Goal: Transaction & Acquisition: Book appointment/travel/reservation

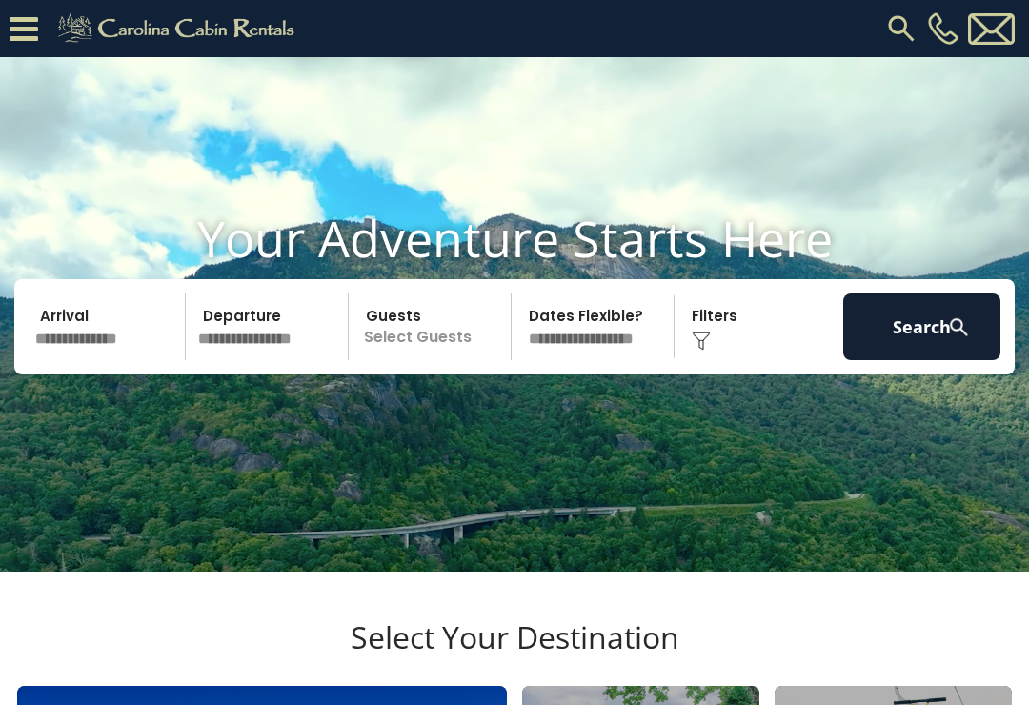
click at [120, 360] on input "text" at bounding box center [107, 326] width 157 height 67
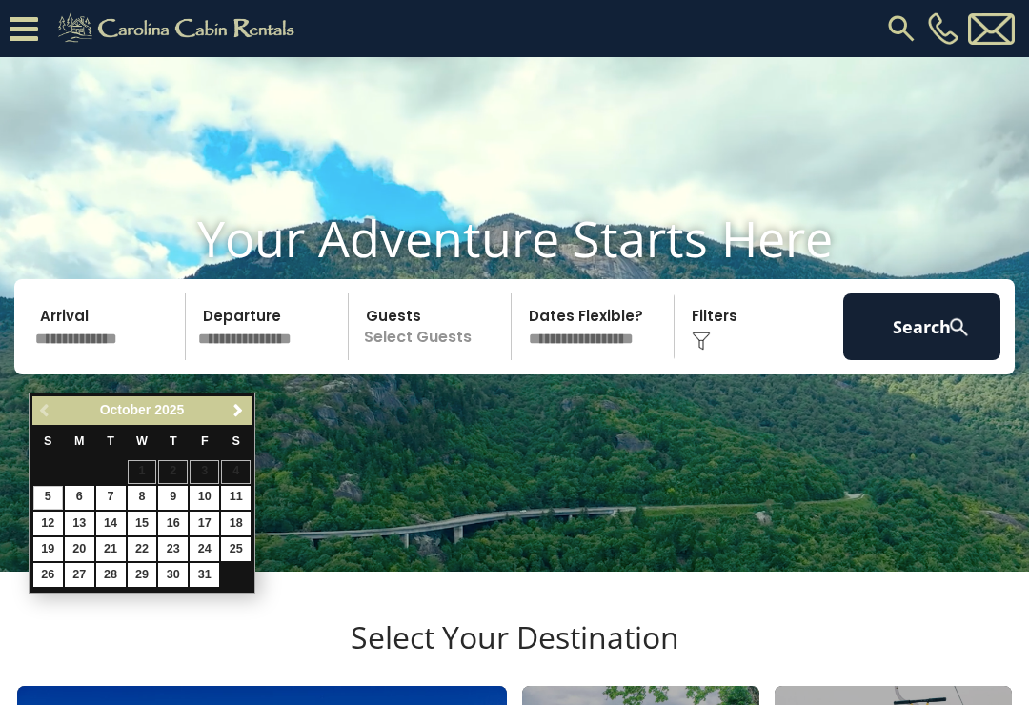
click at [50, 516] on link "12" at bounding box center [48, 524] width 30 height 24
type input "********"
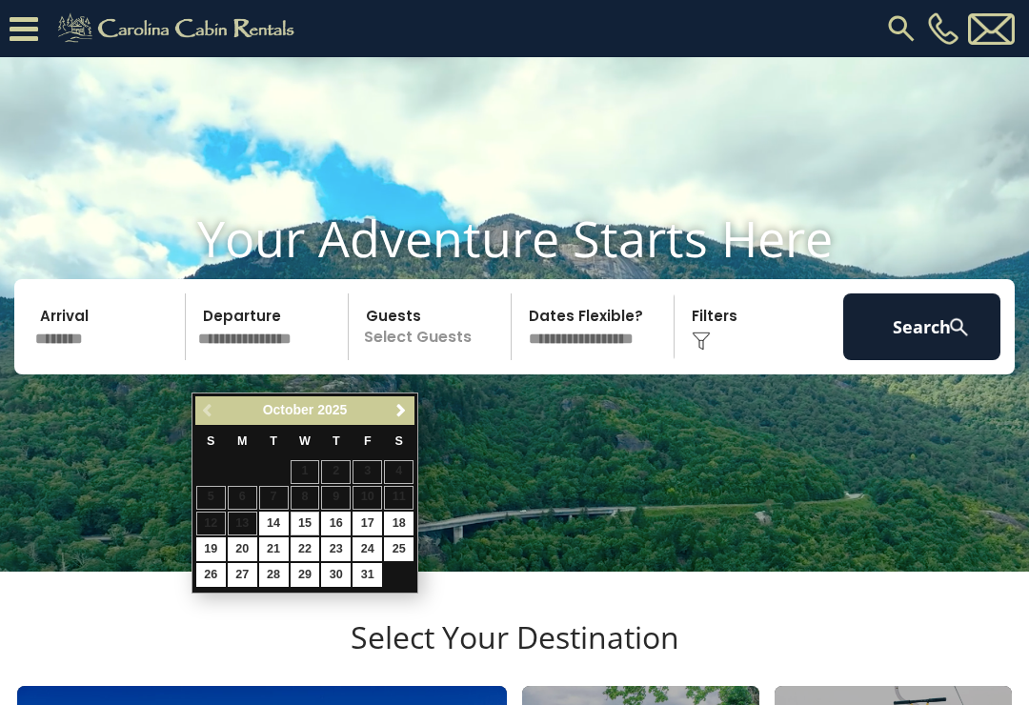
click at [301, 518] on link "15" at bounding box center [306, 524] width 30 height 24
type input "********"
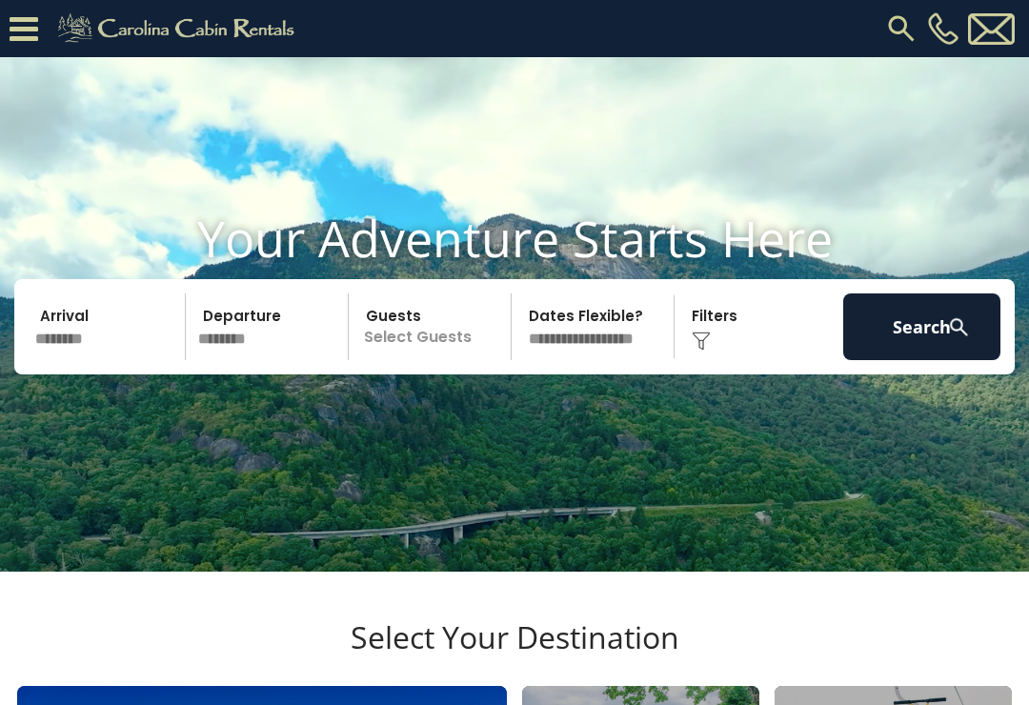
click at [419, 360] on p "Select Guests" at bounding box center [432, 326] width 156 height 67
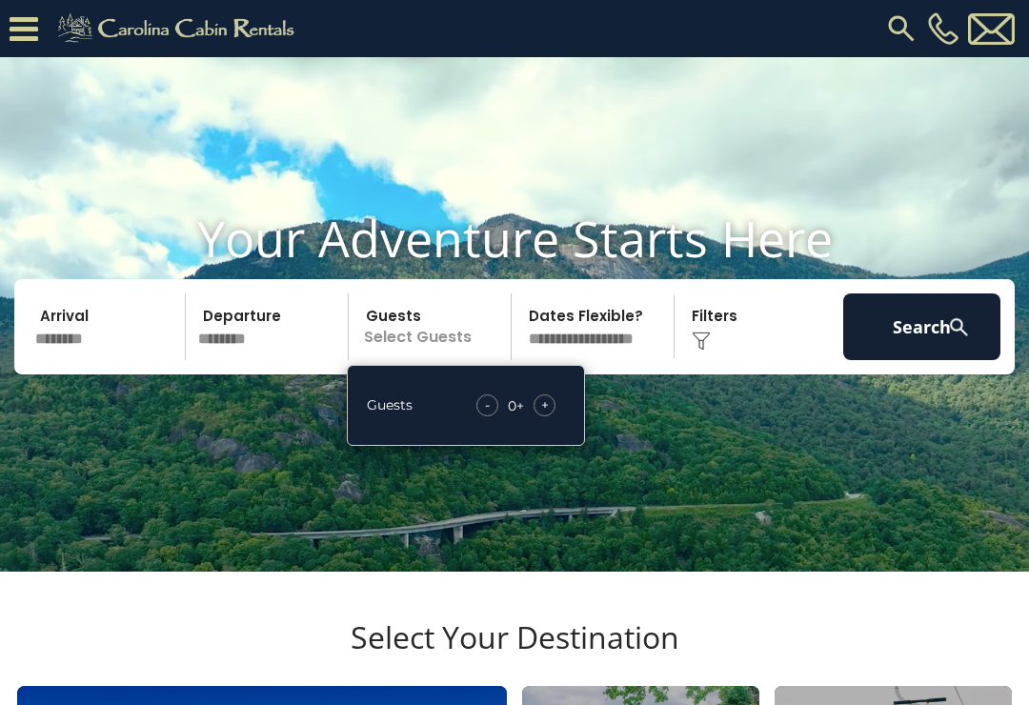
click at [548, 414] on span "+" at bounding box center [545, 404] width 8 height 19
click at [929, 360] on button "Search" at bounding box center [921, 326] width 157 height 67
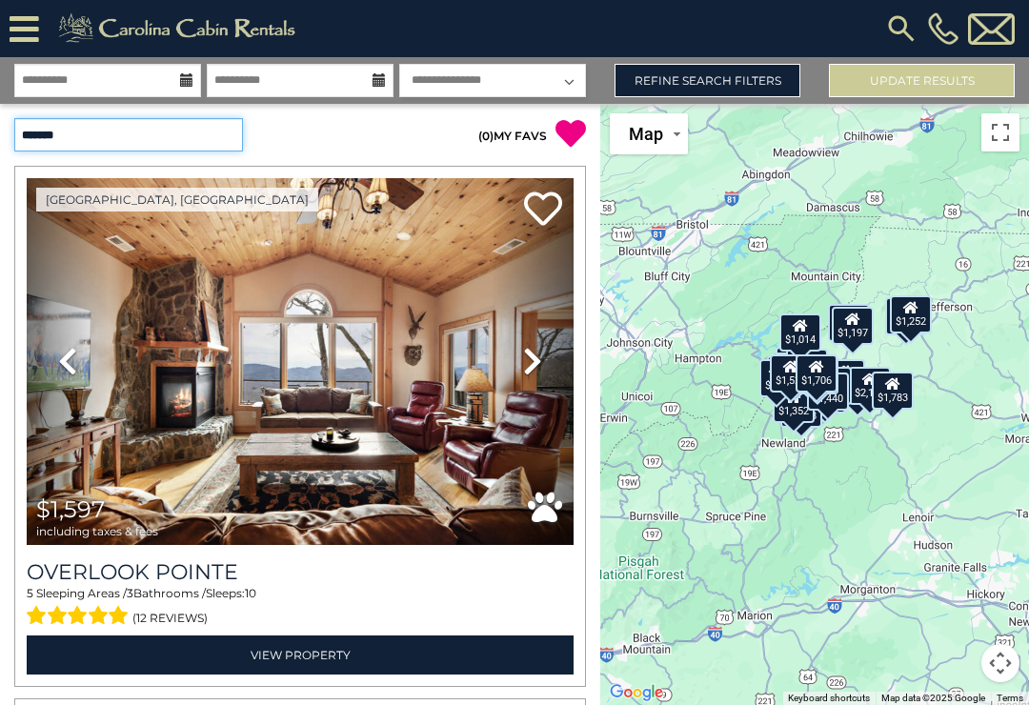
click at [208, 144] on select "**********" at bounding box center [128, 134] width 229 height 33
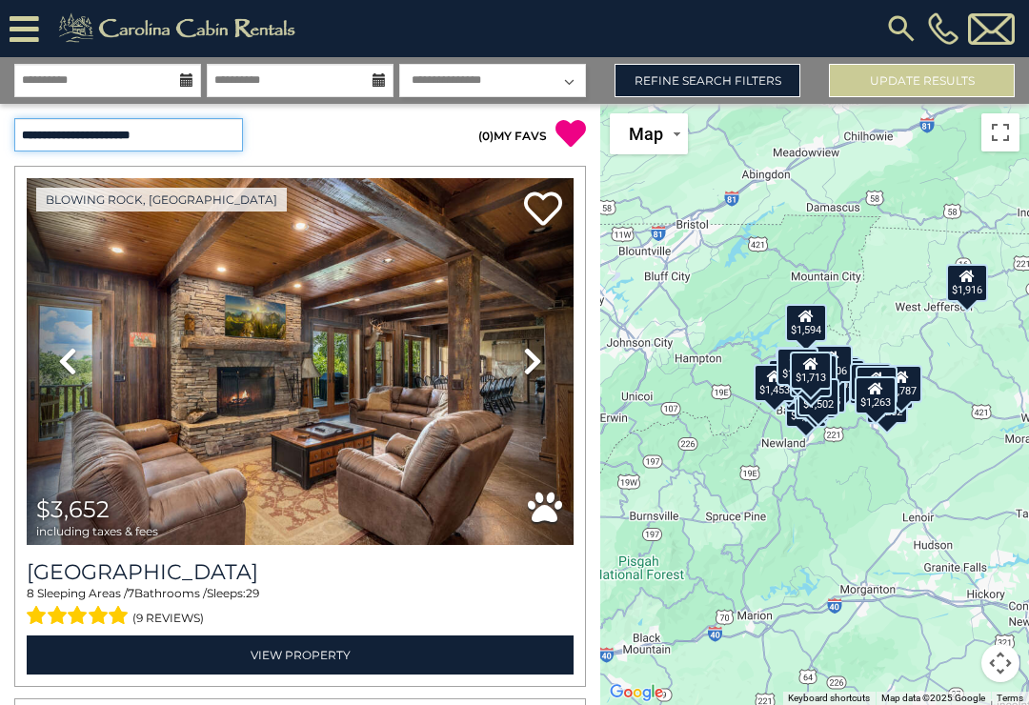
click at [191, 144] on select "**********" at bounding box center [128, 134] width 229 height 33
select select "*****"
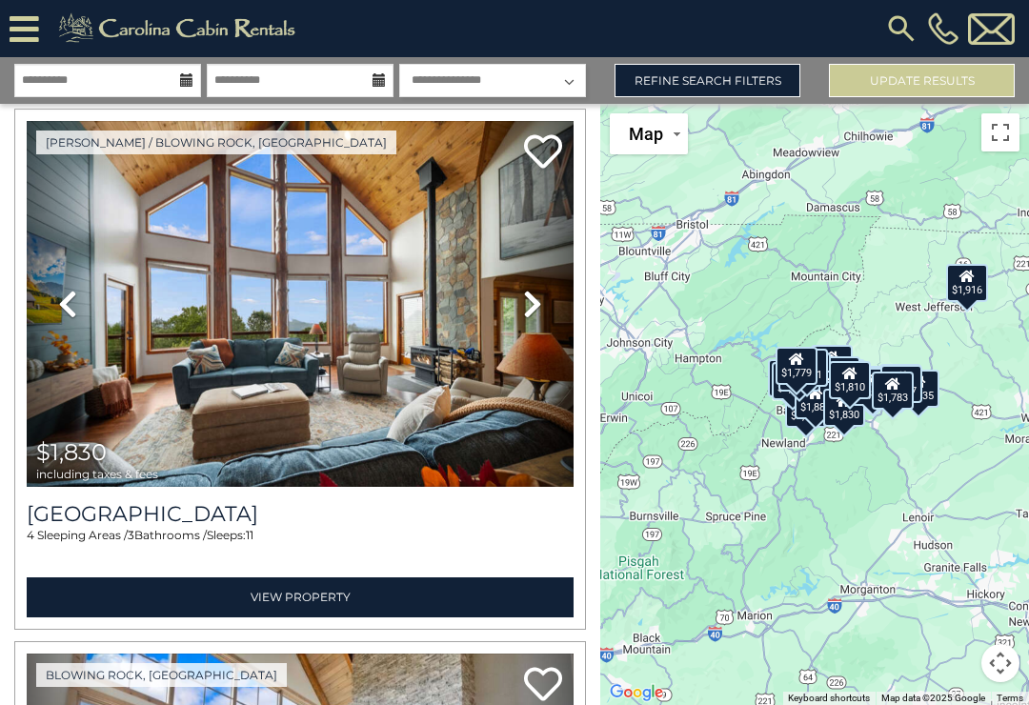
scroll to position [12304, 0]
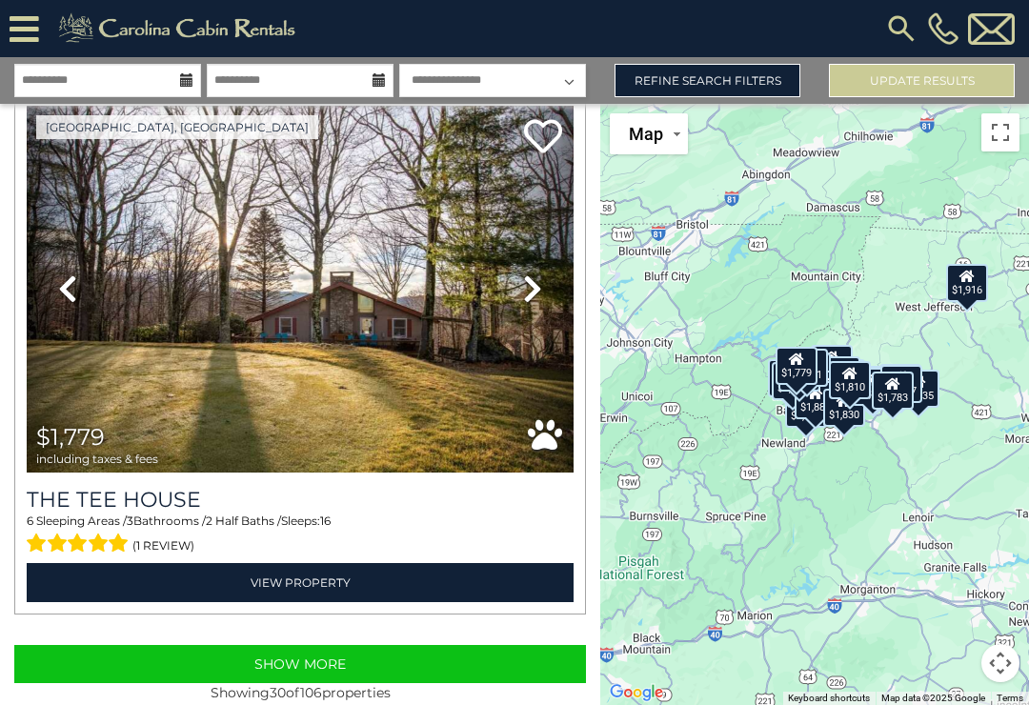
click at [289, 661] on button "Show More" at bounding box center [300, 664] width 572 height 38
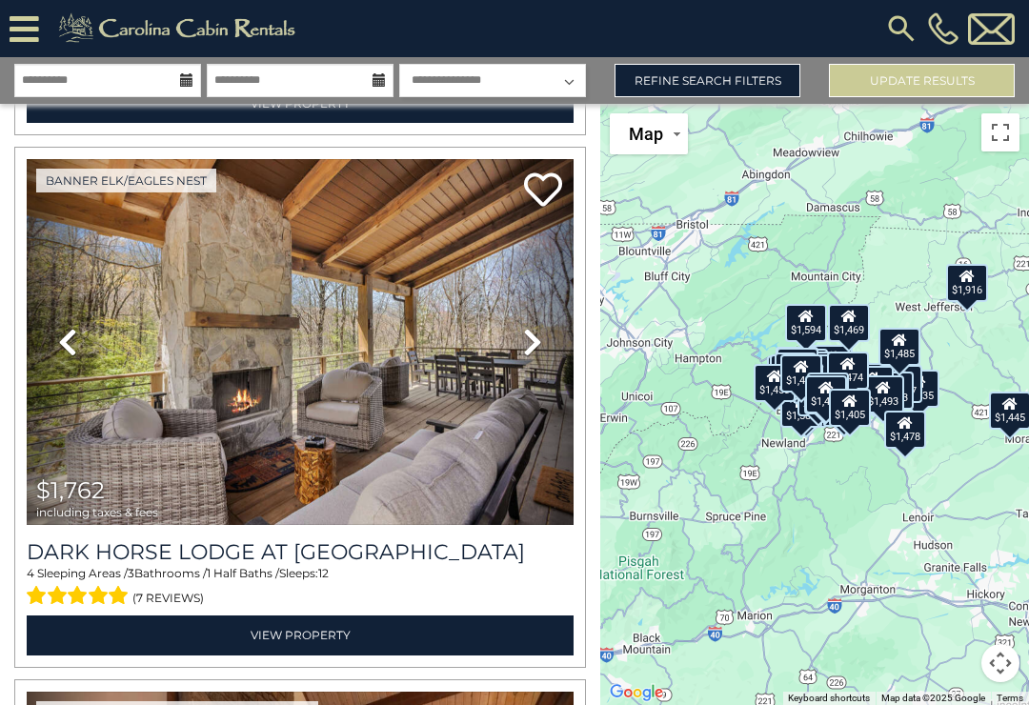
scroll to position [16534, 0]
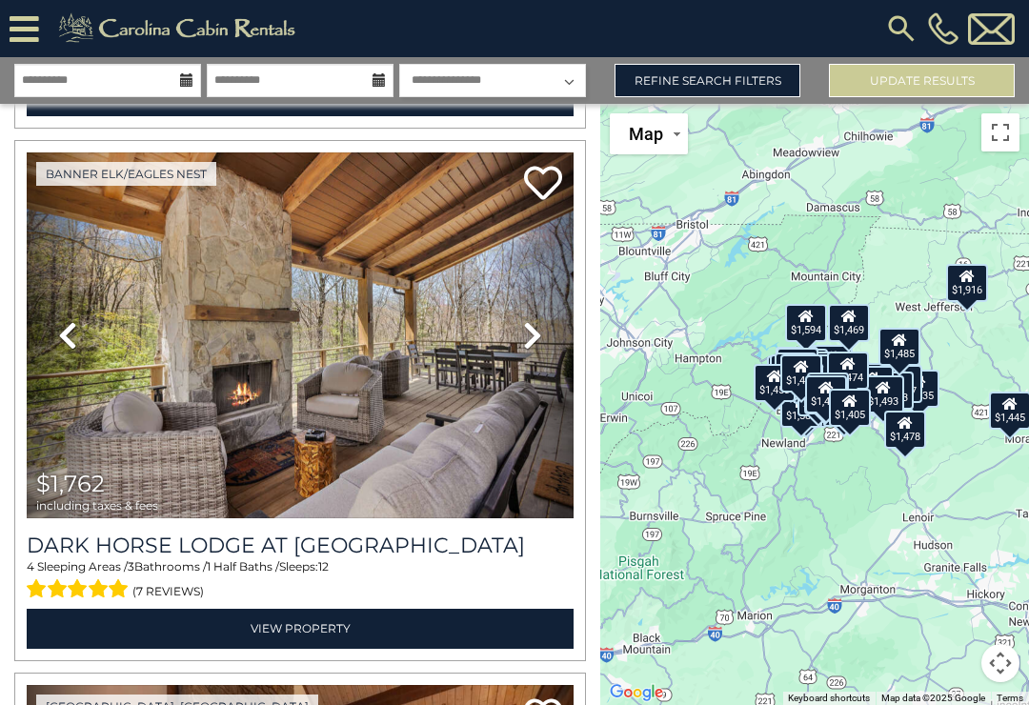
click at [531, 320] on link "Next" at bounding box center [533, 335] width 82 height 367
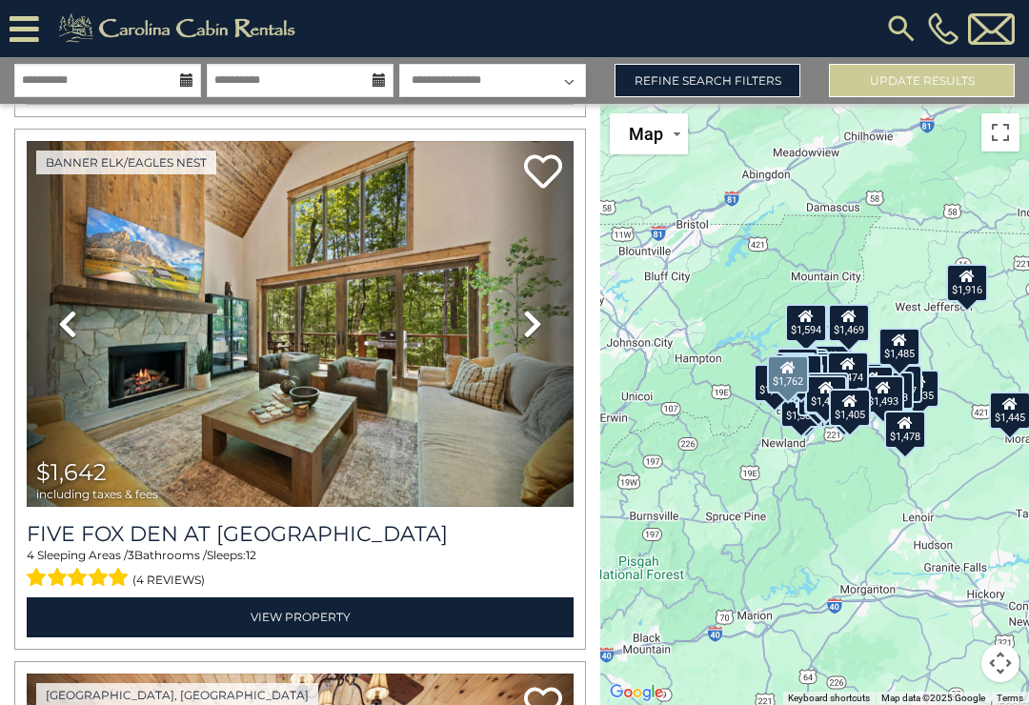
scroll to position [20271, 0]
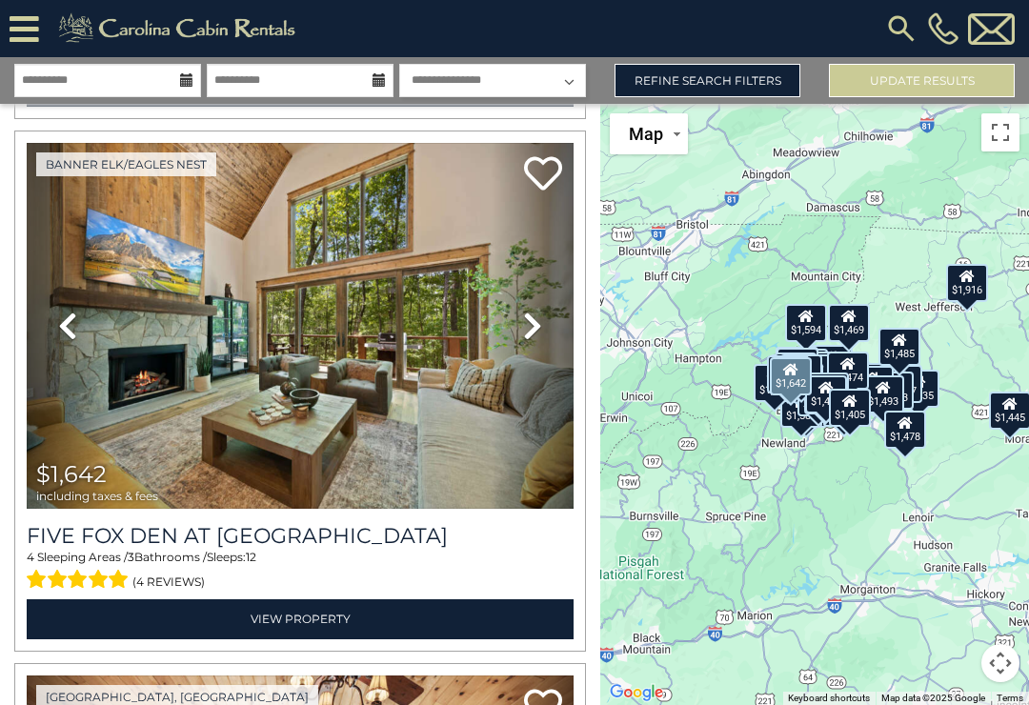
click at [535, 329] on icon at bounding box center [532, 326] width 19 height 30
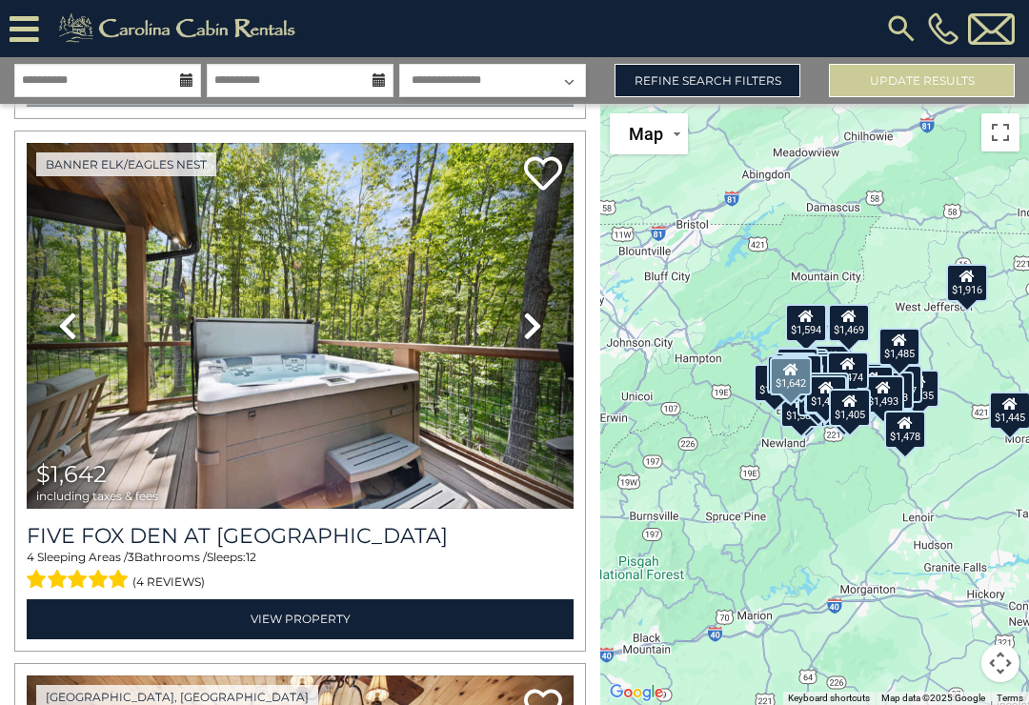
click at [532, 328] on icon at bounding box center [532, 326] width 19 height 30
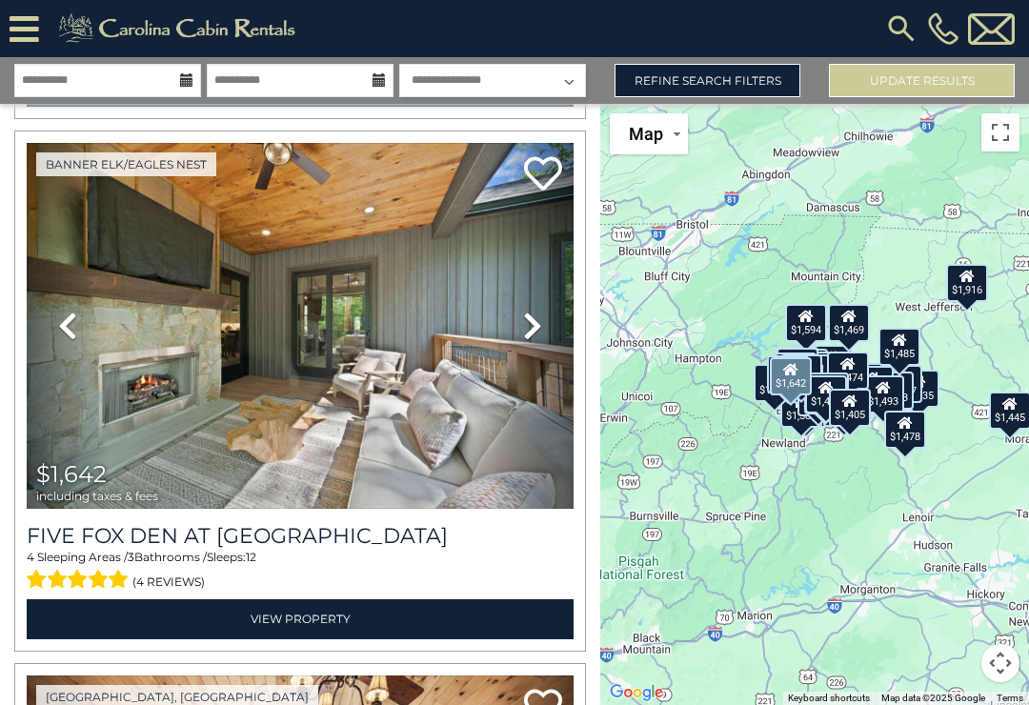
click at [534, 326] on icon at bounding box center [532, 326] width 19 height 30
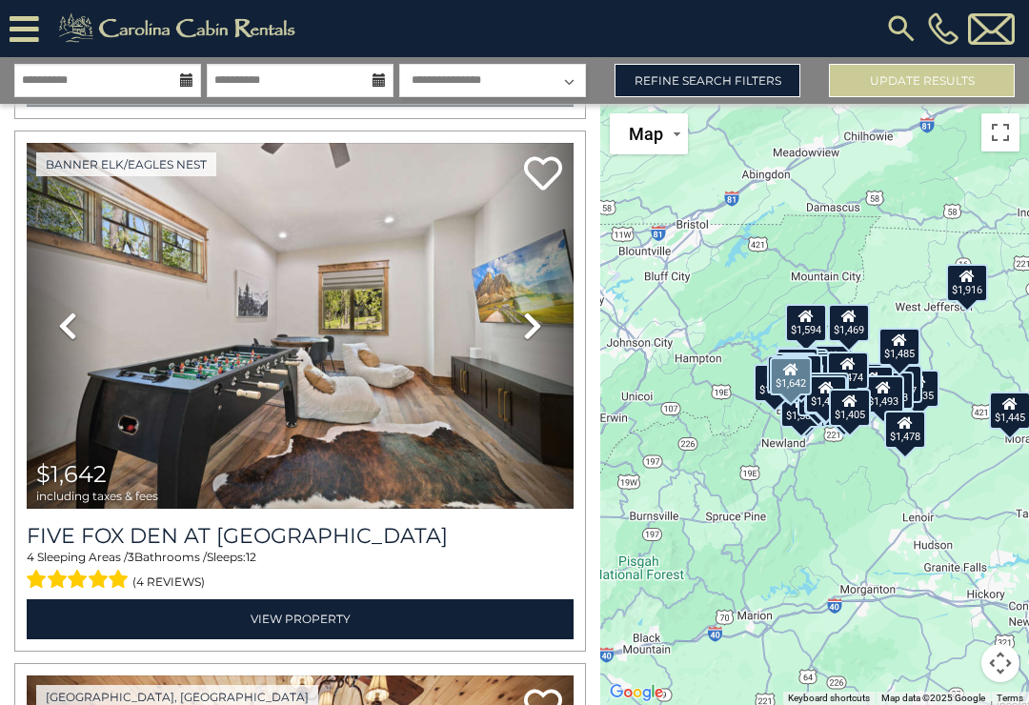
click at [540, 320] on icon at bounding box center [532, 326] width 19 height 30
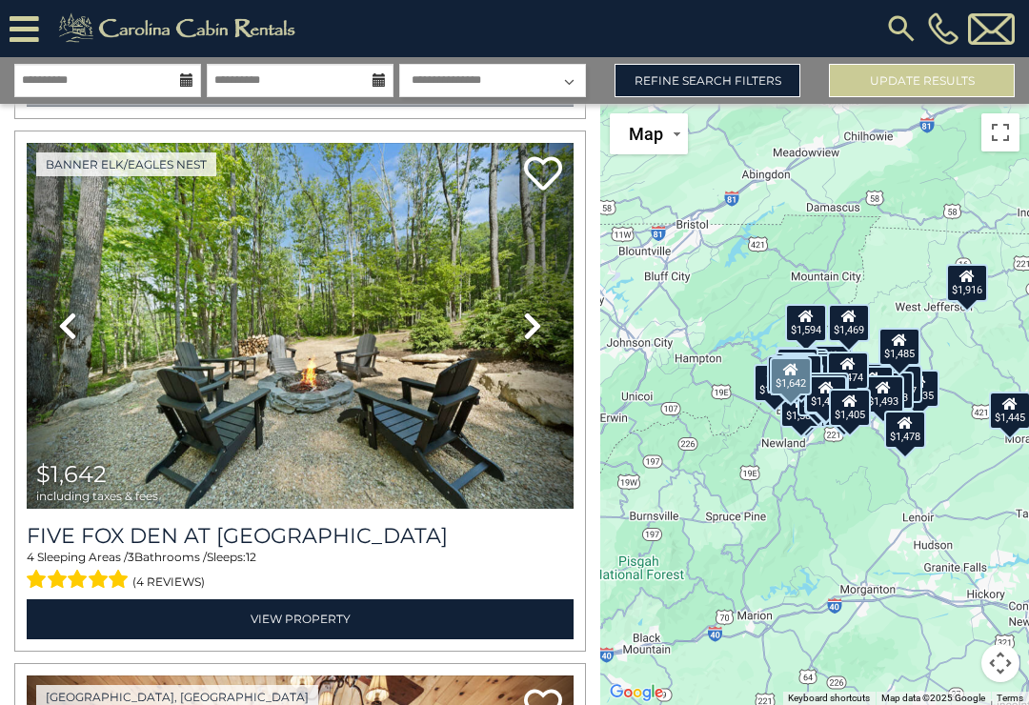
click at [535, 329] on icon at bounding box center [532, 326] width 19 height 30
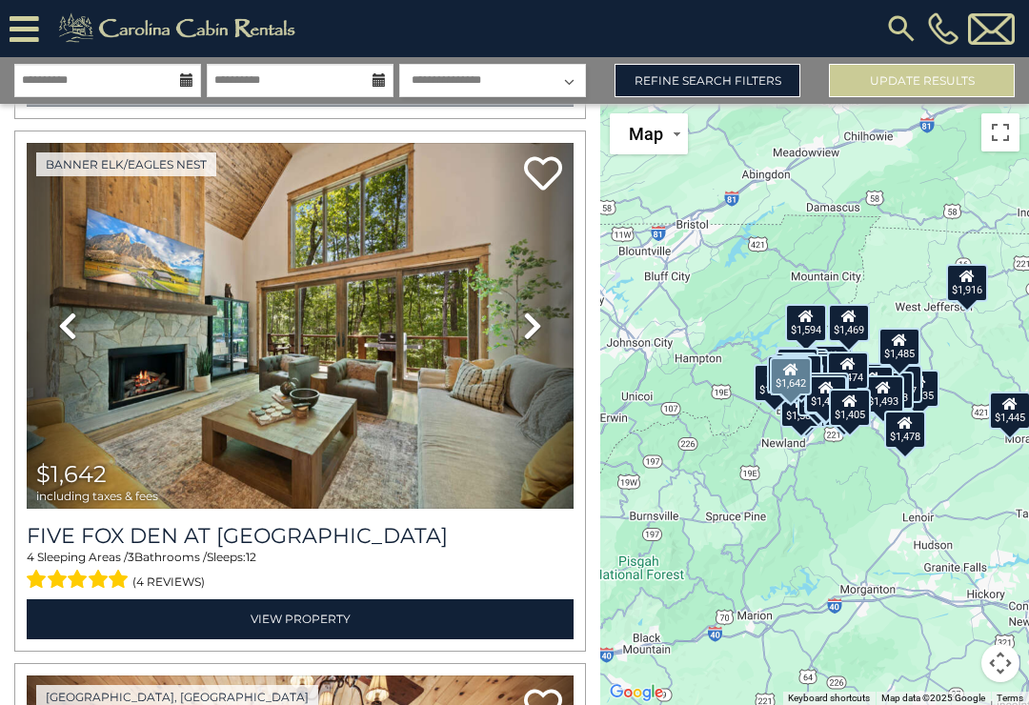
click at [273, 620] on link "View Property" at bounding box center [300, 618] width 547 height 39
click at [273, 622] on link "View Property" at bounding box center [300, 618] width 547 height 39
click at [282, 617] on link "View Property" at bounding box center [300, 618] width 547 height 39
click at [316, 605] on link "View Property" at bounding box center [300, 618] width 547 height 39
click at [414, 389] on img at bounding box center [300, 326] width 547 height 367
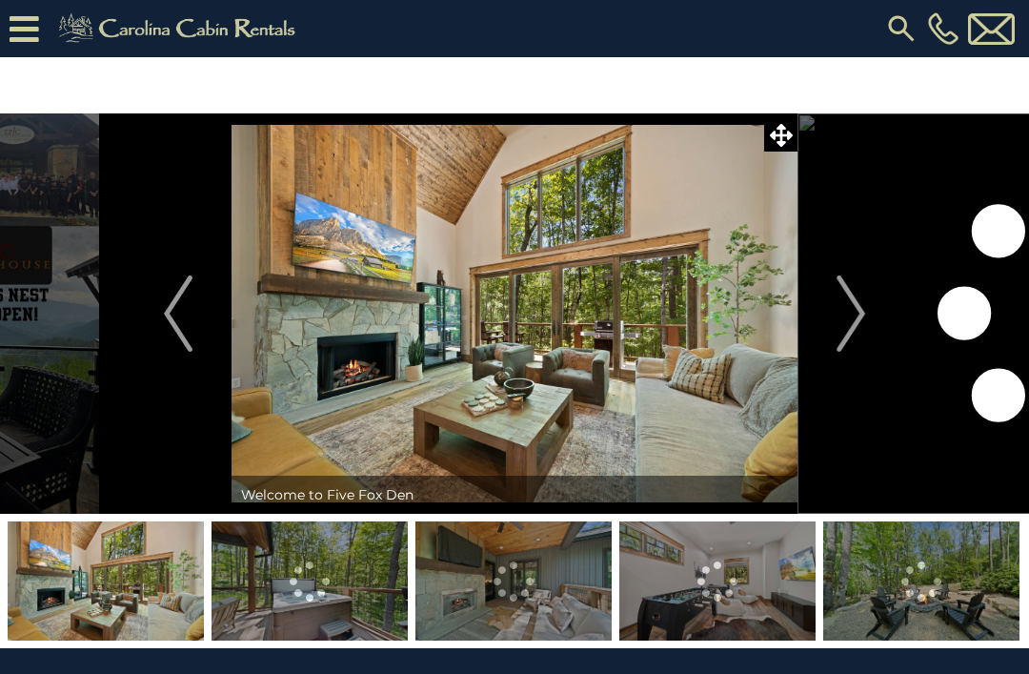
click at [561, 300] on img at bounding box center [515, 313] width 566 height 400
click at [615, 370] on img at bounding box center [515, 313] width 566 height 400
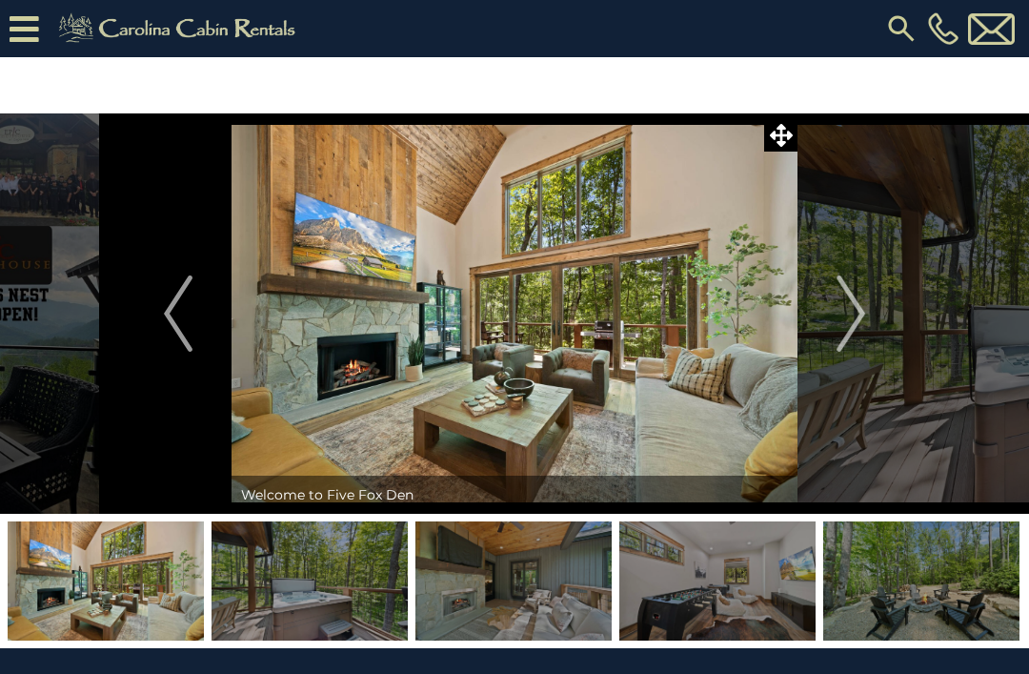
click at [628, 343] on img at bounding box center [515, 313] width 566 height 400
click at [854, 333] on img "Next" at bounding box center [851, 313] width 29 height 76
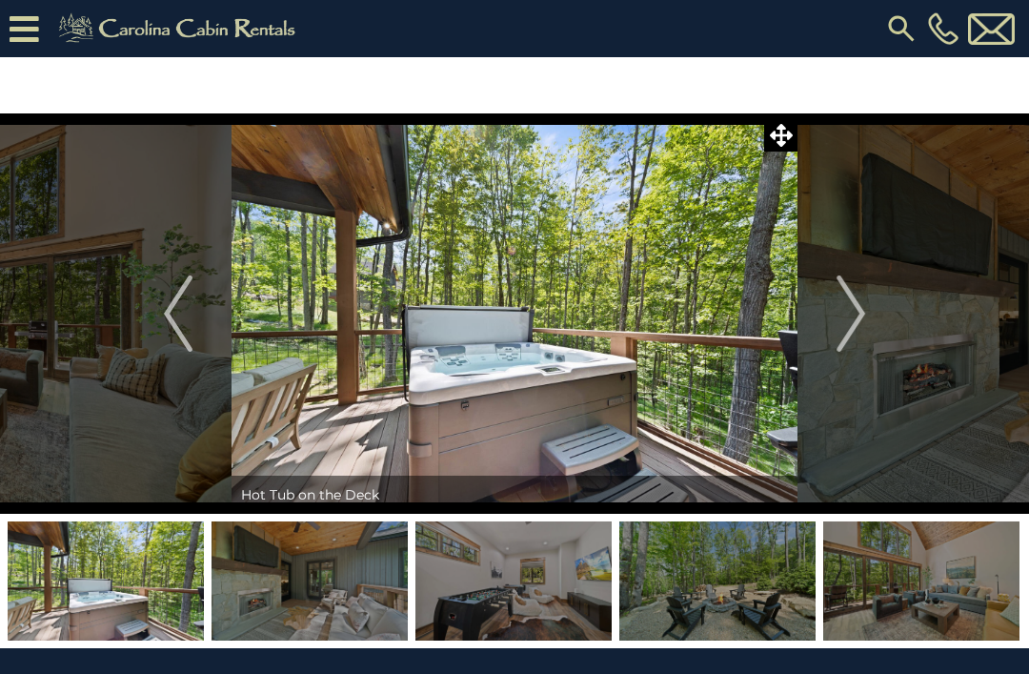
click at [863, 310] on img "Next" at bounding box center [851, 313] width 29 height 76
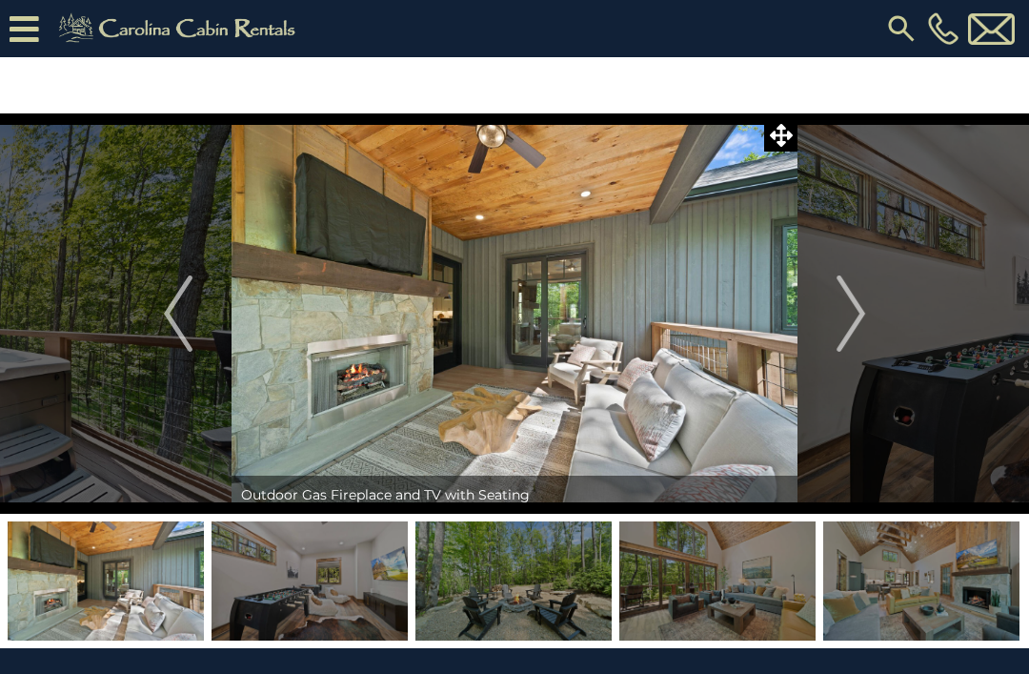
click at [849, 303] on img "Next" at bounding box center [851, 313] width 29 height 76
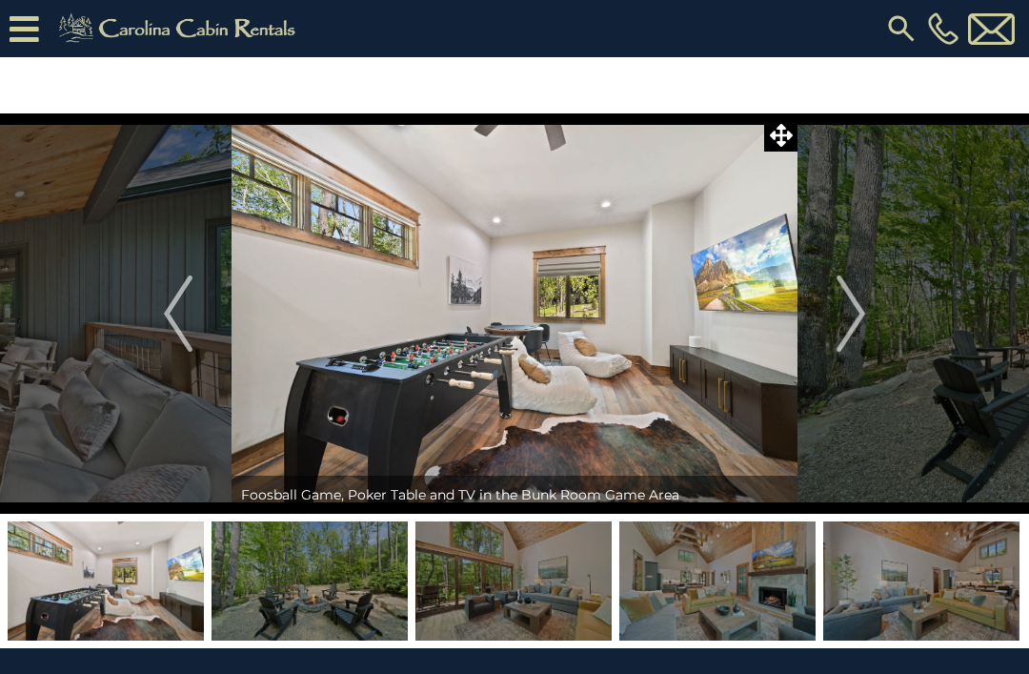
click at [849, 309] on img "Next" at bounding box center [851, 313] width 29 height 76
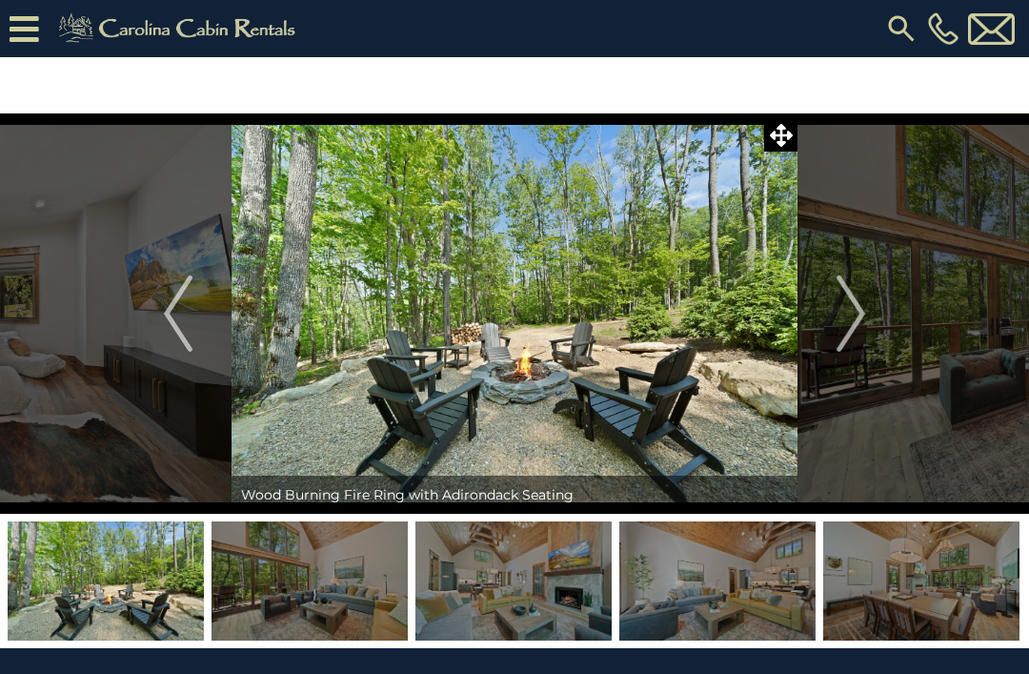
click at [847, 305] on img "Next" at bounding box center [851, 313] width 29 height 76
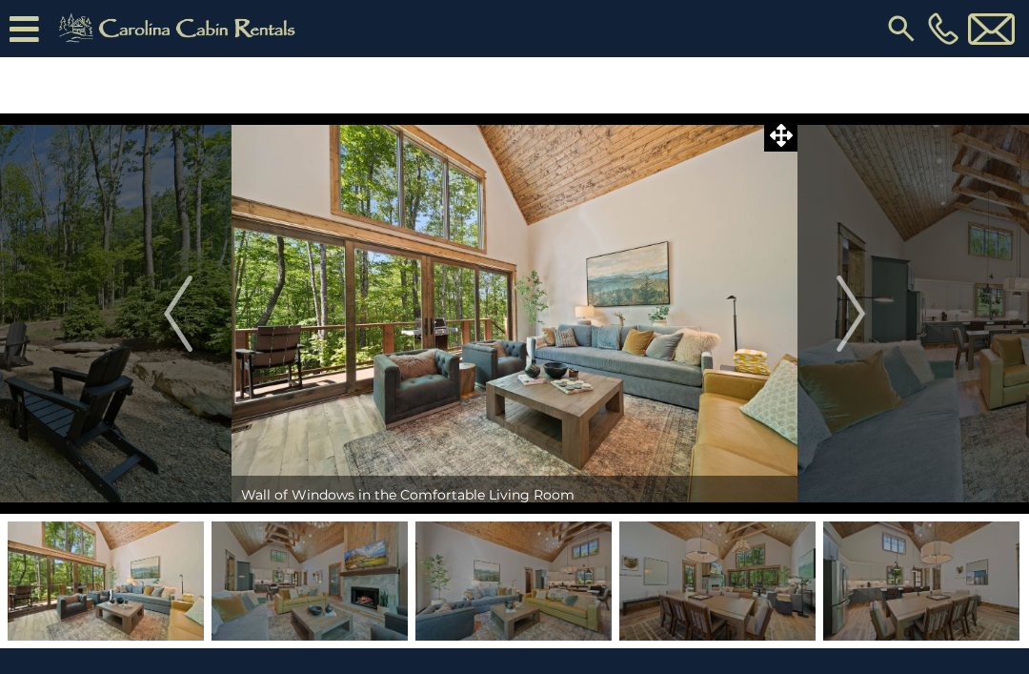
click at [856, 310] on img "Next" at bounding box center [851, 313] width 29 height 76
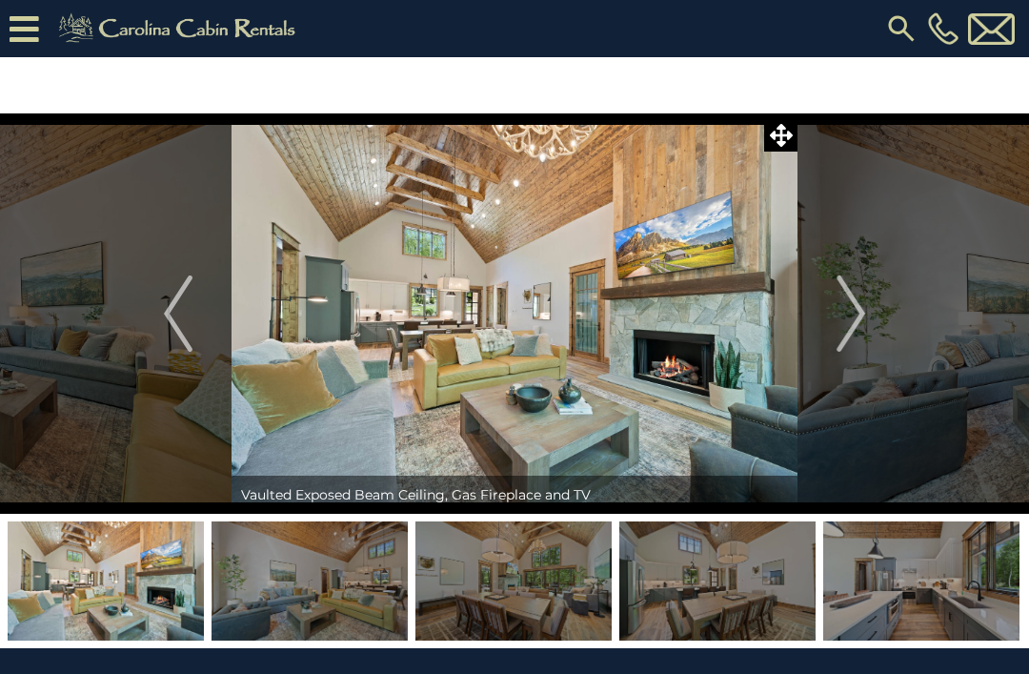
click at [854, 312] on img "Next" at bounding box center [851, 313] width 29 height 76
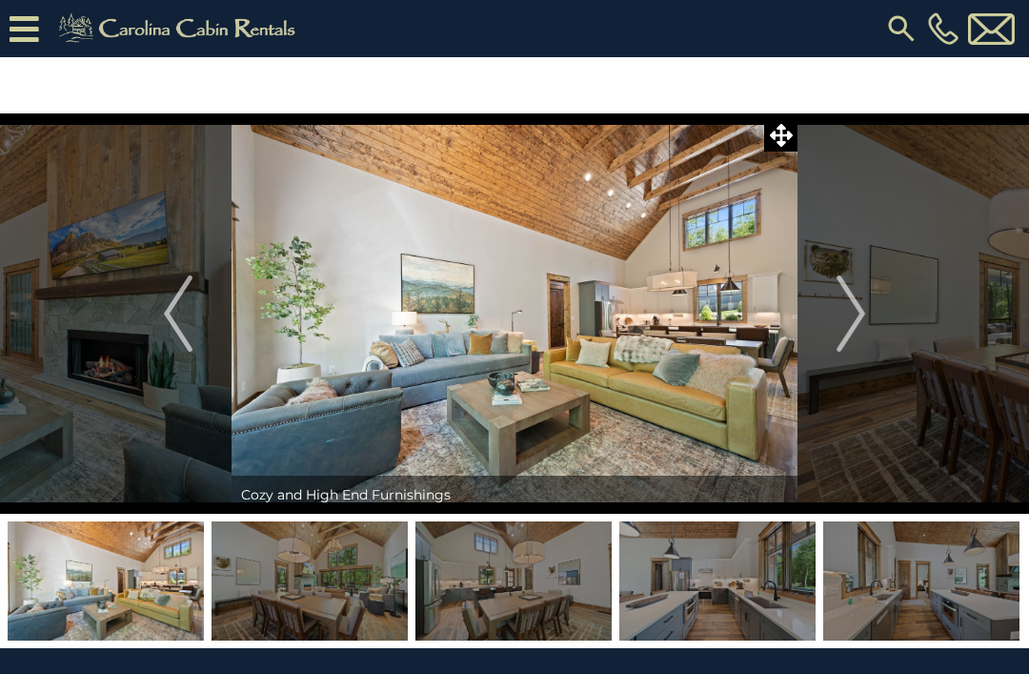
click at [854, 313] on img "Next" at bounding box center [851, 313] width 29 height 76
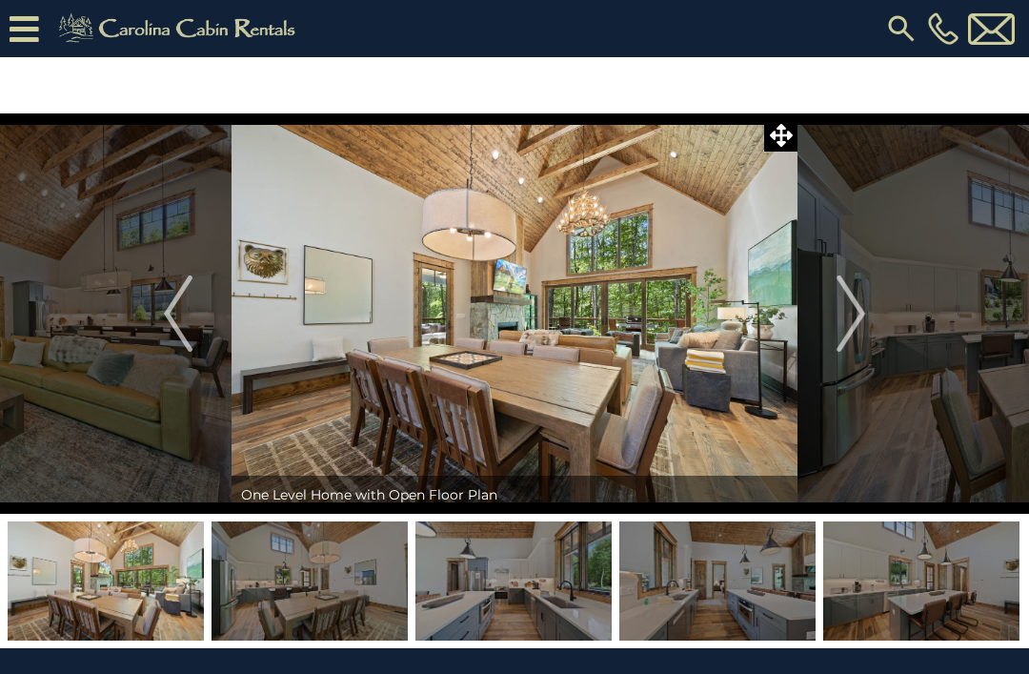
click at [849, 305] on img "Next" at bounding box center [851, 313] width 29 height 76
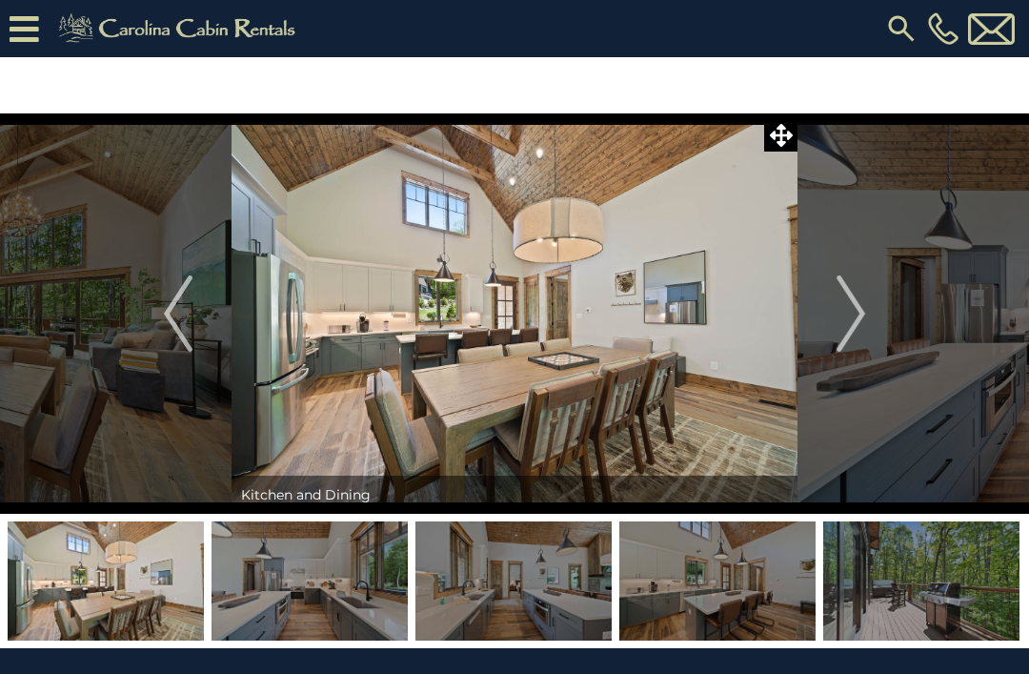
click at [860, 306] on img "Next" at bounding box center [851, 313] width 29 height 76
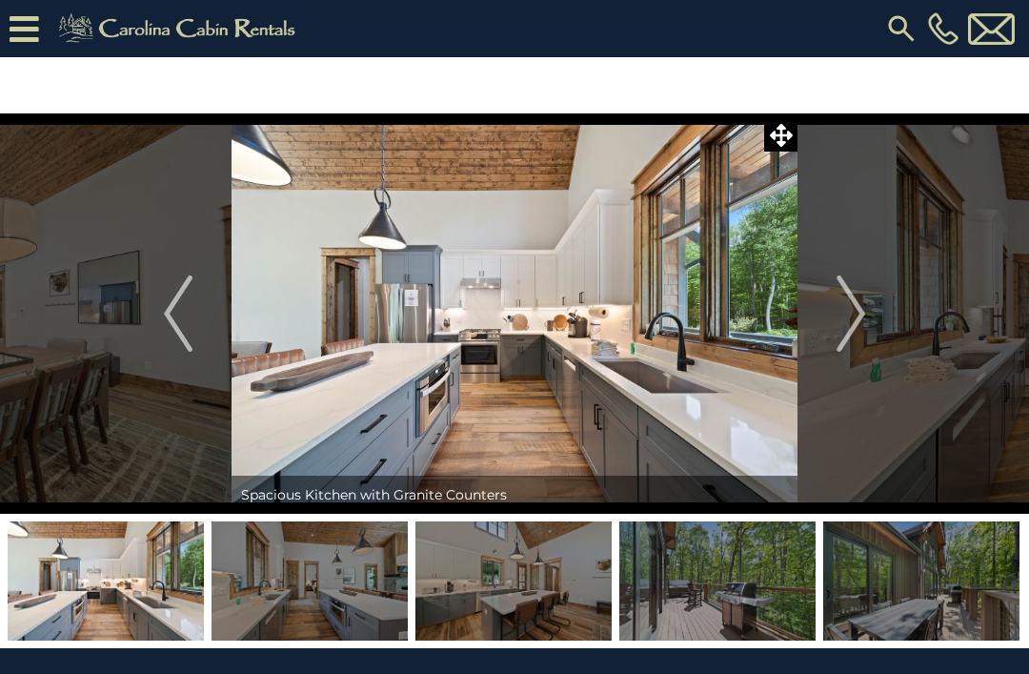
click at [853, 307] on img "Next" at bounding box center [851, 313] width 29 height 76
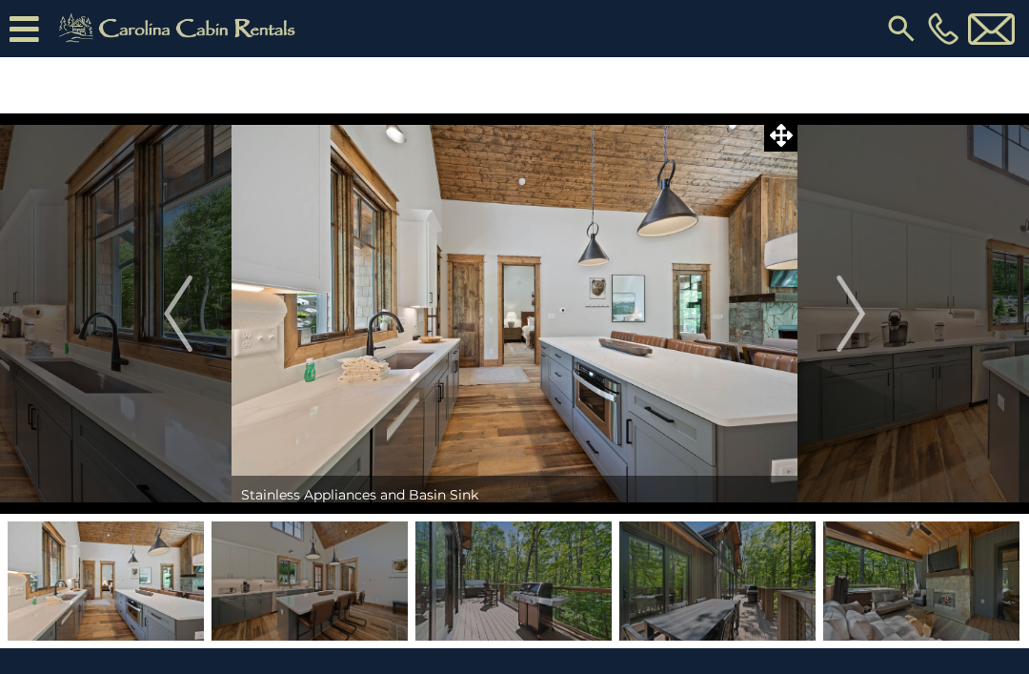
click at [856, 309] on img "Next" at bounding box center [851, 313] width 29 height 76
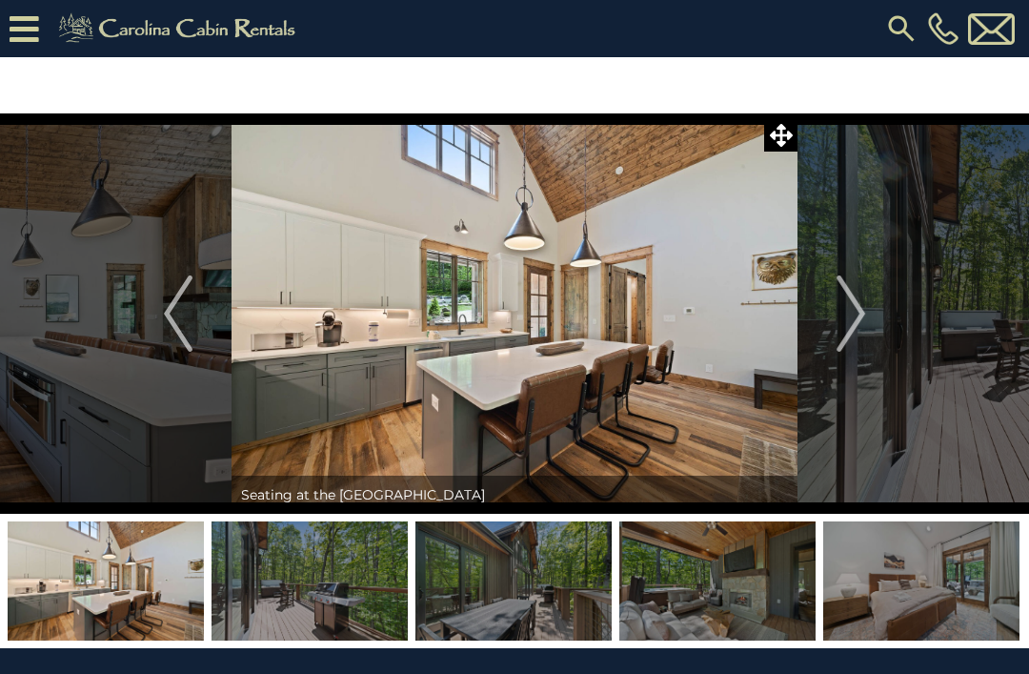
click at [855, 302] on img "Next" at bounding box center [851, 313] width 29 height 76
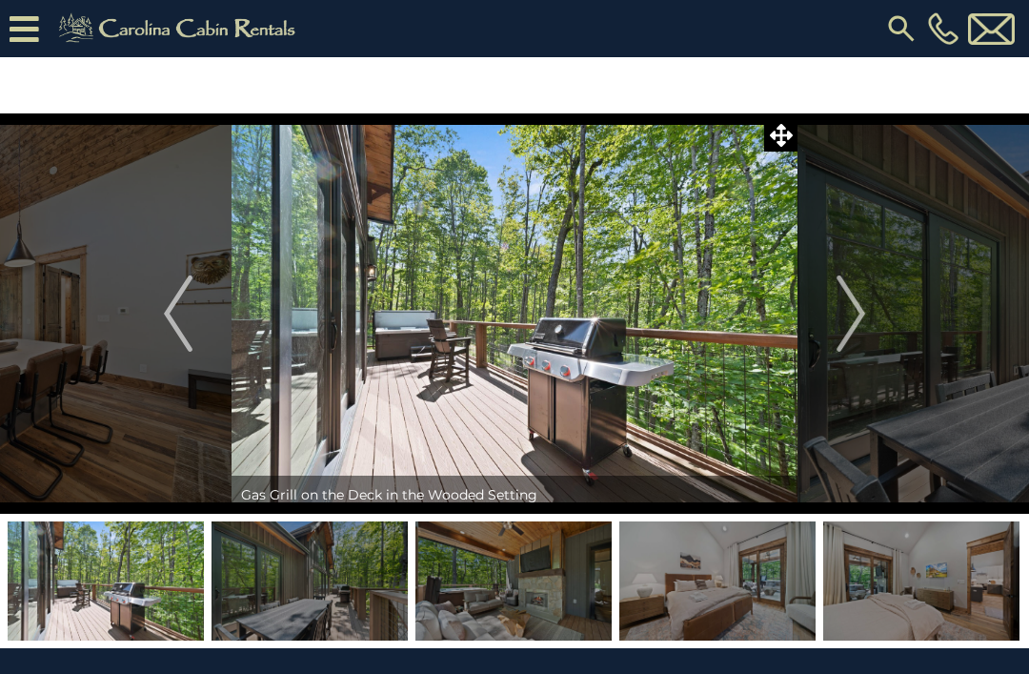
click at [852, 310] on img "Next" at bounding box center [851, 313] width 29 height 76
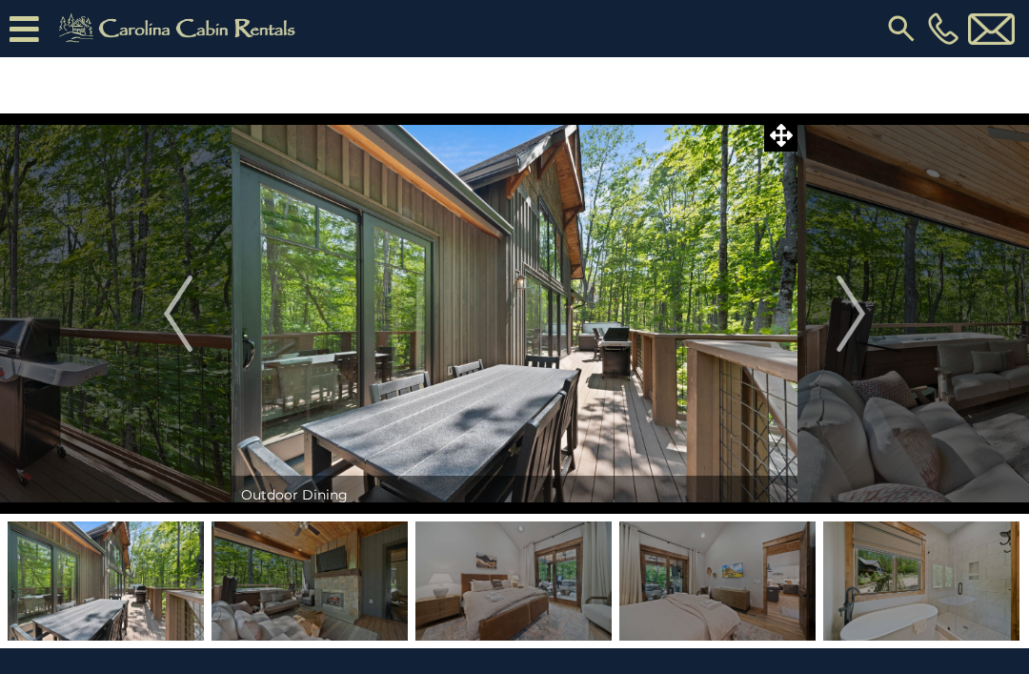
click at [842, 309] on img "Next" at bounding box center [851, 313] width 29 height 76
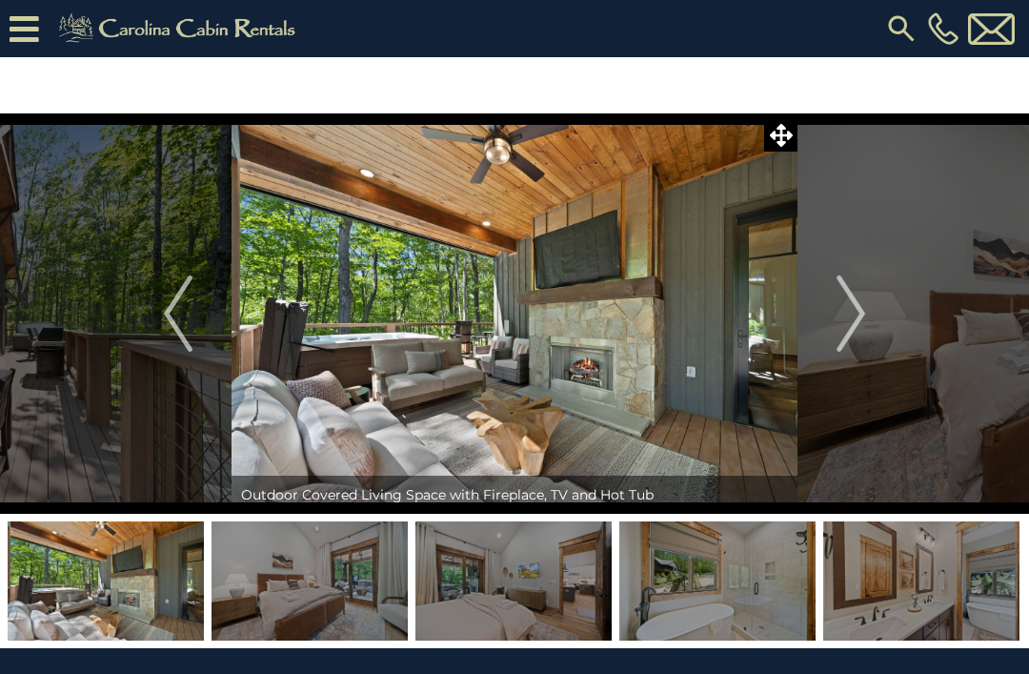
click at [856, 309] on img "Next" at bounding box center [851, 313] width 29 height 76
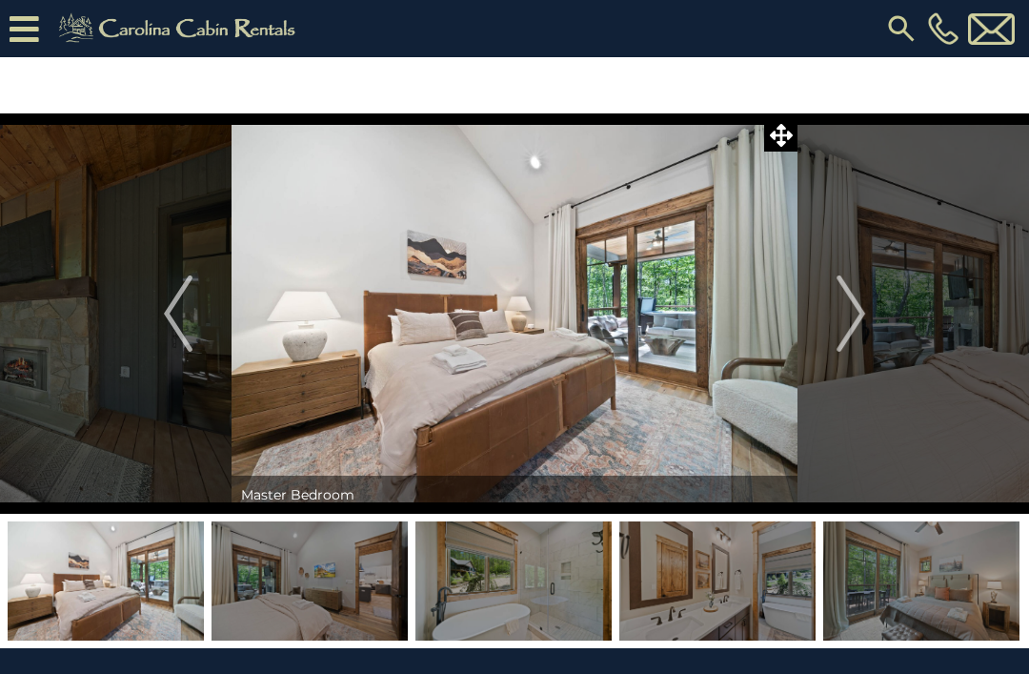
click at [852, 303] on img "Next" at bounding box center [851, 313] width 29 height 76
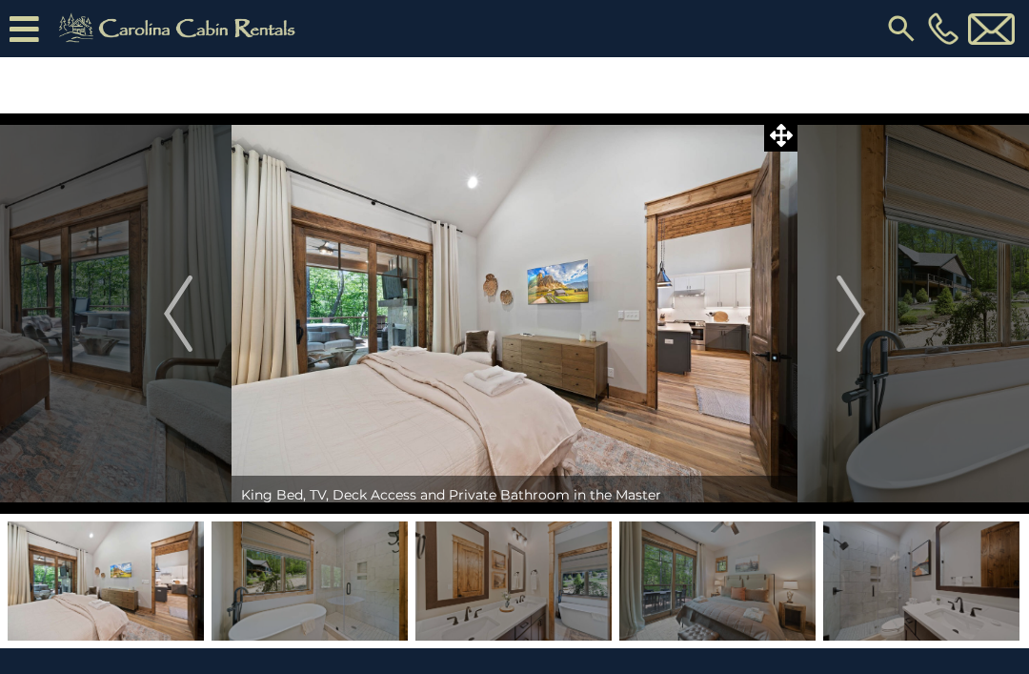
click at [858, 309] on img "Next" at bounding box center [851, 313] width 29 height 76
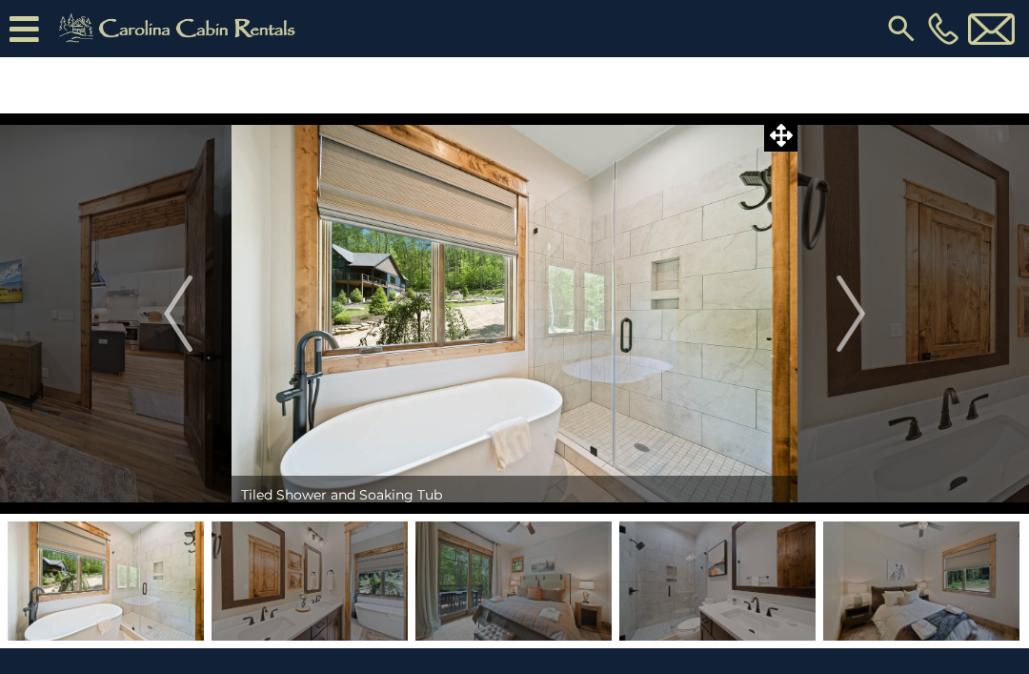
click at [857, 308] on img "Next" at bounding box center [851, 313] width 29 height 76
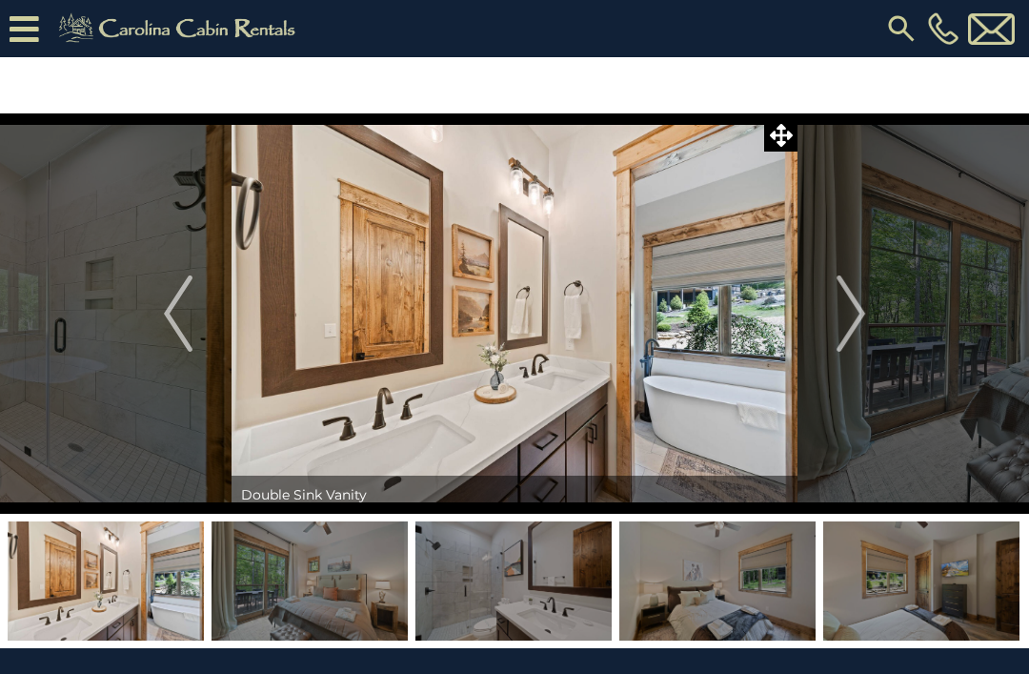
click at [856, 310] on img "Next" at bounding box center [851, 313] width 29 height 76
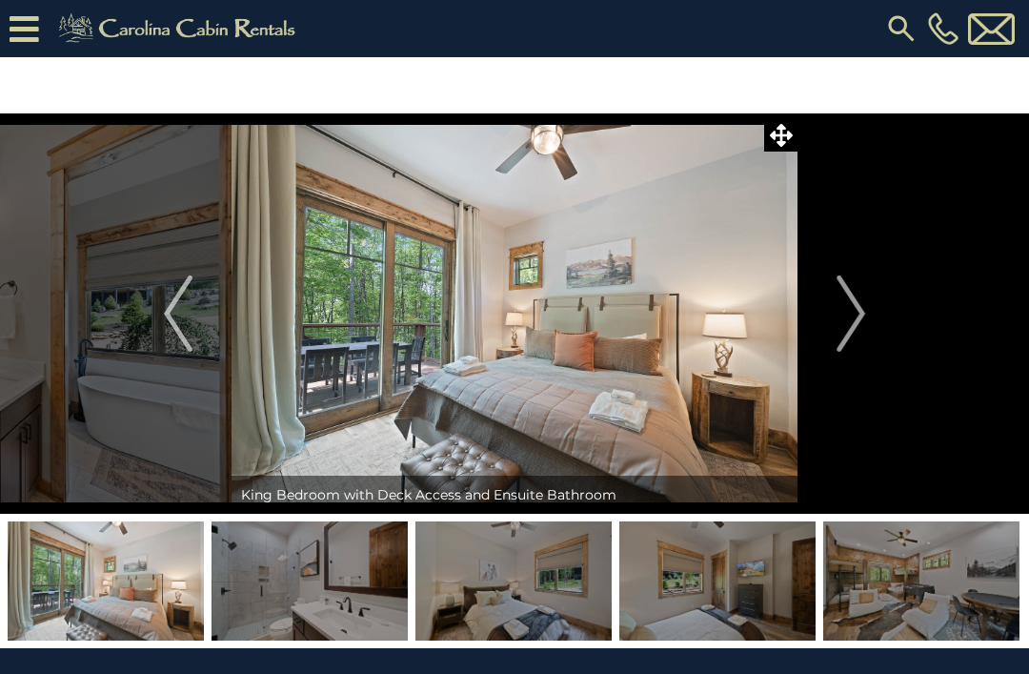
click at [855, 307] on img "Next" at bounding box center [851, 313] width 29 height 76
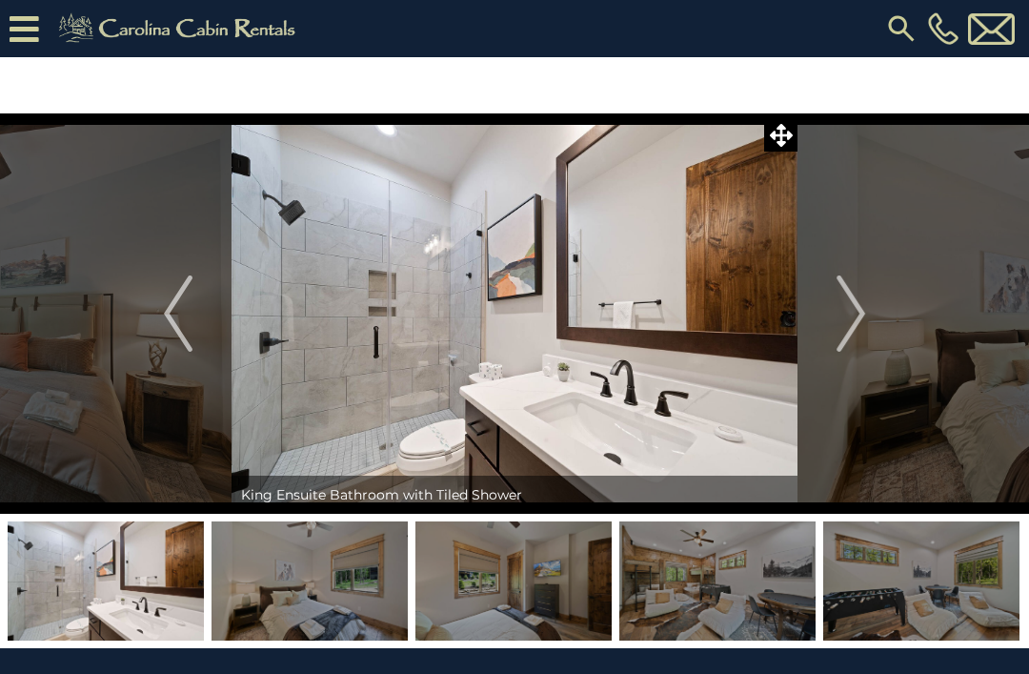
click at [849, 310] on img "Next" at bounding box center [851, 313] width 29 height 76
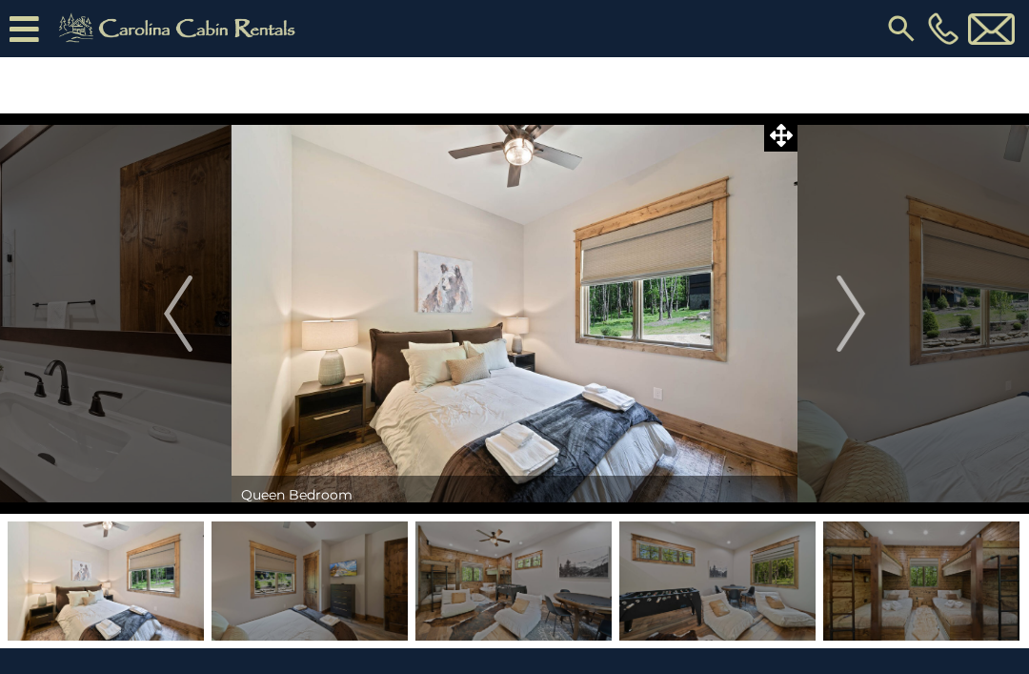
click at [856, 310] on img "Next" at bounding box center [851, 313] width 29 height 76
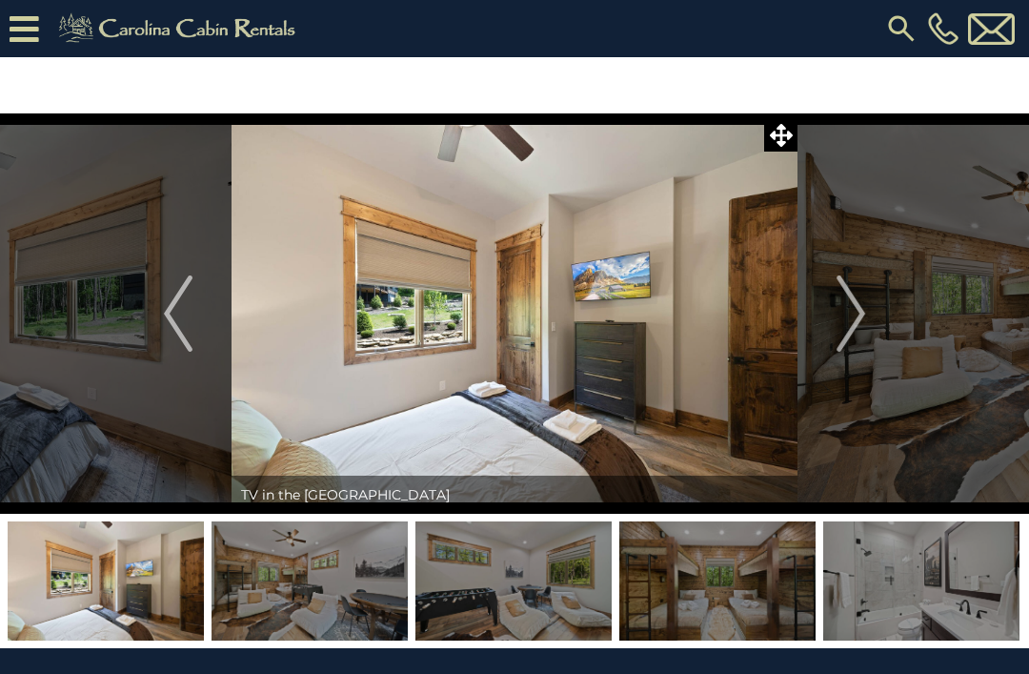
click at [861, 318] on img "Next" at bounding box center [851, 313] width 29 height 76
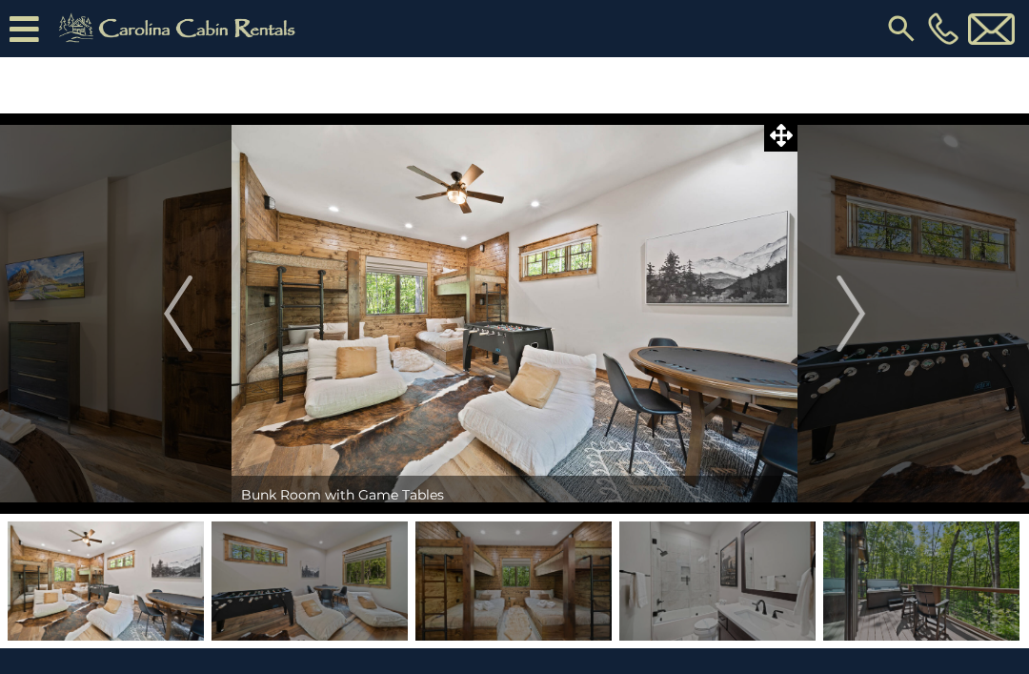
click at [852, 313] on img "Next" at bounding box center [851, 313] width 29 height 76
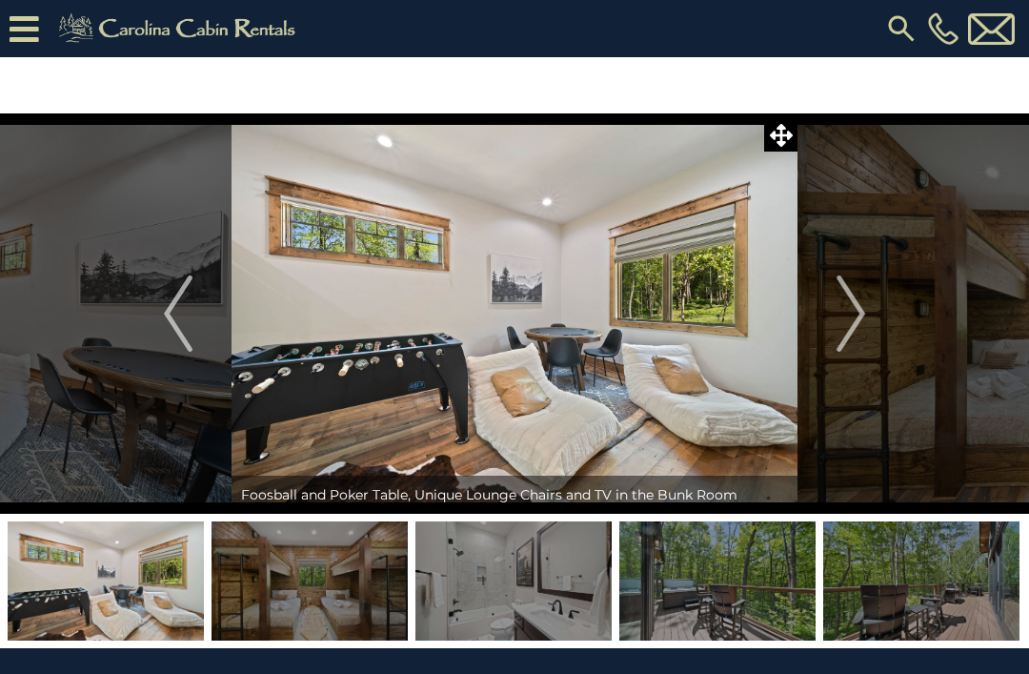
click at [190, 313] on img "Previous" at bounding box center [178, 313] width 29 height 76
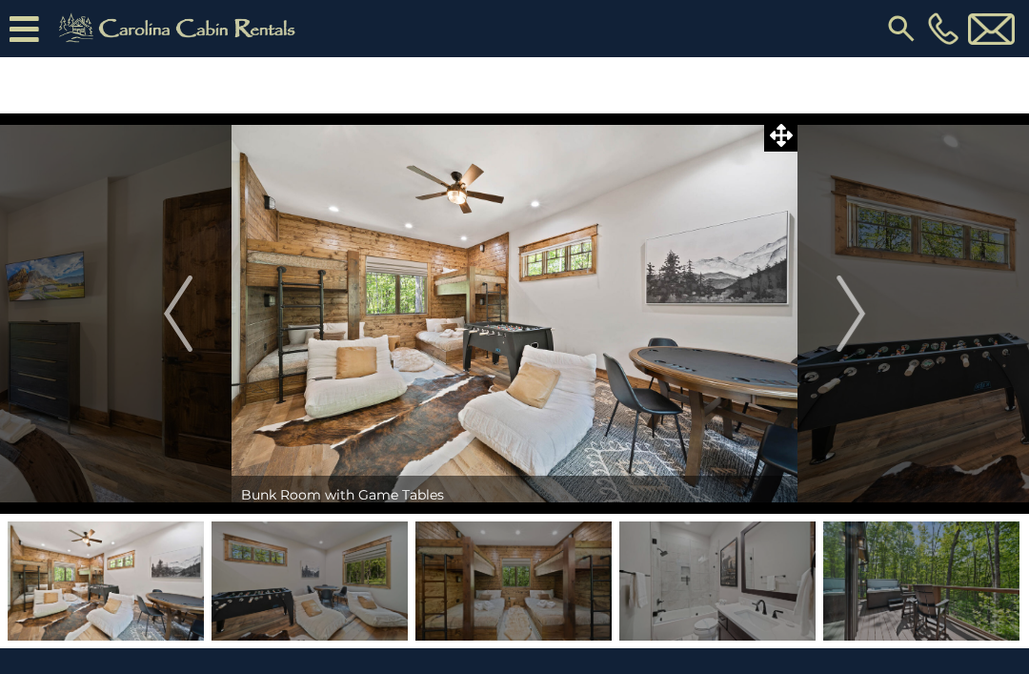
click at [851, 313] on img "Next" at bounding box center [851, 313] width 29 height 76
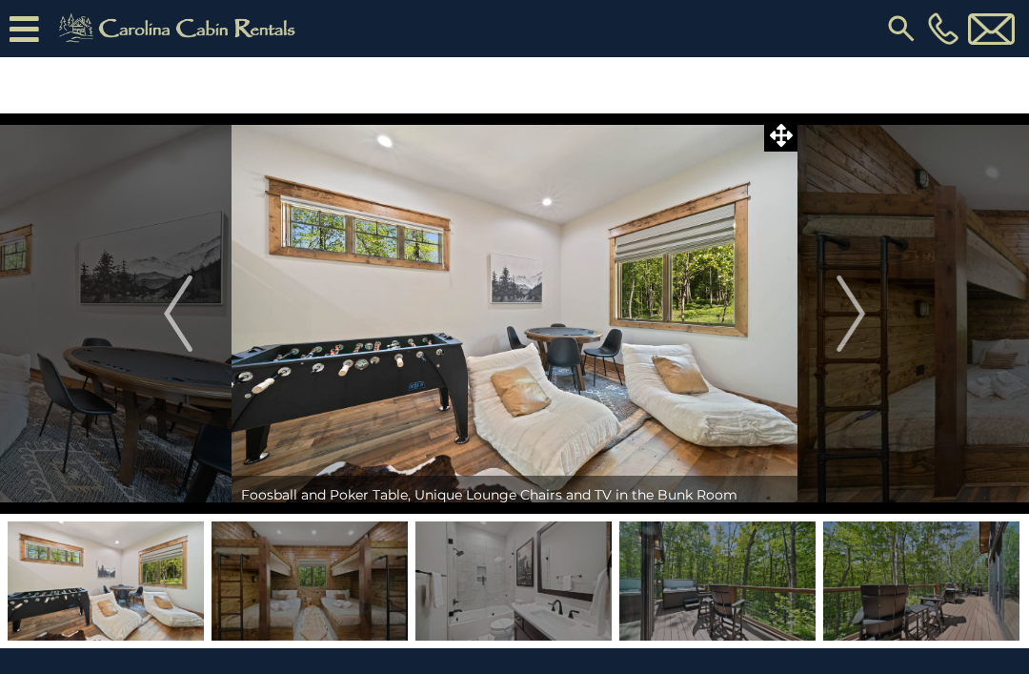
click at [854, 313] on img "Next" at bounding box center [851, 313] width 29 height 76
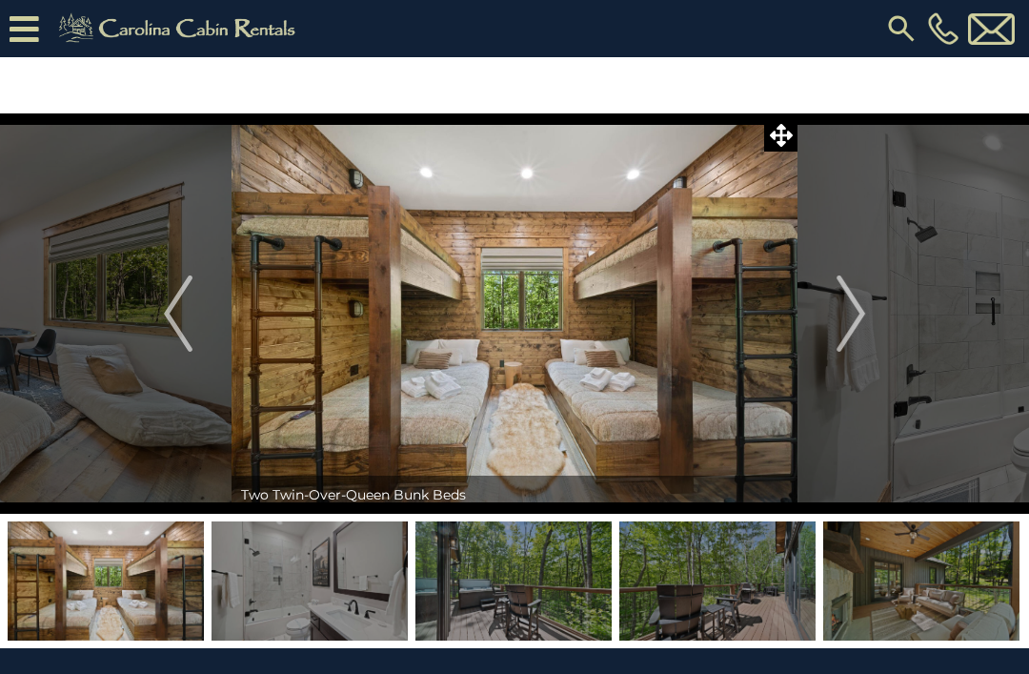
click at [845, 314] on img "Next" at bounding box center [851, 313] width 29 height 76
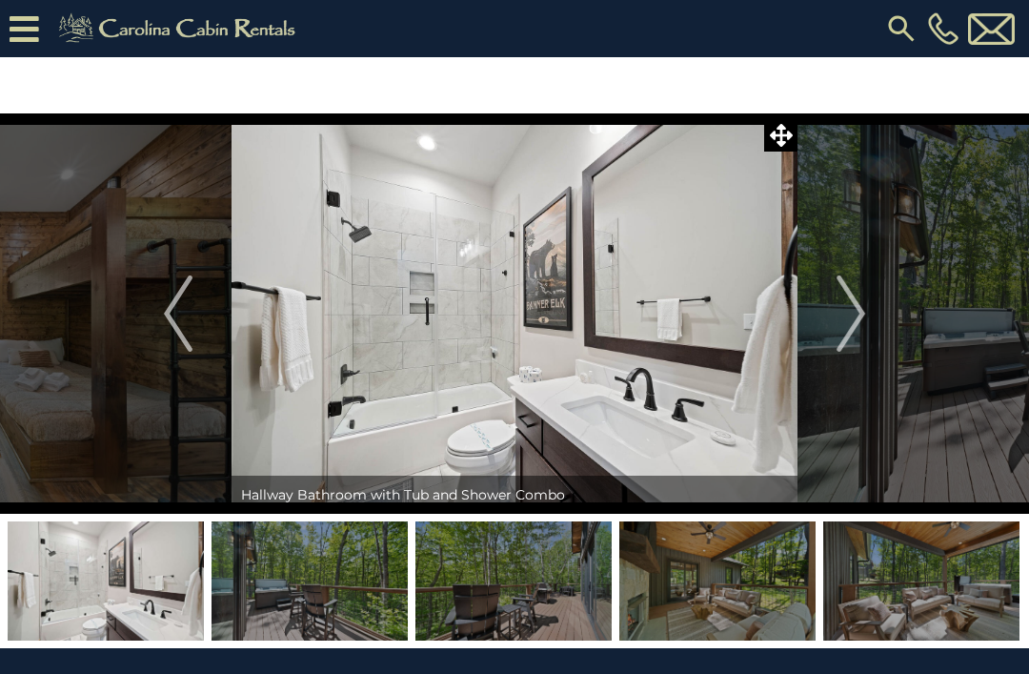
click at [848, 310] on img "Next" at bounding box center [851, 313] width 29 height 76
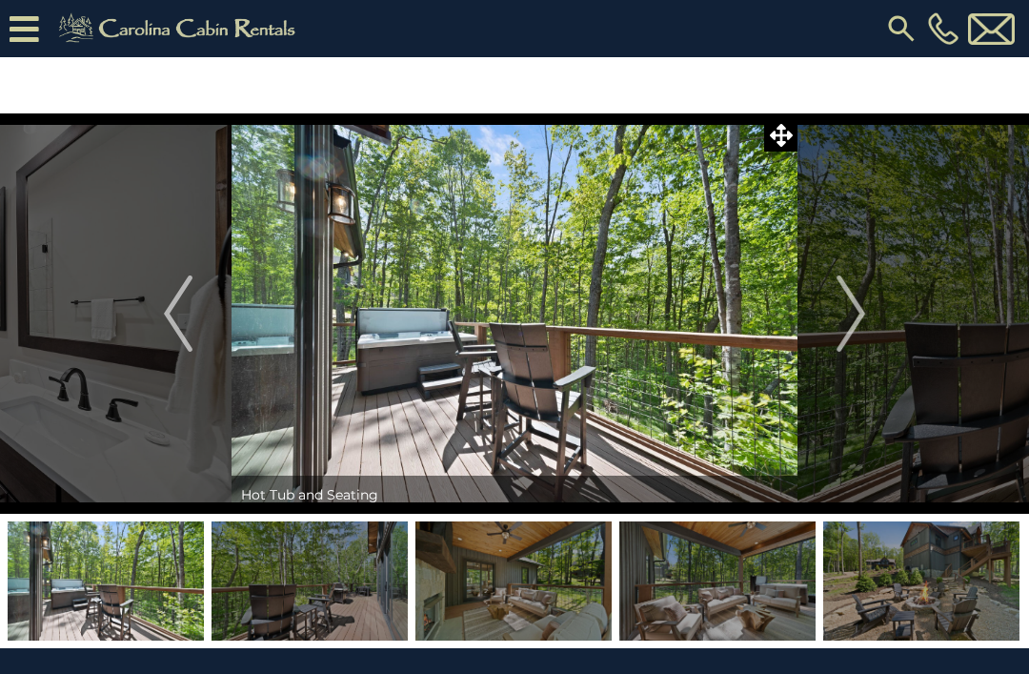
click at [844, 313] on img "Next" at bounding box center [851, 313] width 29 height 76
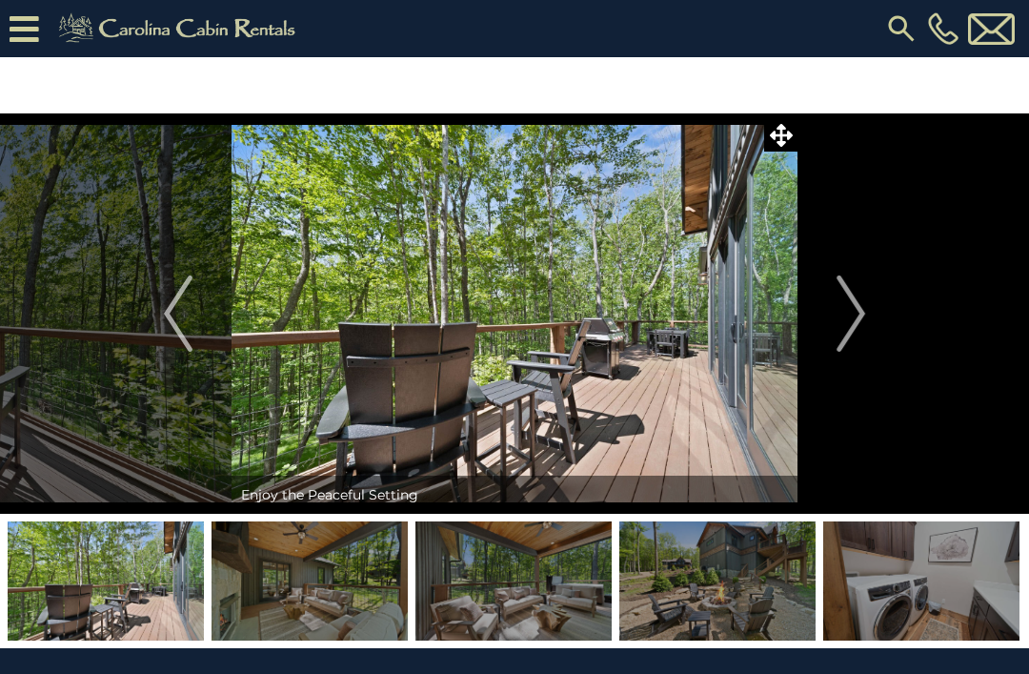
click at [851, 315] on img "Next" at bounding box center [851, 313] width 29 height 76
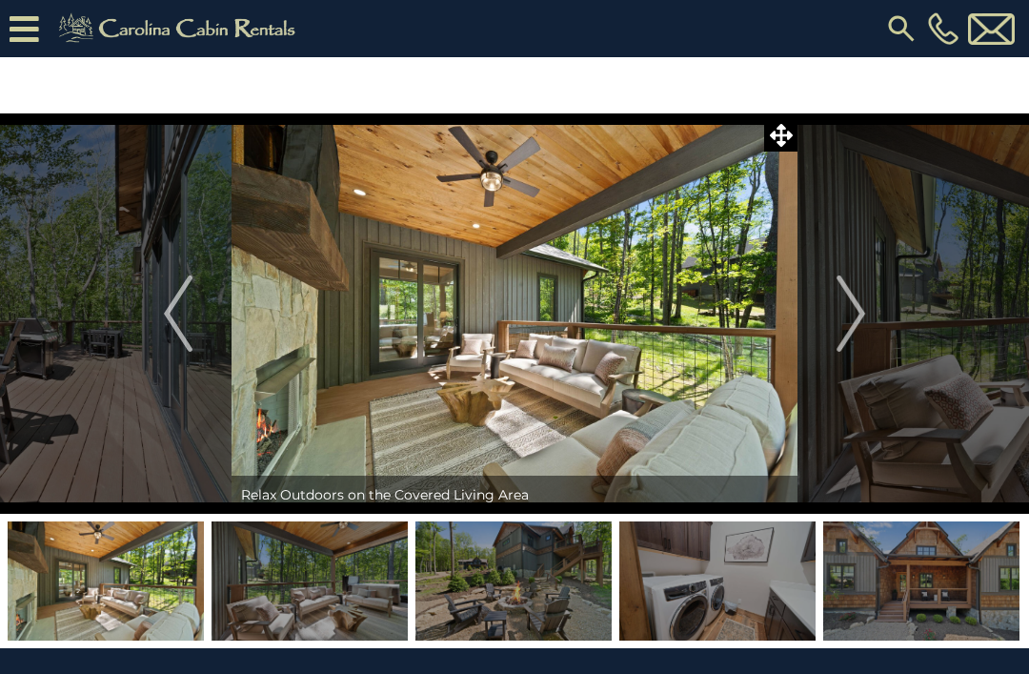
click at [858, 313] on img "Next" at bounding box center [851, 313] width 29 height 76
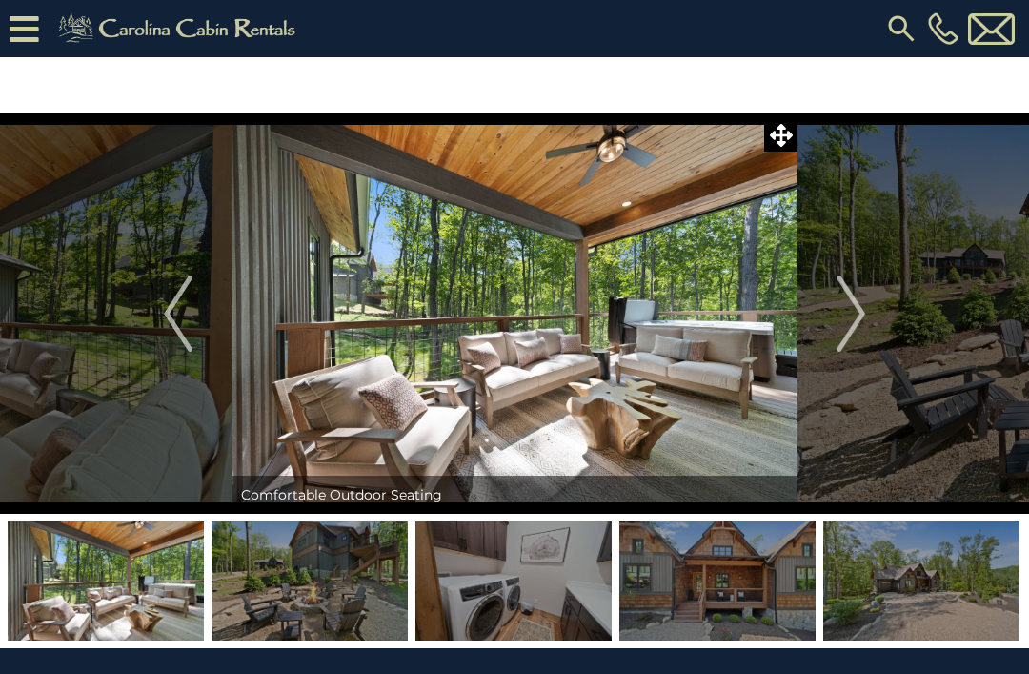
click at [852, 316] on img "Next" at bounding box center [851, 313] width 29 height 76
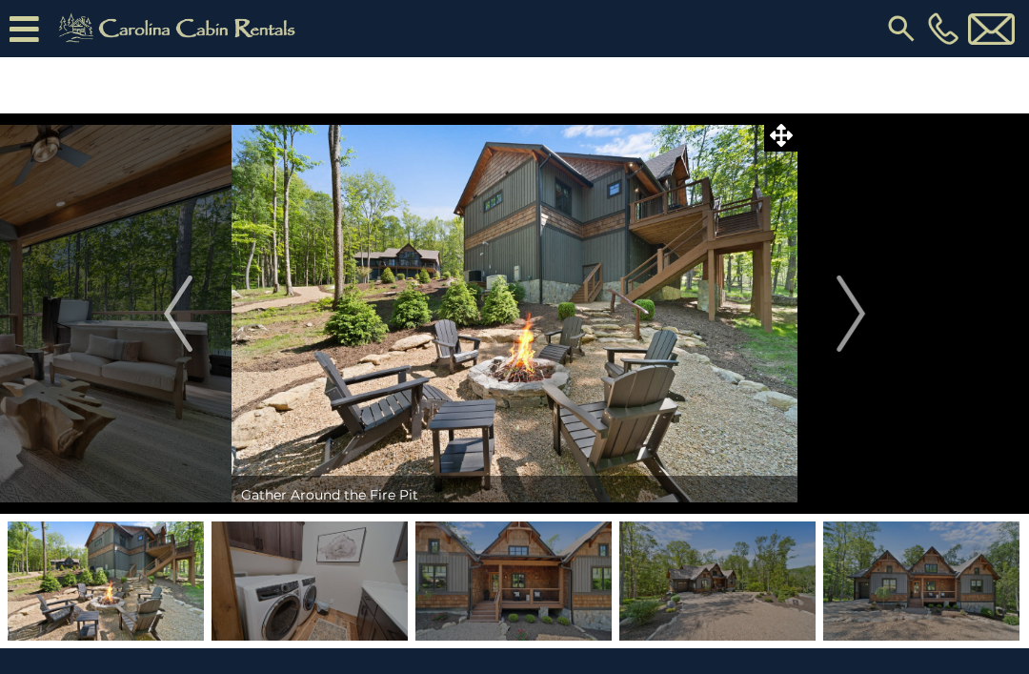
click at [859, 317] on img "Next" at bounding box center [851, 313] width 29 height 76
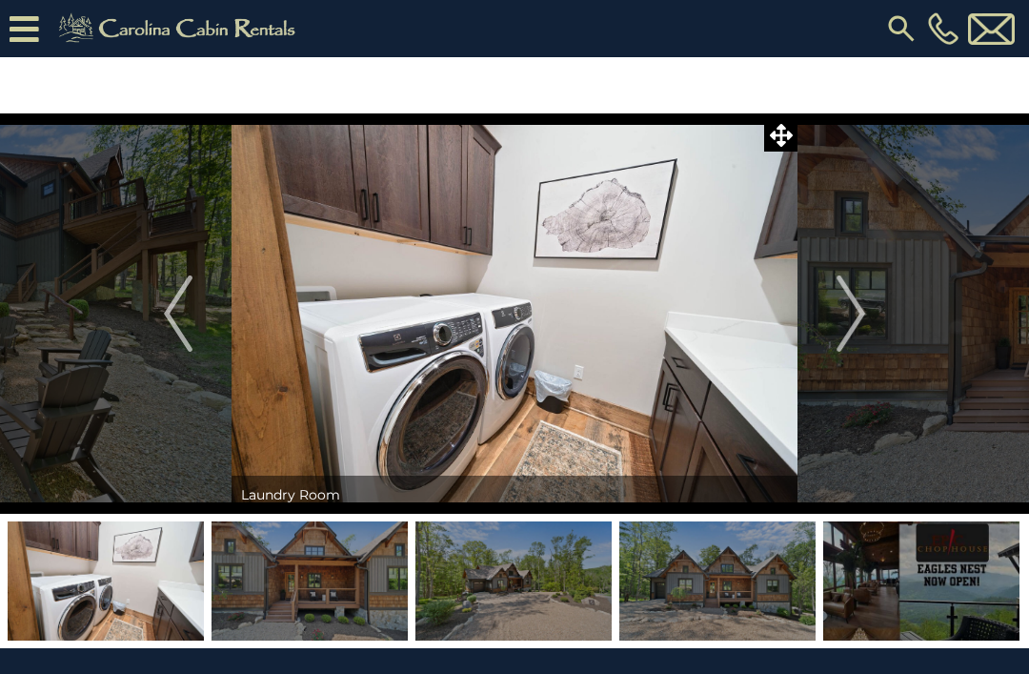
click at [850, 309] on img "Next" at bounding box center [851, 313] width 29 height 76
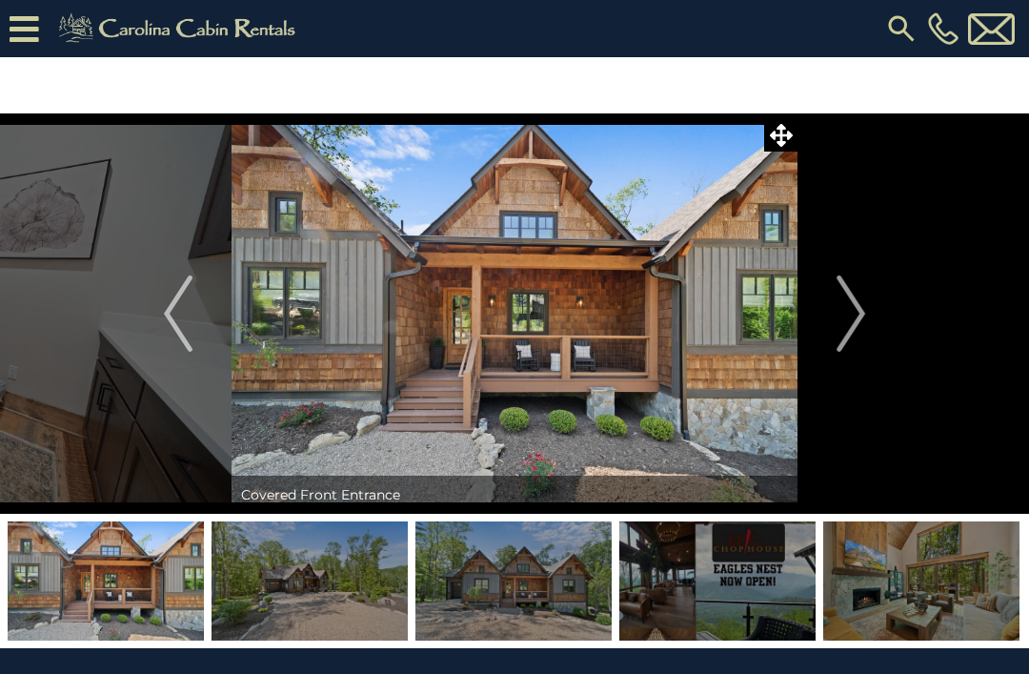
click at [854, 313] on img "Next" at bounding box center [851, 313] width 29 height 76
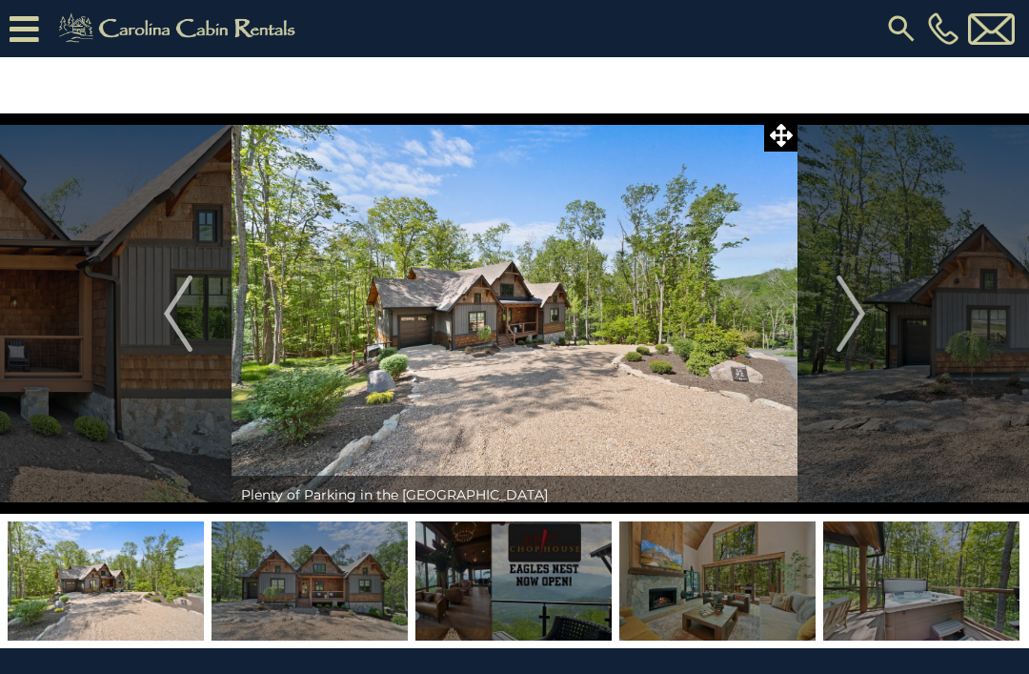
click at [858, 307] on img "Next" at bounding box center [851, 313] width 29 height 76
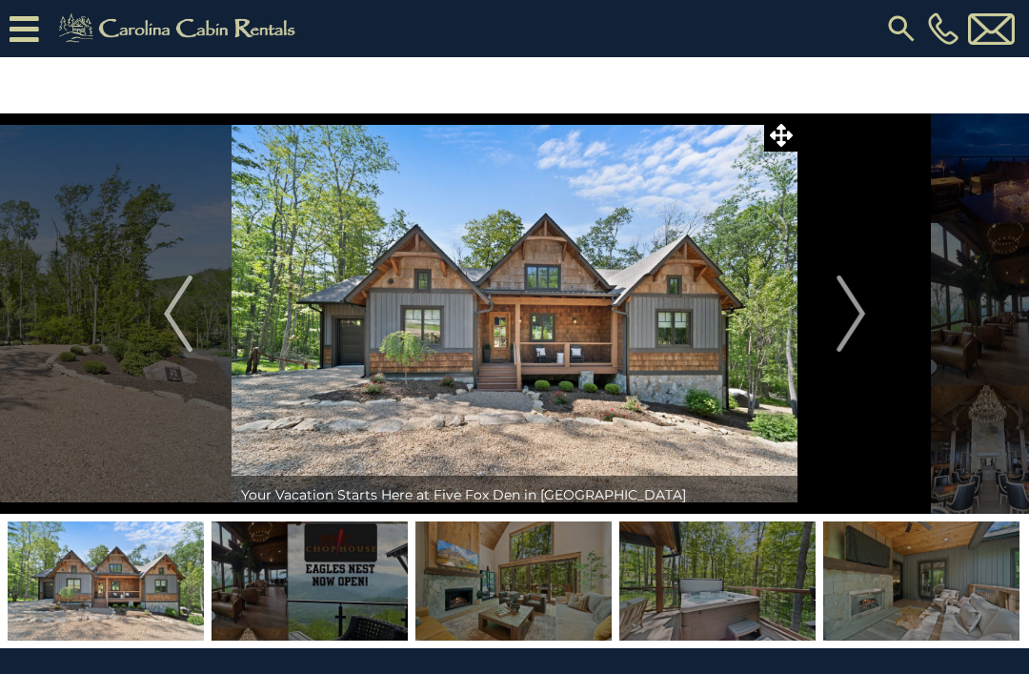
click at [859, 311] on img "Next" at bounding box center [851, 313] width 29 height 76
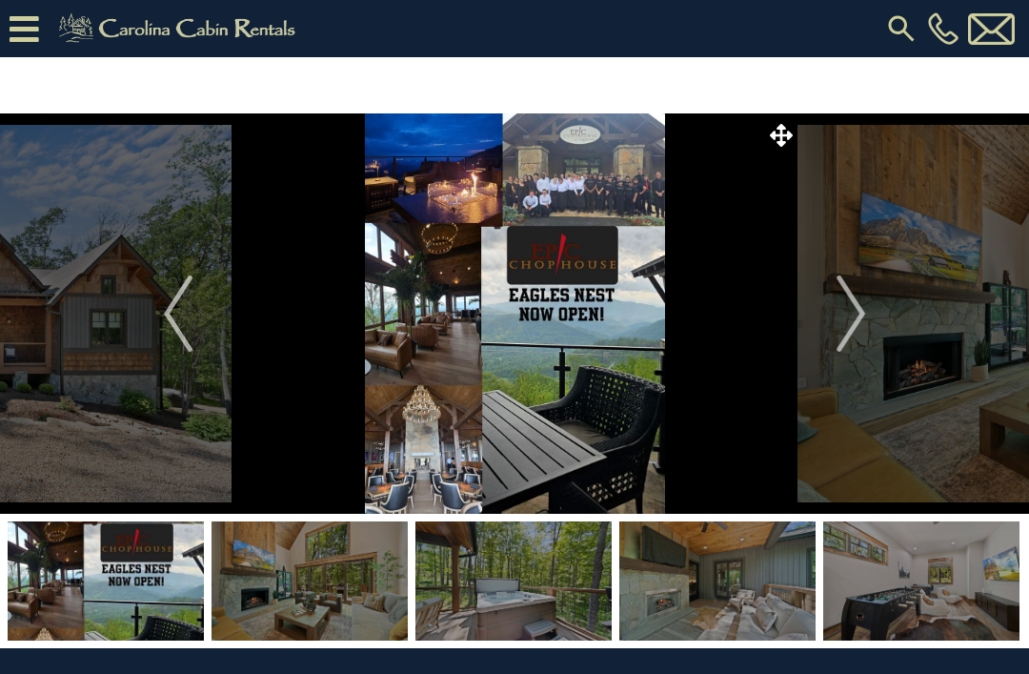
click at [851, 317] on img "Next" at bounding box center [851, 313] width 29 height 76
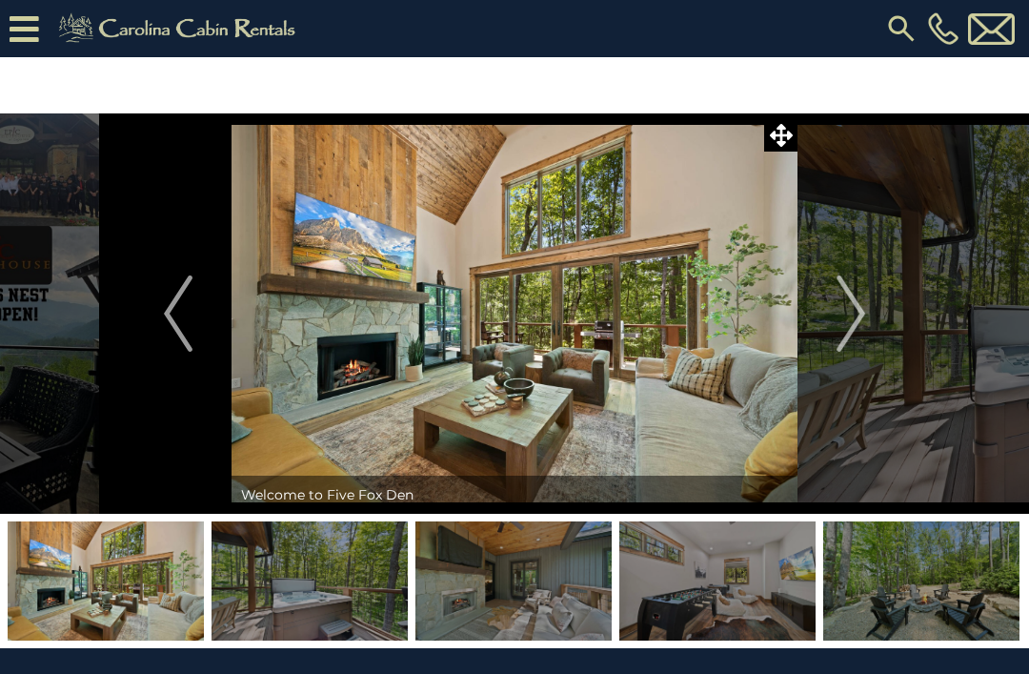
click at [852, 314] on img "Next" at bounding box center [851, 313] width 29 height 76
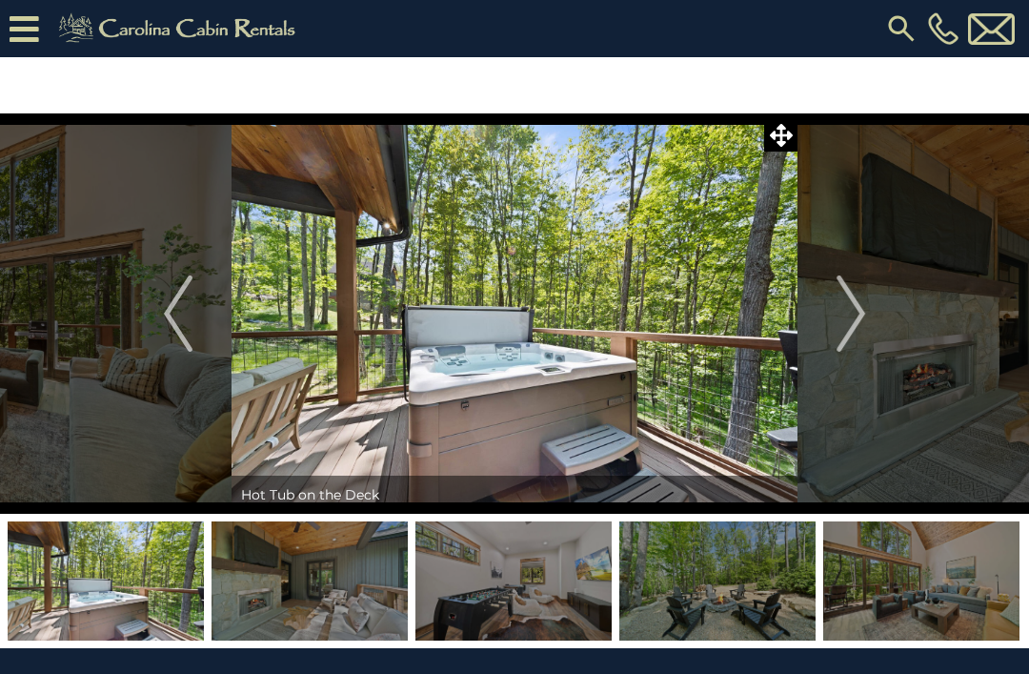
click at [186, 304] on img "Previous" at bounding box center [178, 313] width 29 height 76
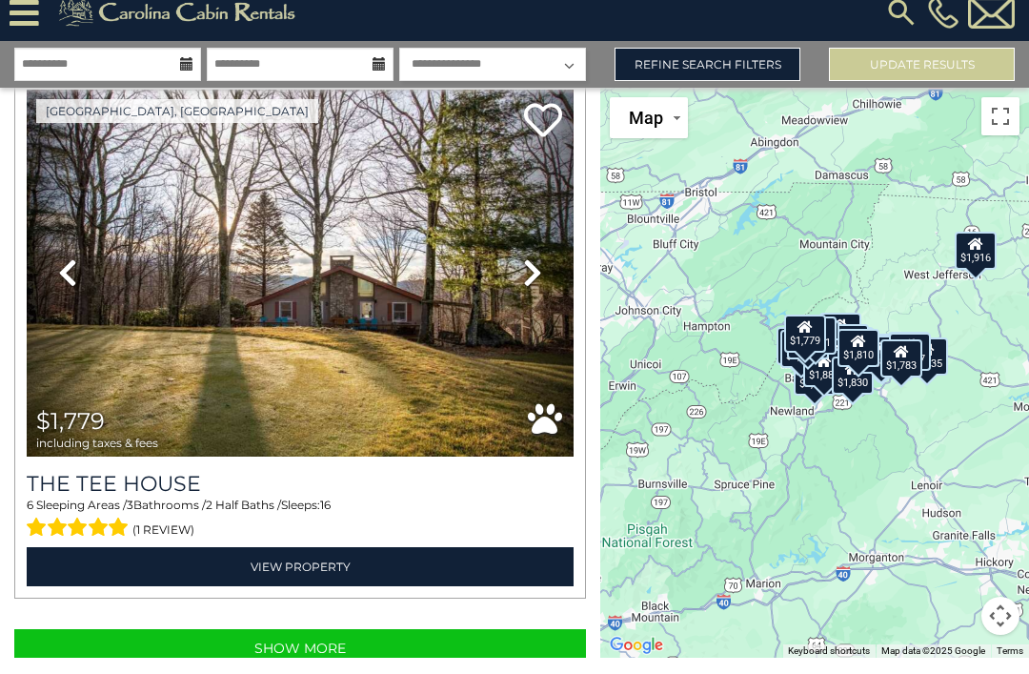
scroll to position [61, 0]
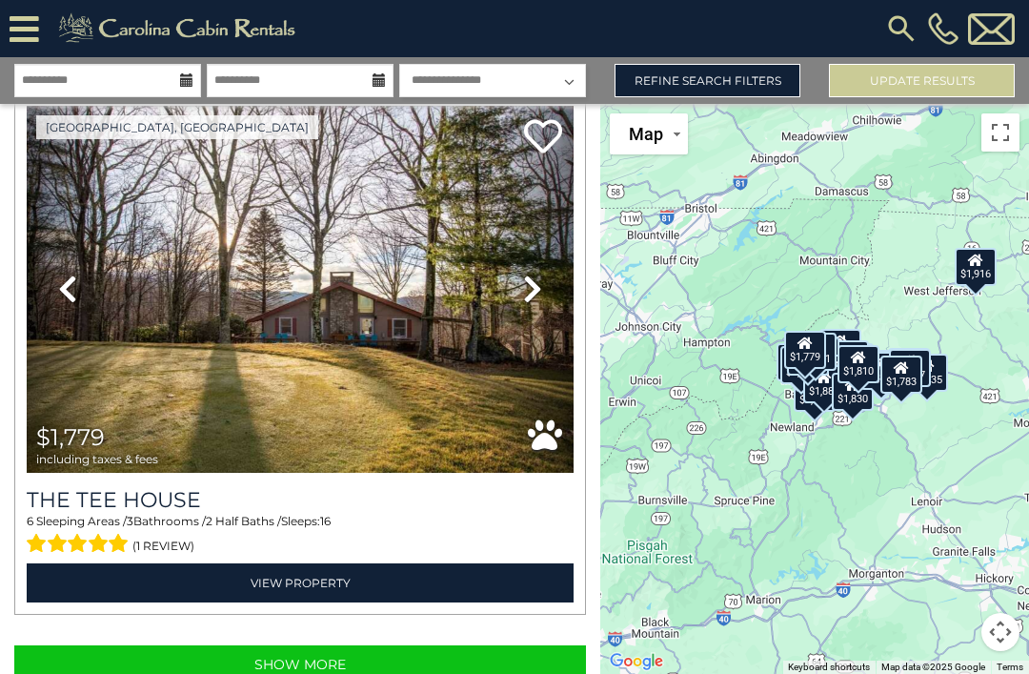
click at [271, 645] on button "Show More" at bounding box center [300, 664] width 572 height 38
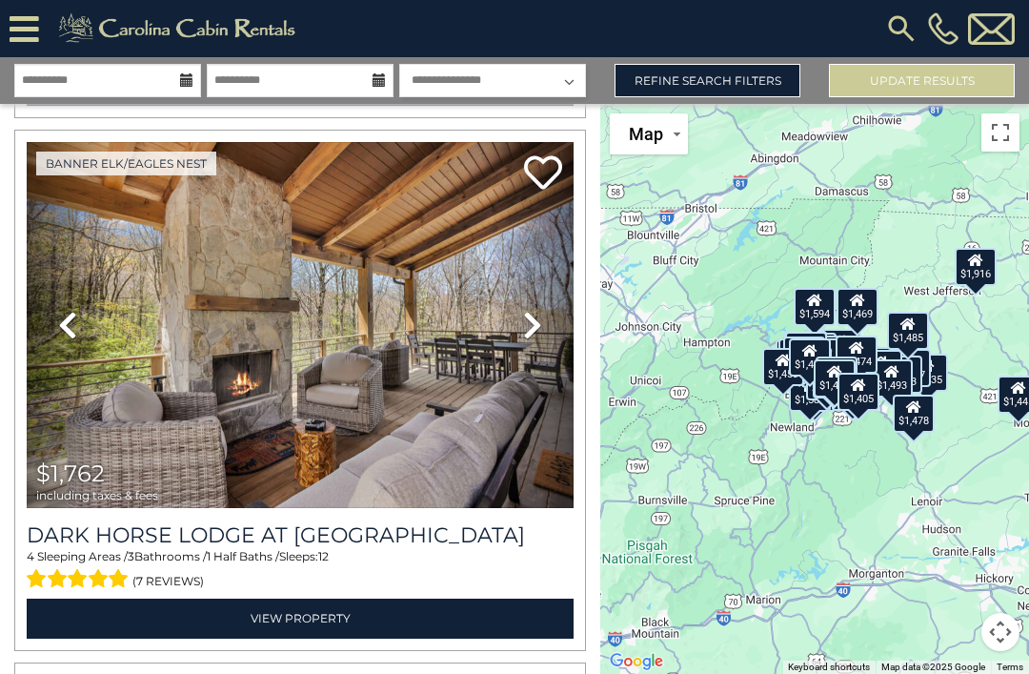
scroll to position [16540, 0]
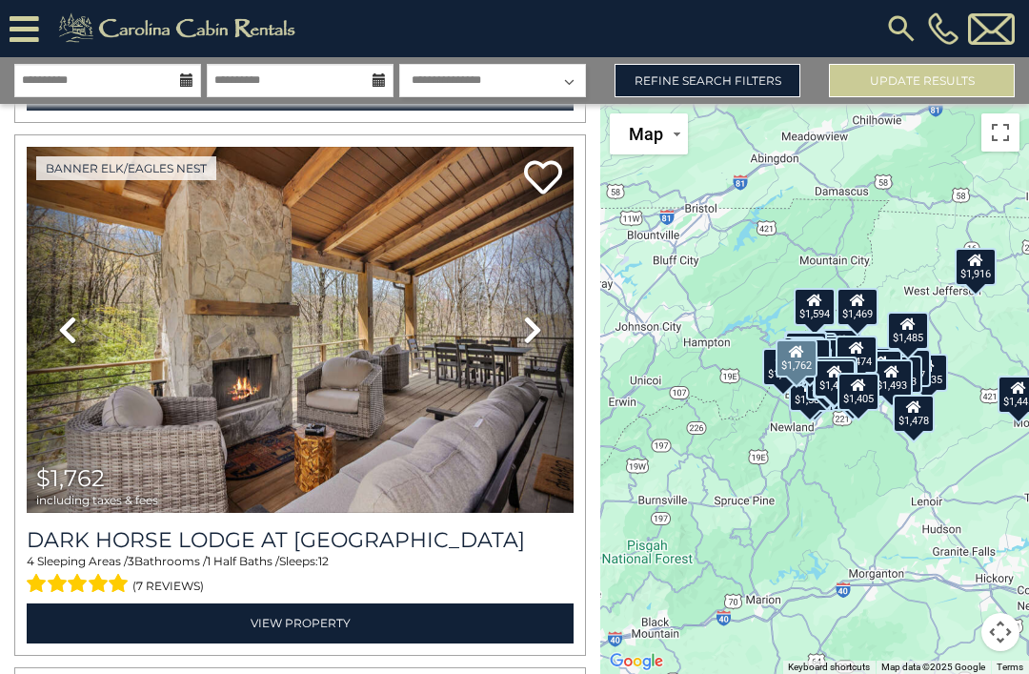
click at [532, 314] on icon at bounding box center [532, 329] width 19 height 30
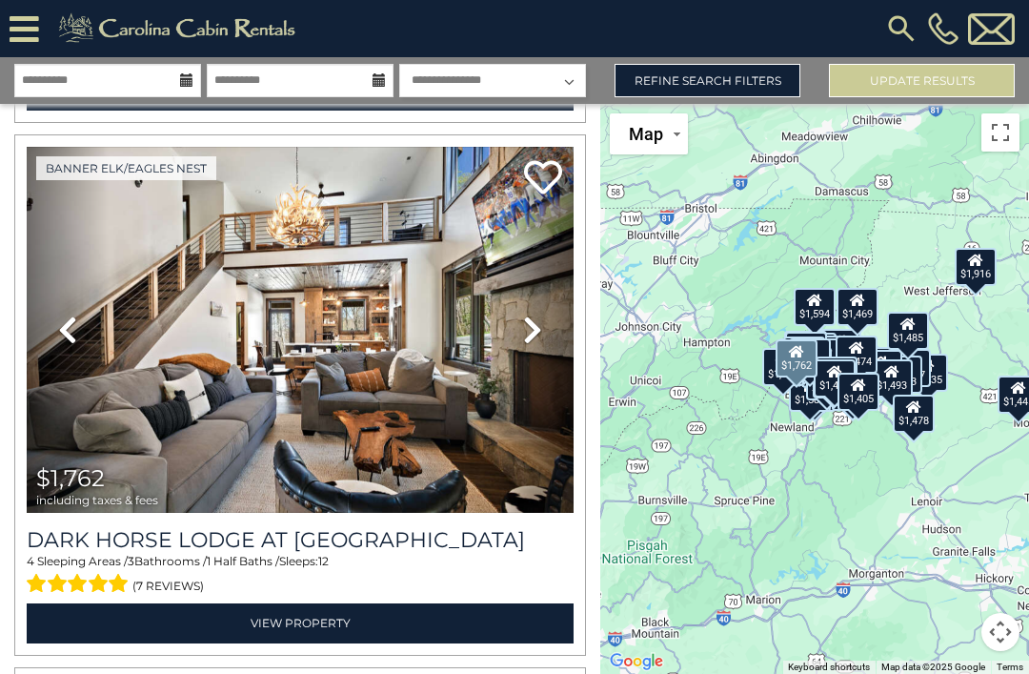
click at [538, 314] on icon at bounding box center [532, 329] width 19 height 30
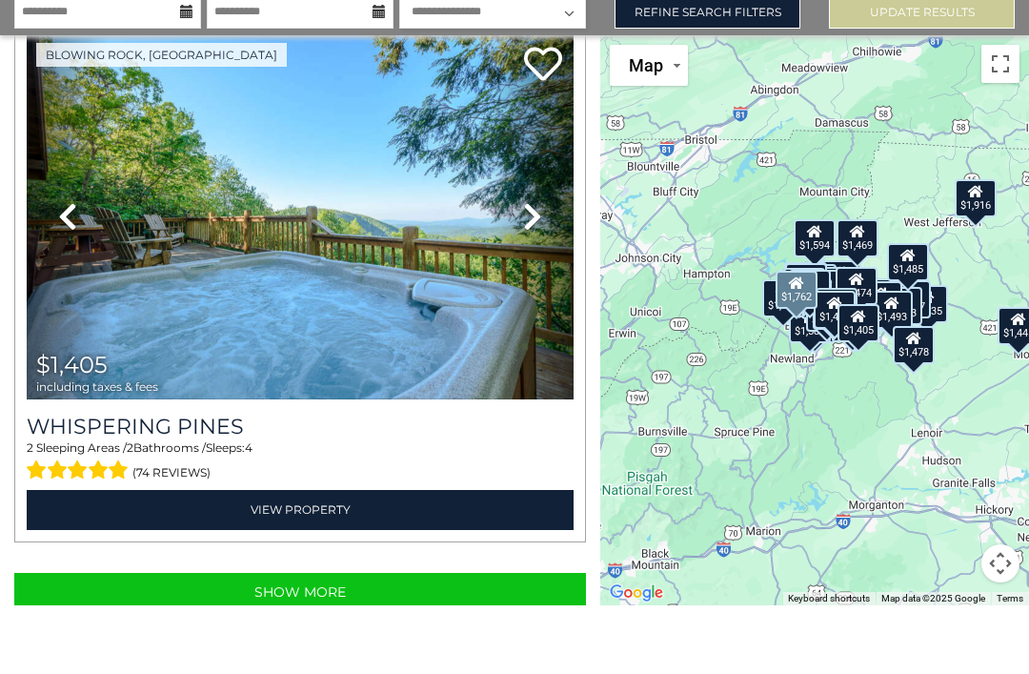
scroll to position [61, 0]
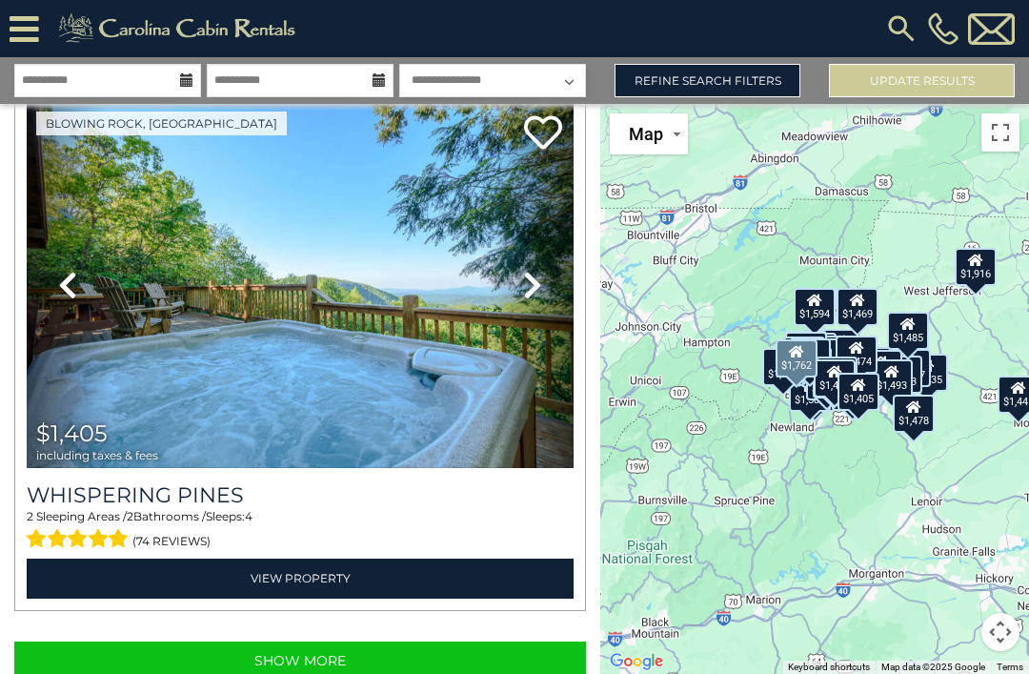
click at [367, 641] on button "Show More" at bounding box center [300, 660] width 572 height 38
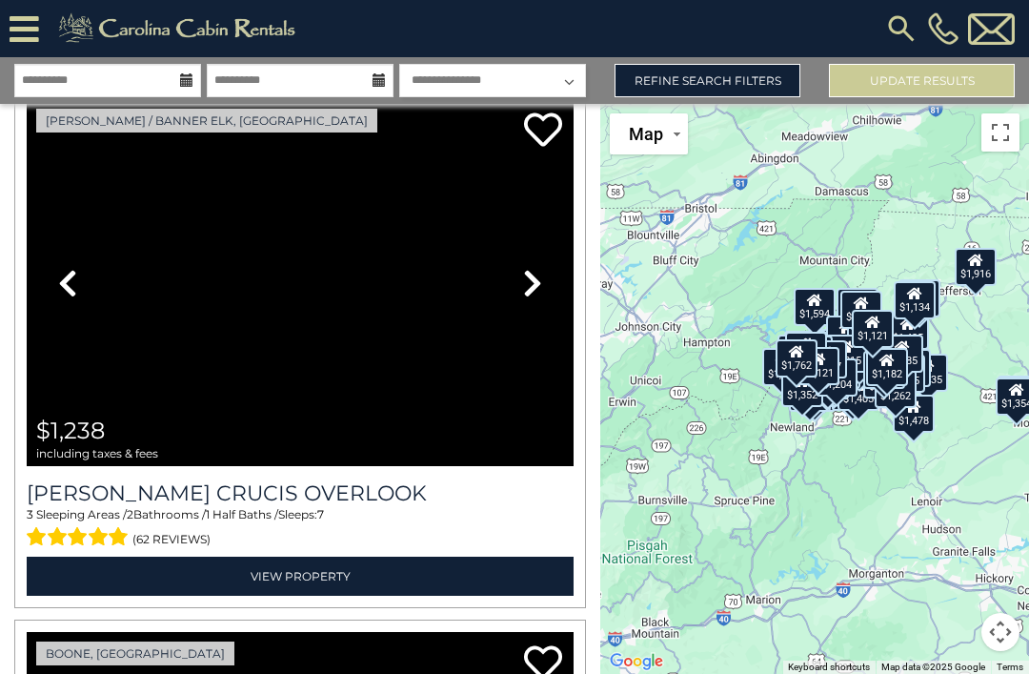
scroll to position [40019, 0]
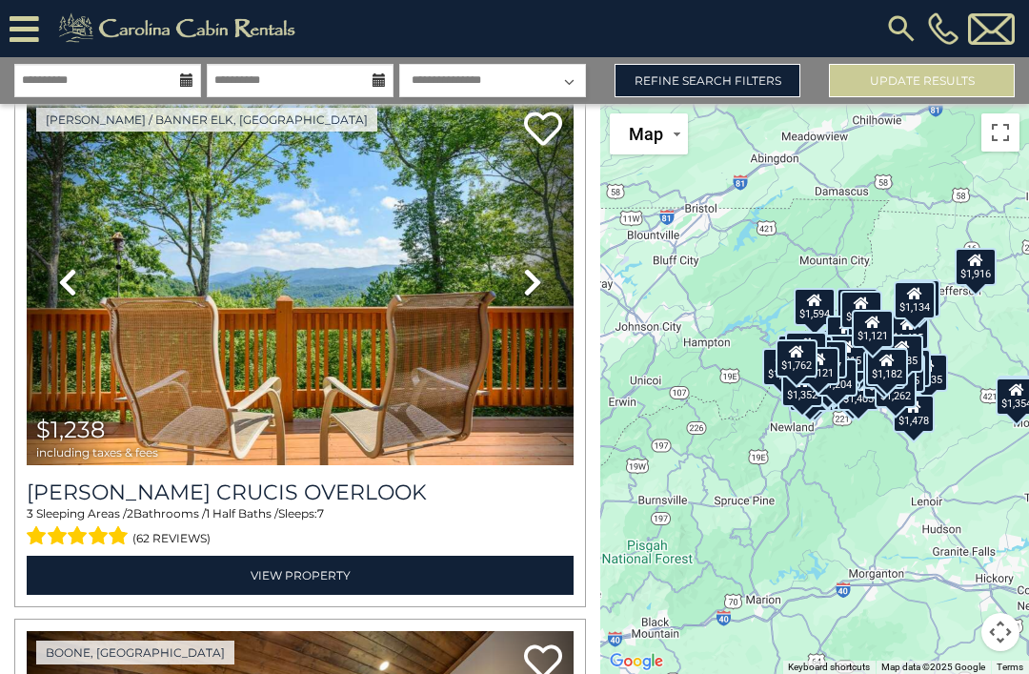
click at [536, 267] on icon at bounding box center [532, 282] width 19 height 30
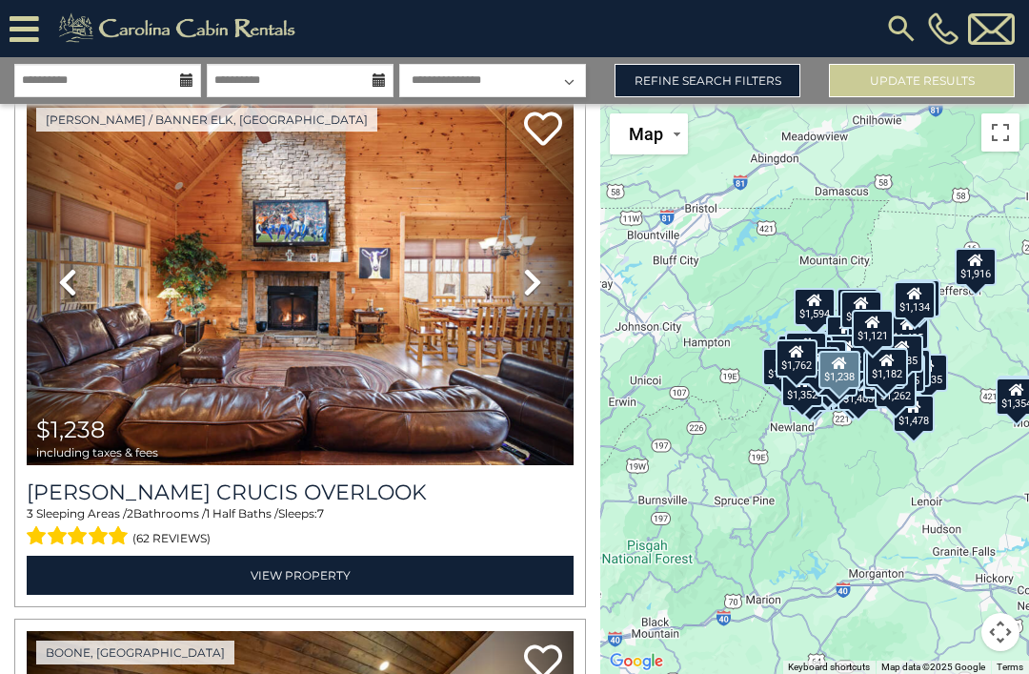
click at [531, 267] on icon at bounding box center [532, 282] width 19 height 30
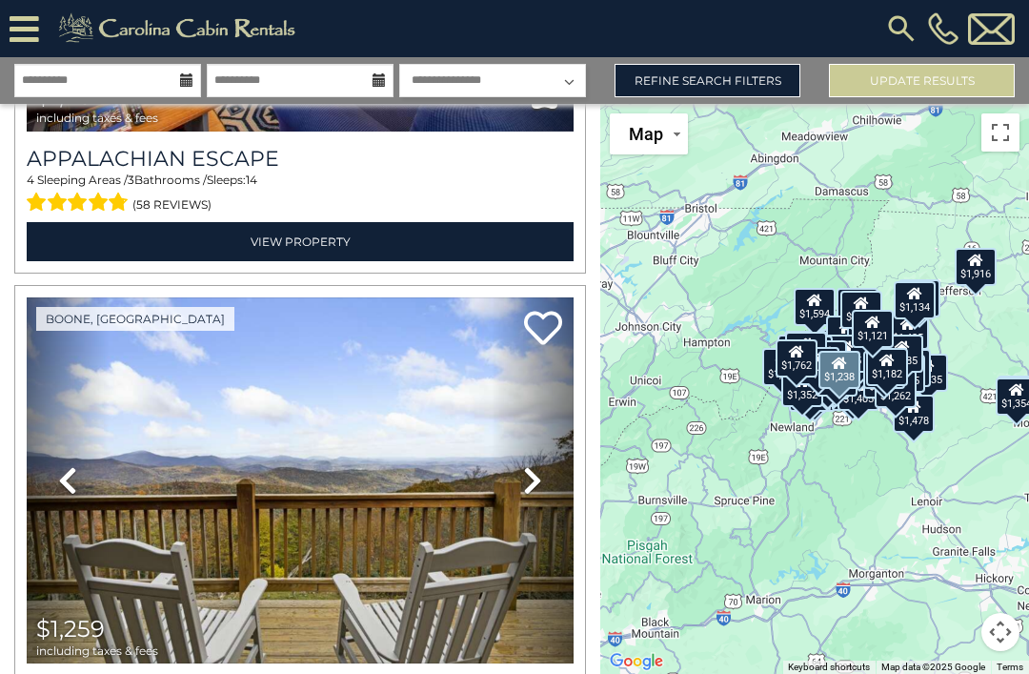
scroll to position [38234, 0]
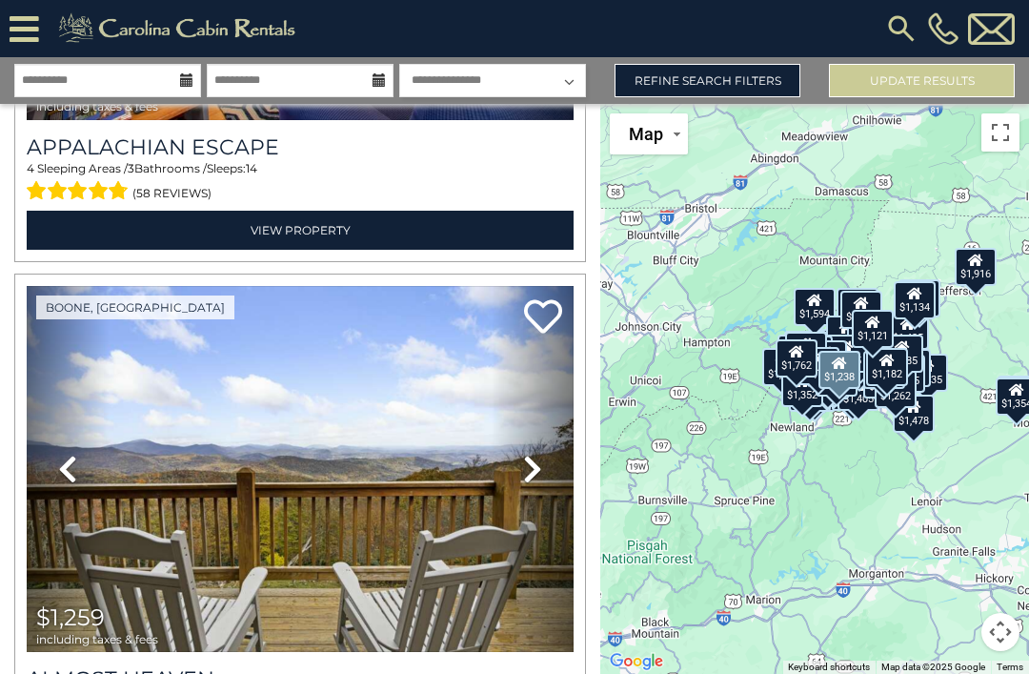
click at [526, 454] on icon at bounding box center [532, 469] width 19 height 30
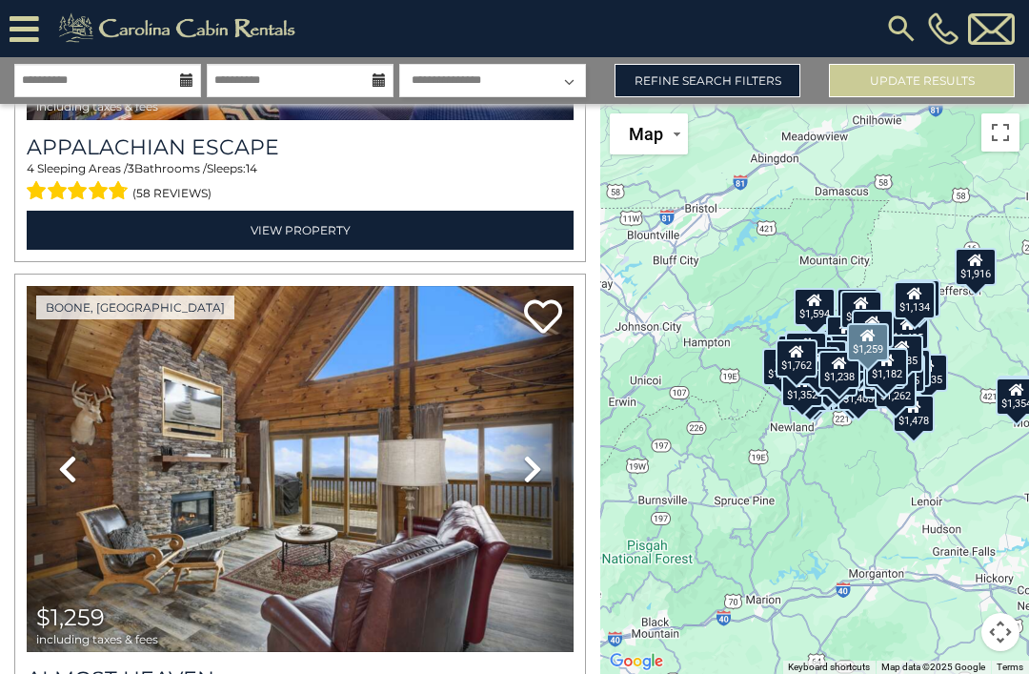
click at [536, 454] on icon at bounding box center [532, 469] width 19 height 30
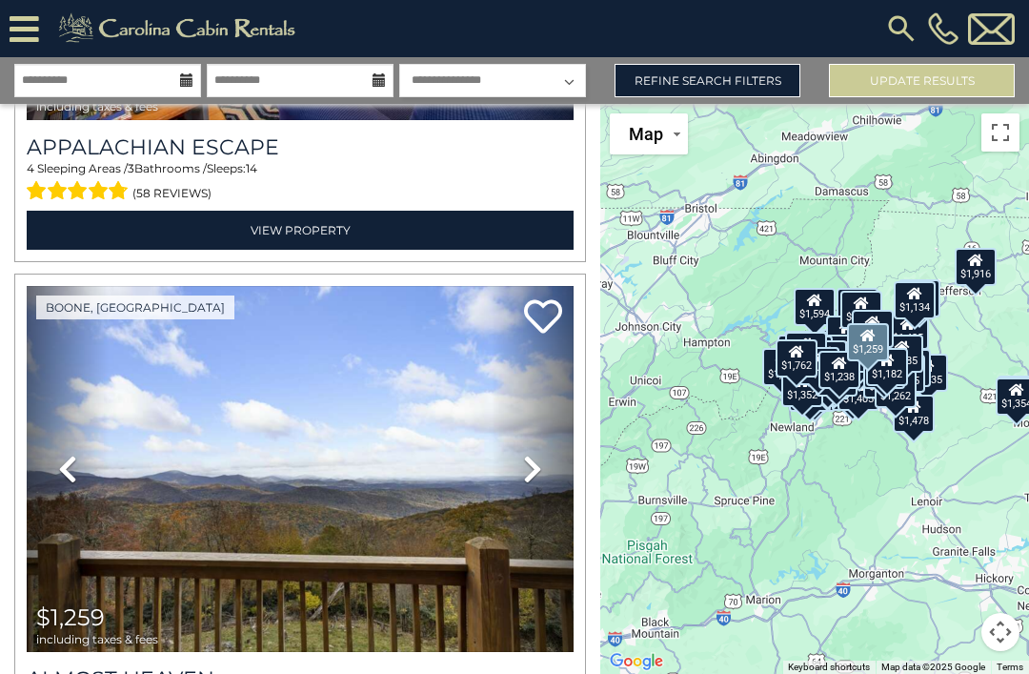
click at [523, 454] on icon at bounding box center [532, 469] width 19 height 30
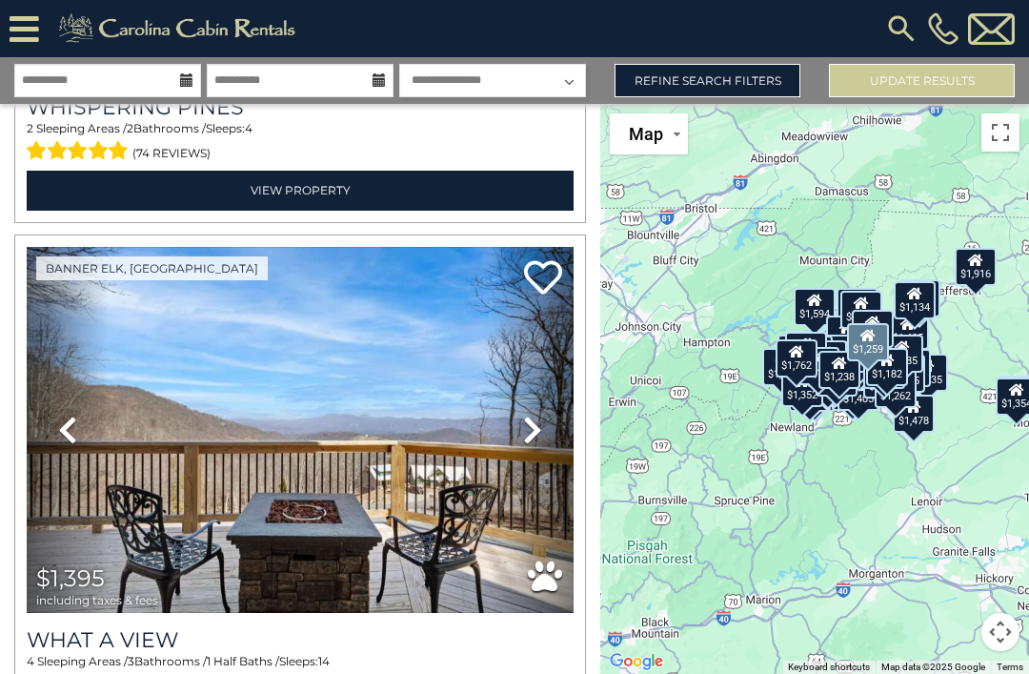
scroll to position [31881, 0]
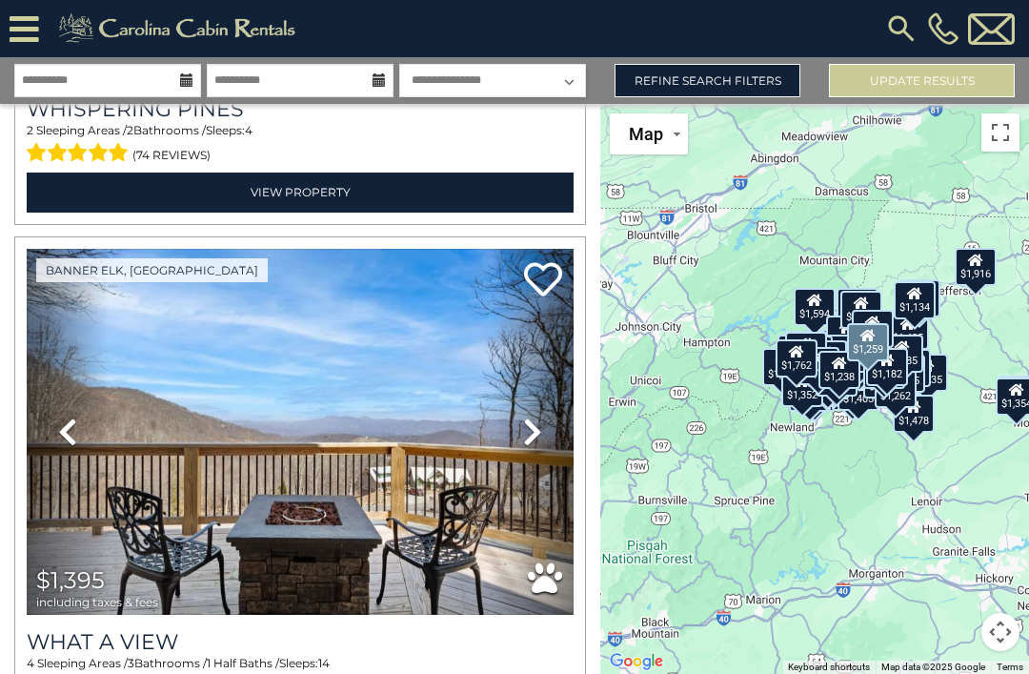
click at [526, 416] on icon at bounding box center [532, 431] width 19 height 30
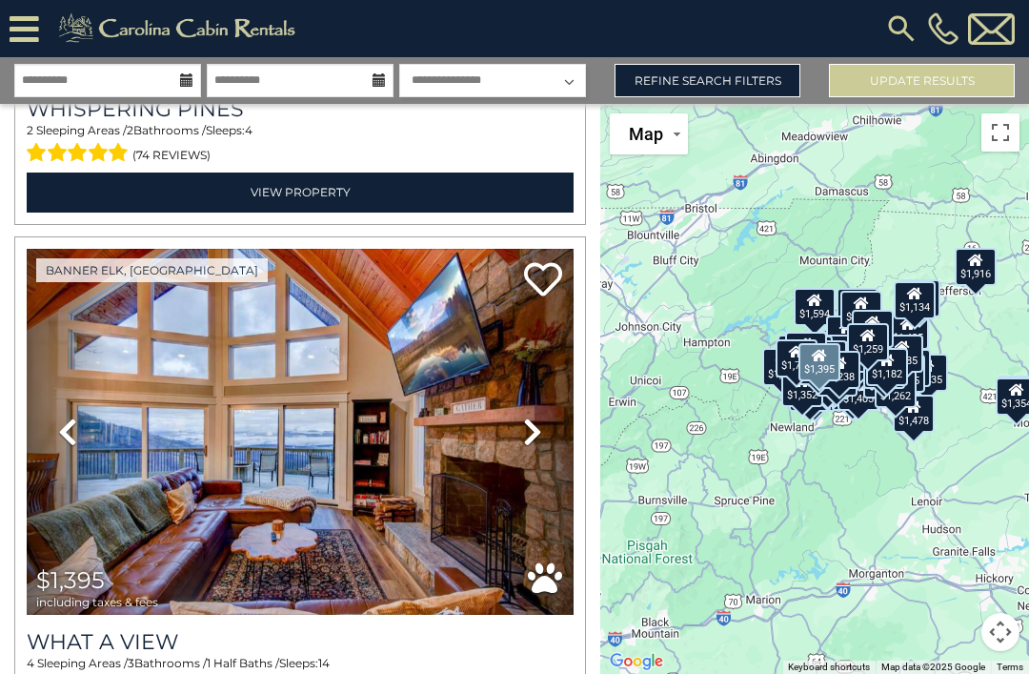
click at [529, 416] on icon at bounding box center [532, 431] width 19 height 30
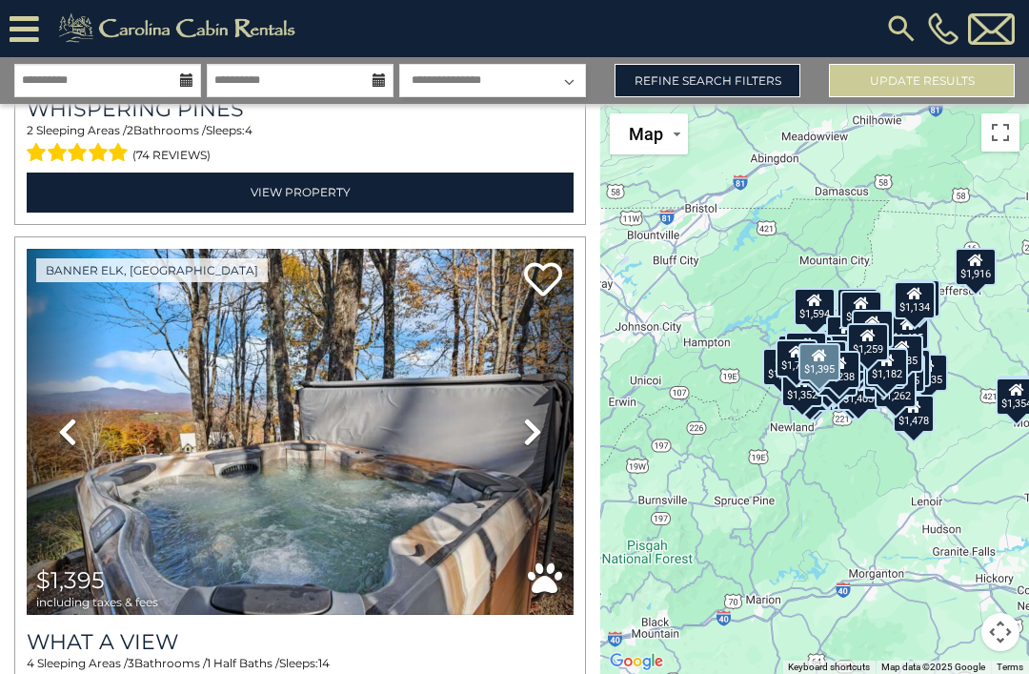
click at [525, 416] on icon at bounding box center [532, 431] width 19 height 30
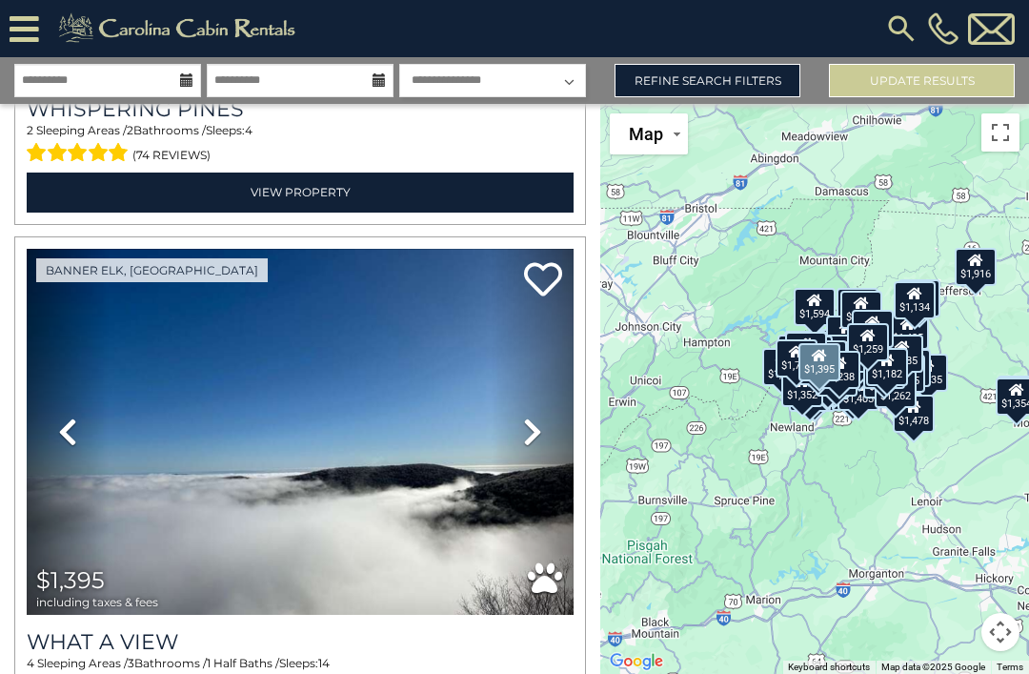
click at [532, 403] on link "Next" at bounding box center [533, 432] width 82 height 367
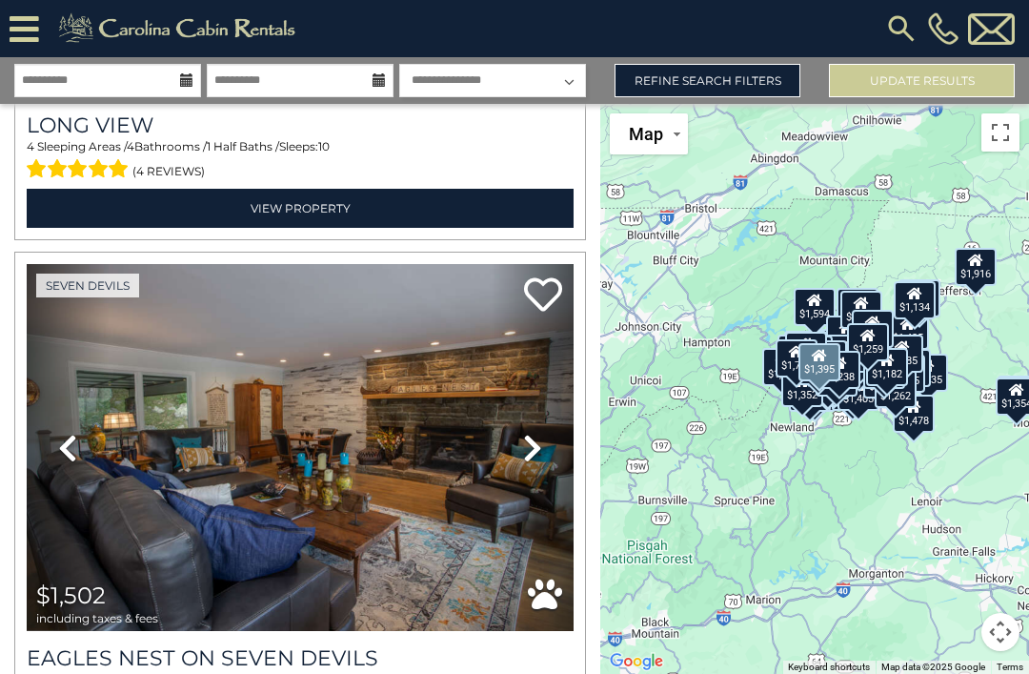
scroll to position [24940, 0]
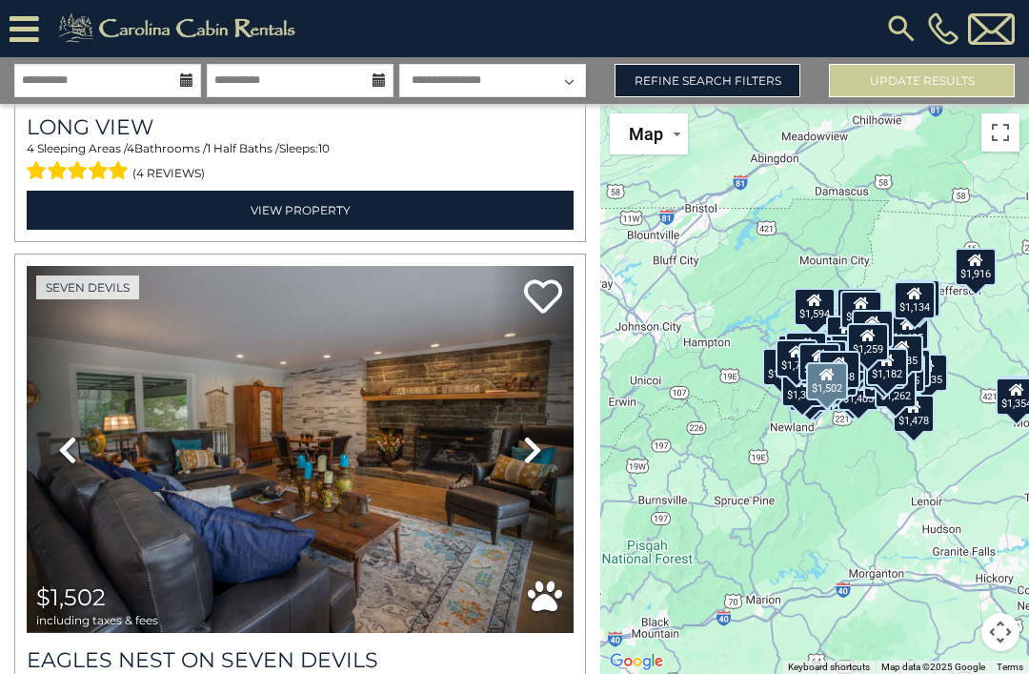
click at [534, 435] on icon at bounding box center [532, 450] width 19 height 30
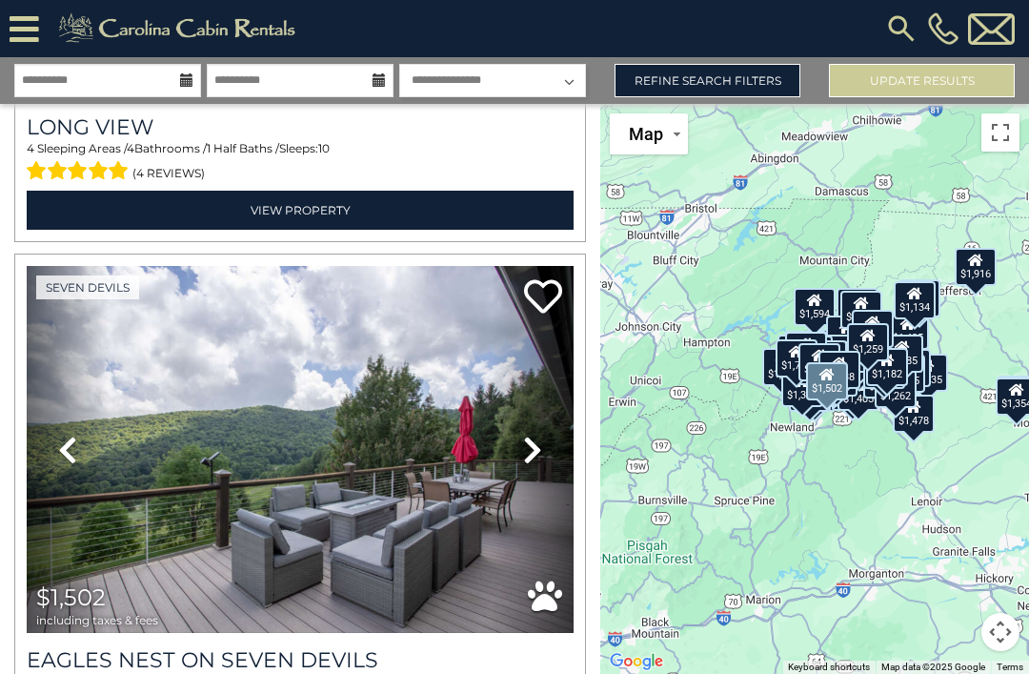
click at [536, 435] on icon at bounding box center [532, 450] width 19 height 30
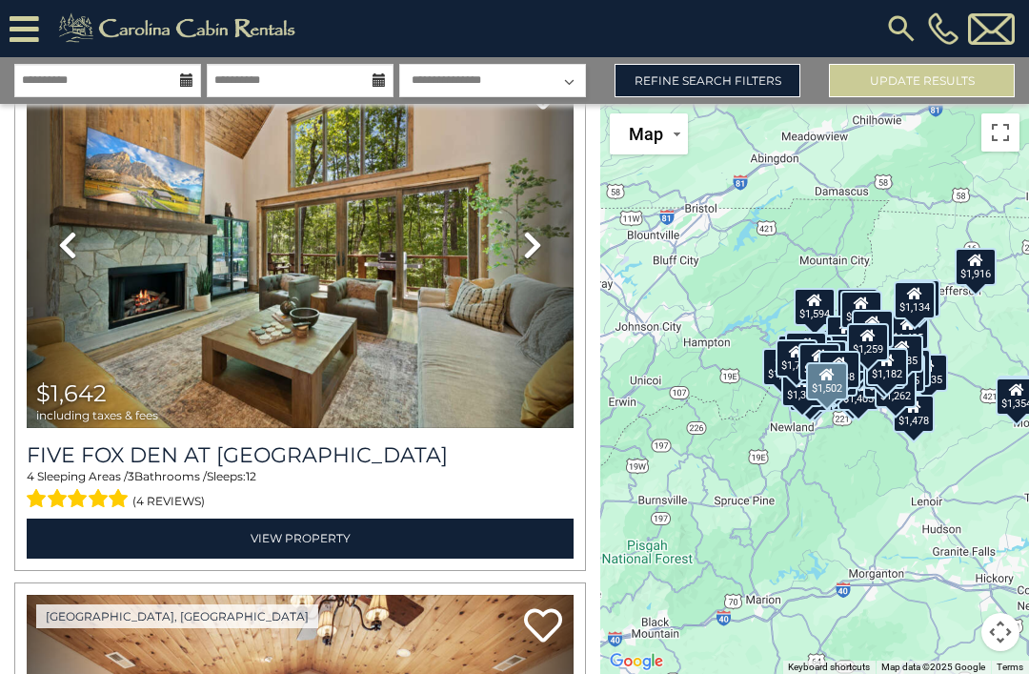
scroll to position [20317, 0]
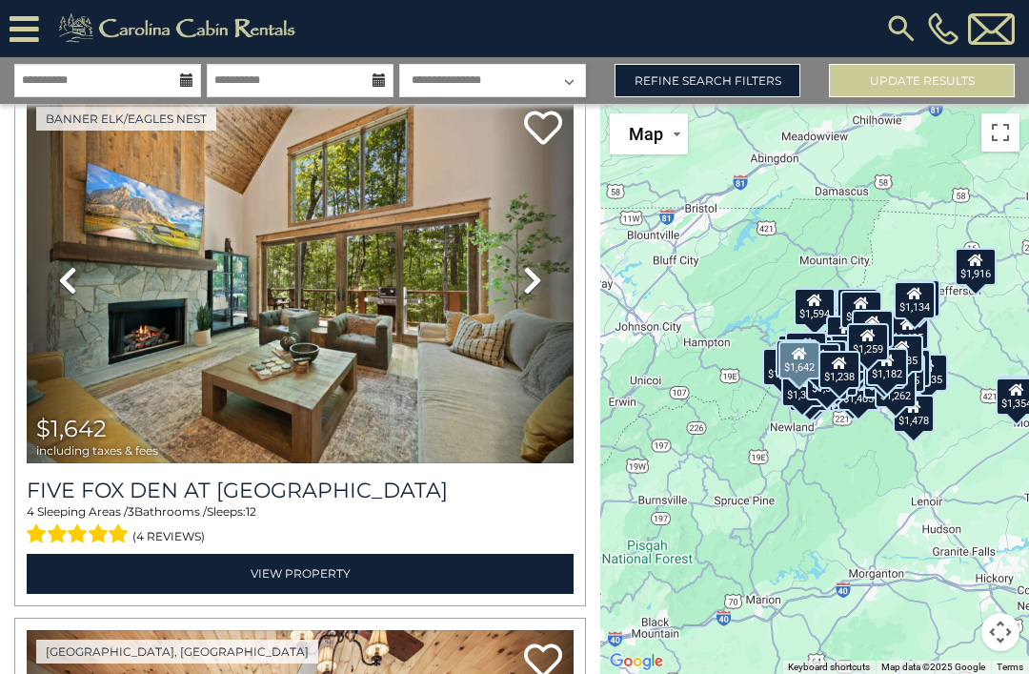
click at [315, 554] on link "View Property" at bounding box center [300, 573] width 547 height 39
click at [372, 554] on link "View Property" at bounding box center [300, 573] width 547 height 39
click at [307, 554] on link "View Property" at bounding box center [300, 573] width 547 height 39
click at [297, 477] on h3 "Five Fox Den at Eagles Nest" at bounding box center [300, 490] width 547 height 26
click at [681, 64] on link "Refine Search Filters" at bounding box center [708, 80] width 186 height 33
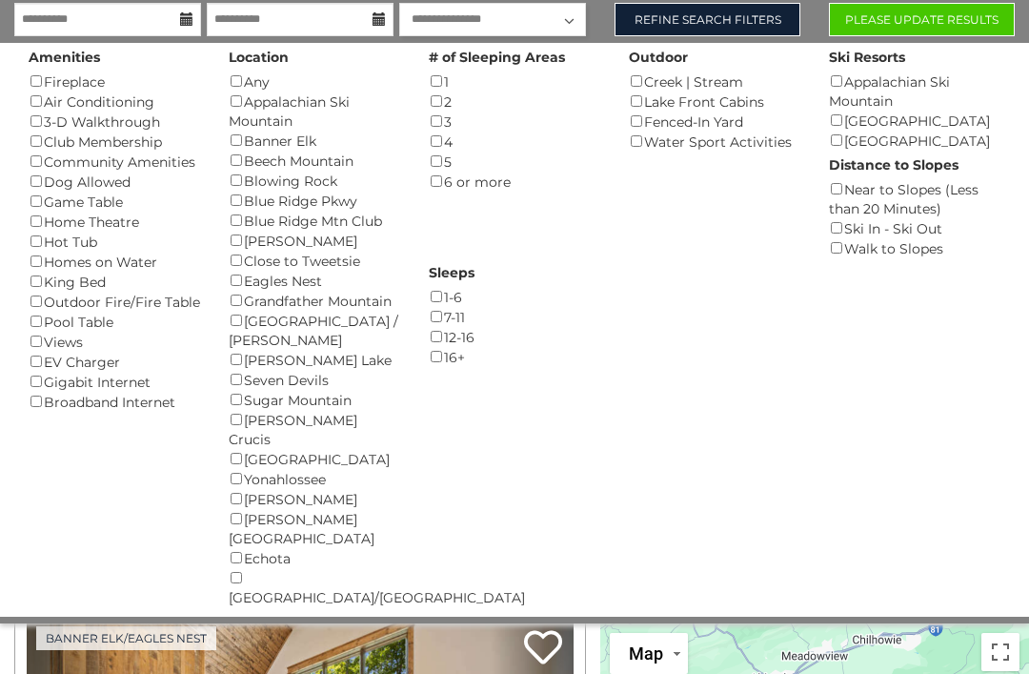
click at [736, 17] on link "Refine Search Filters" at bounding box center [708, 19] width 186 height 33
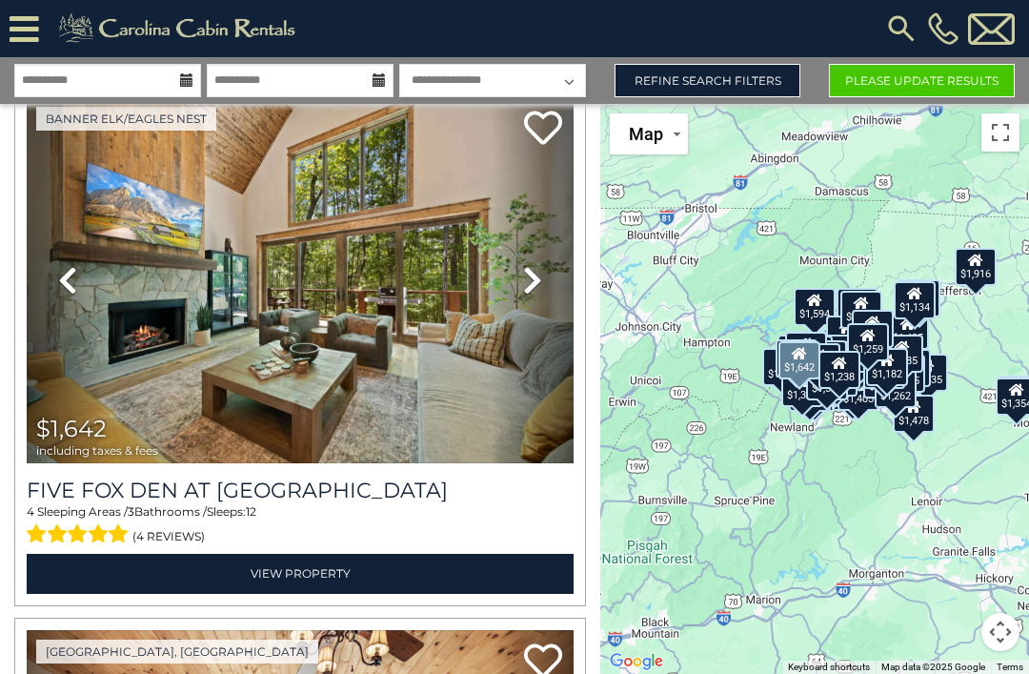
click at [917, 64] on button "Please Update Results" at bounding box center [922, 80] width 186 height 33
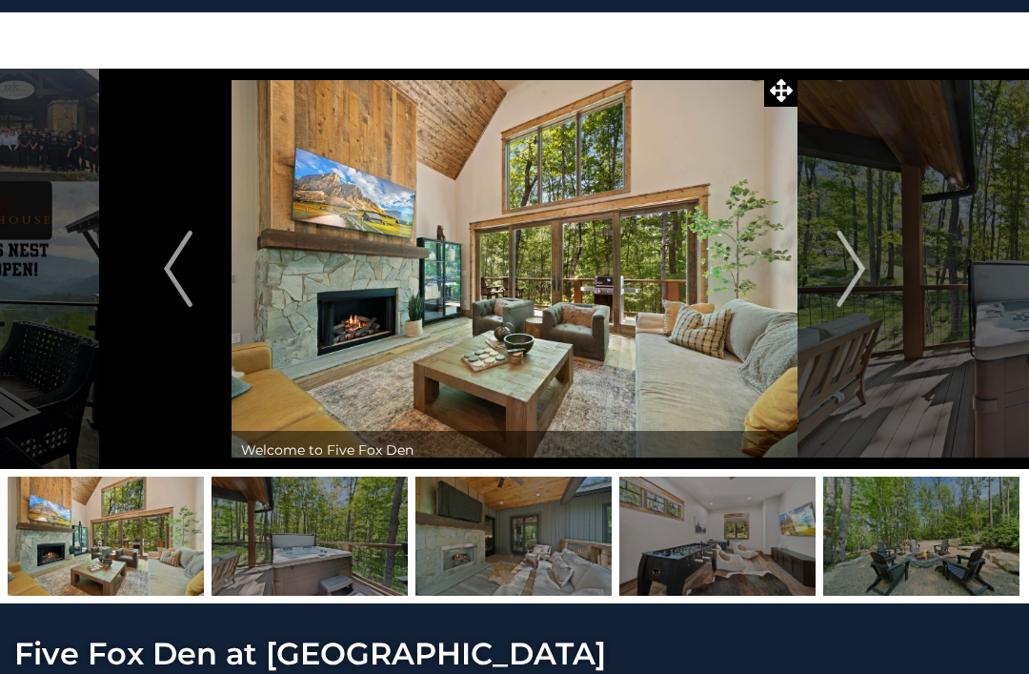
scroll to position [48, 0]
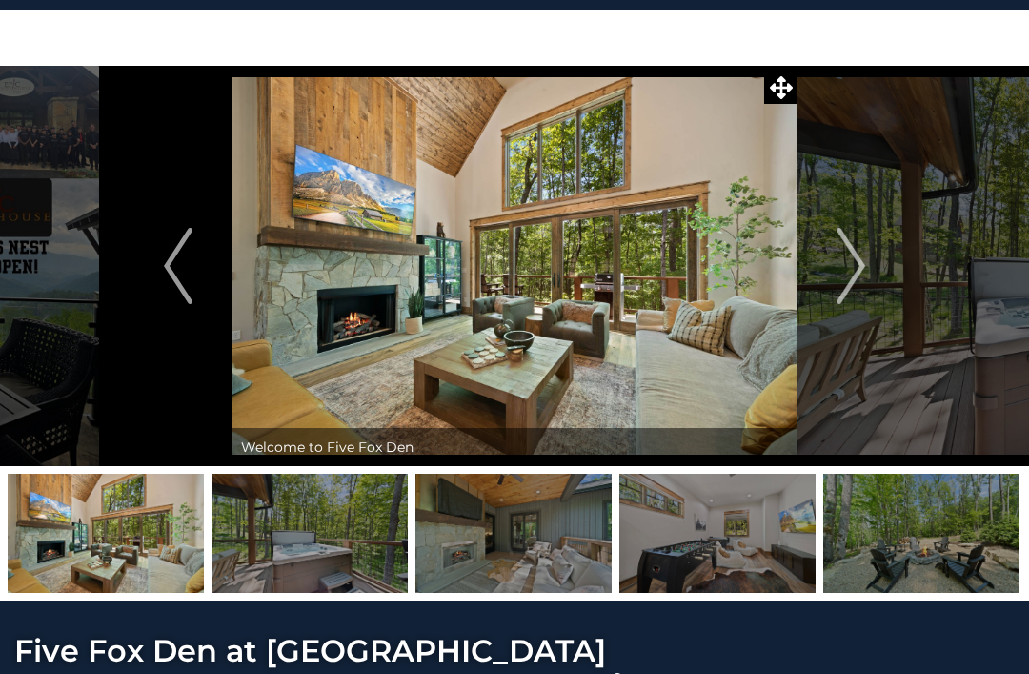
click at [424, 240] on img at bounding box center [515, 266] width 566 height 400
click at [573, 340] on img at bounding box center [515, 266] width 566 height 400
click at [840, 265] on img "Next" at bounding box center [851, 266] width 29 height 76
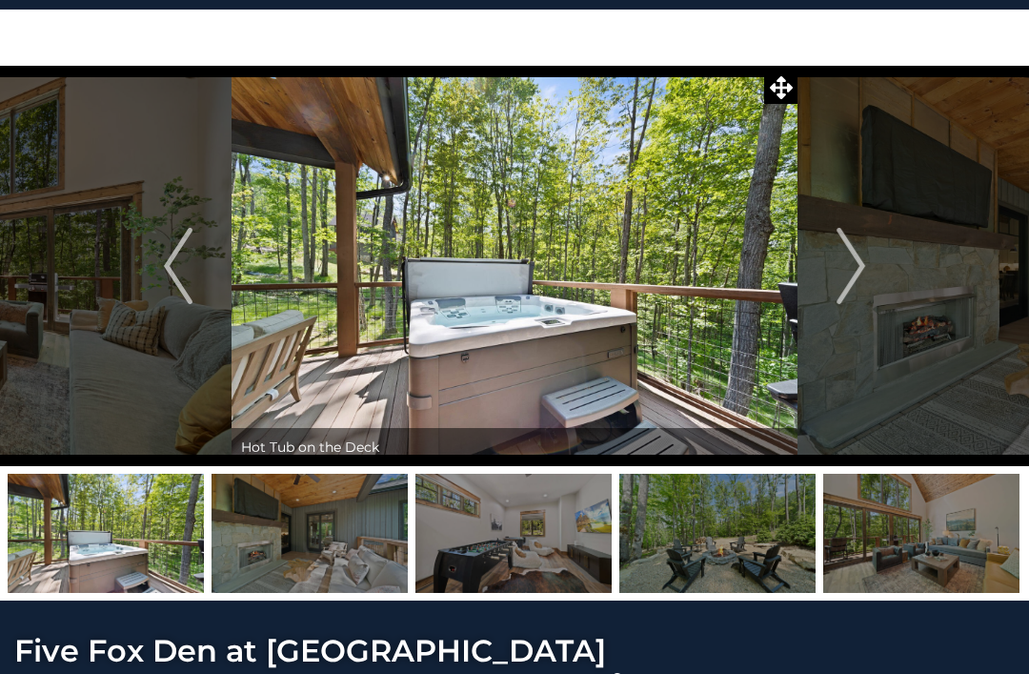
click at [862, 263] on img "Next" at bounding box center [851, 266] width 29 height 76
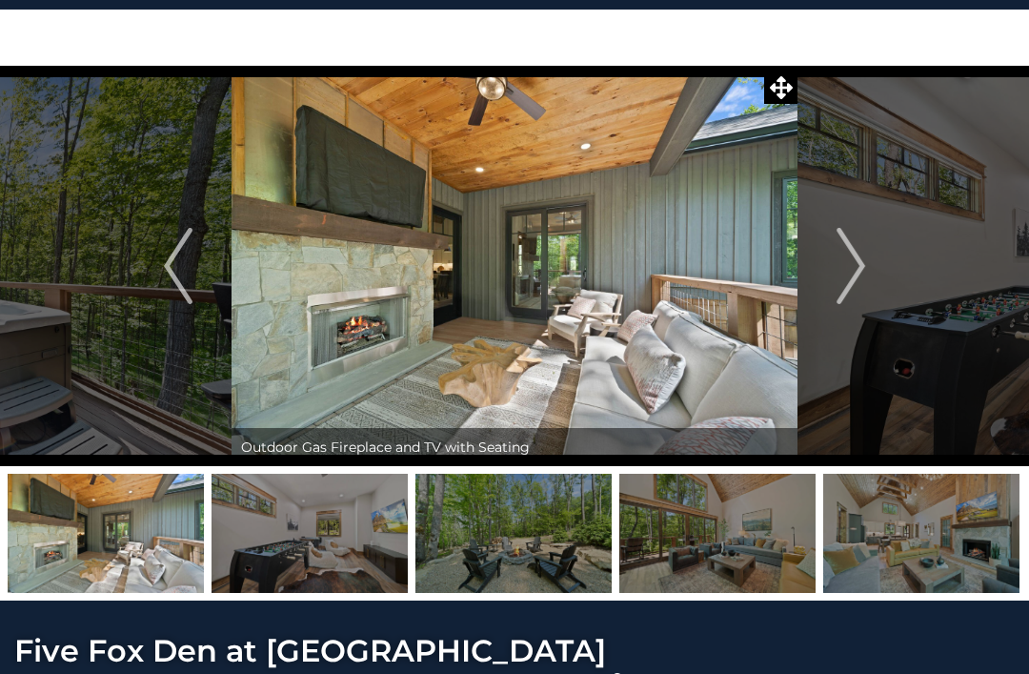
click at [852, 262] on img "Next" at bounding box center [851, 266] width 29 height 76
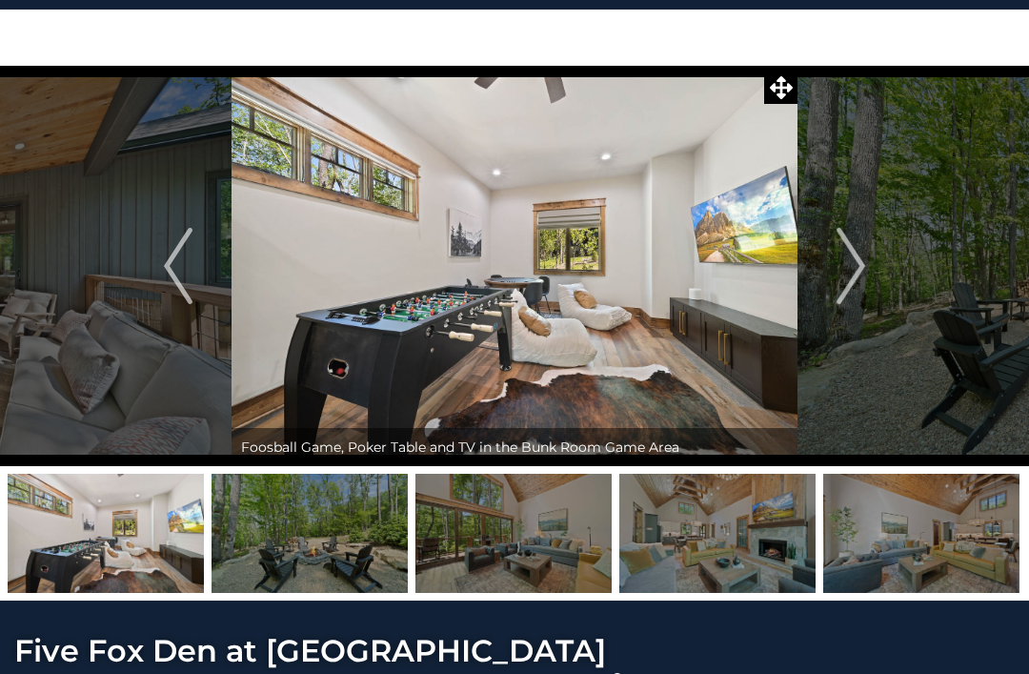
click at [858, 262] on img "Next" at bounding box center [851, 266] width 29 height 76
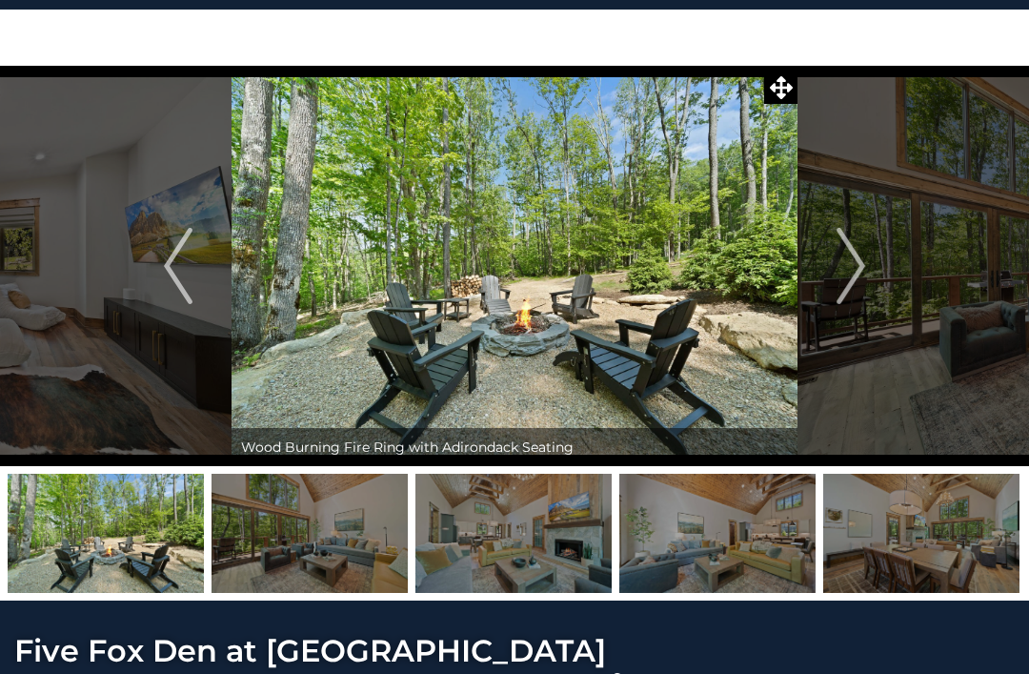
click at [852, 259] on img "Next" at bounding box center [851, 266] width 29 height 76
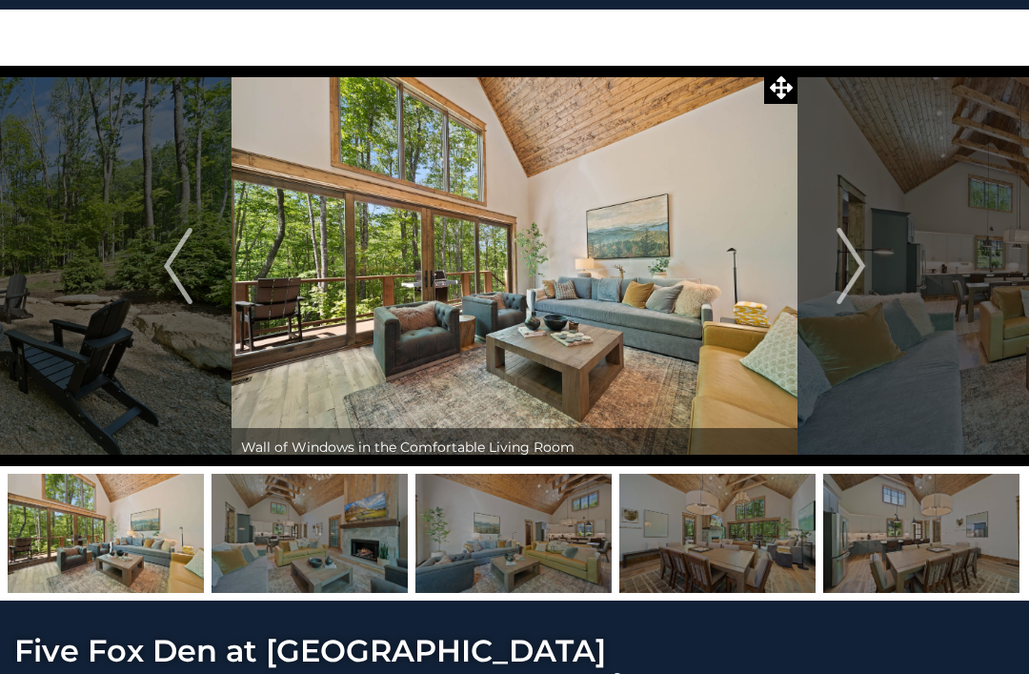
click at [845, 258] on img "Next" at bounding box center [851, 266] width 29 height 76
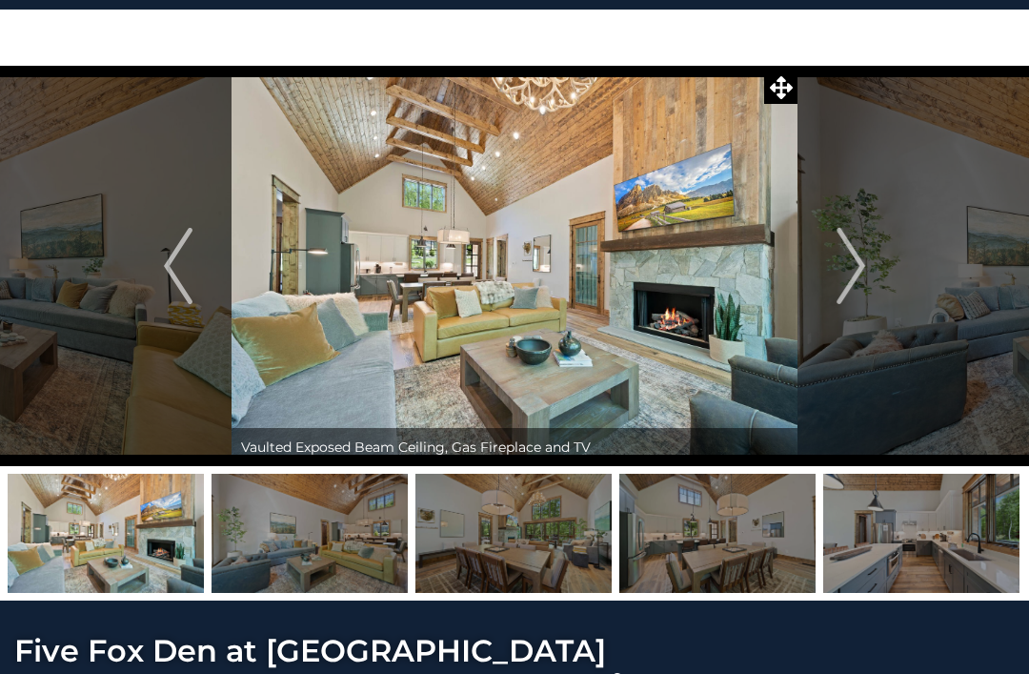
click at [846, 256] on img "Next" at bounding box center [851, 266] width 29 height 76
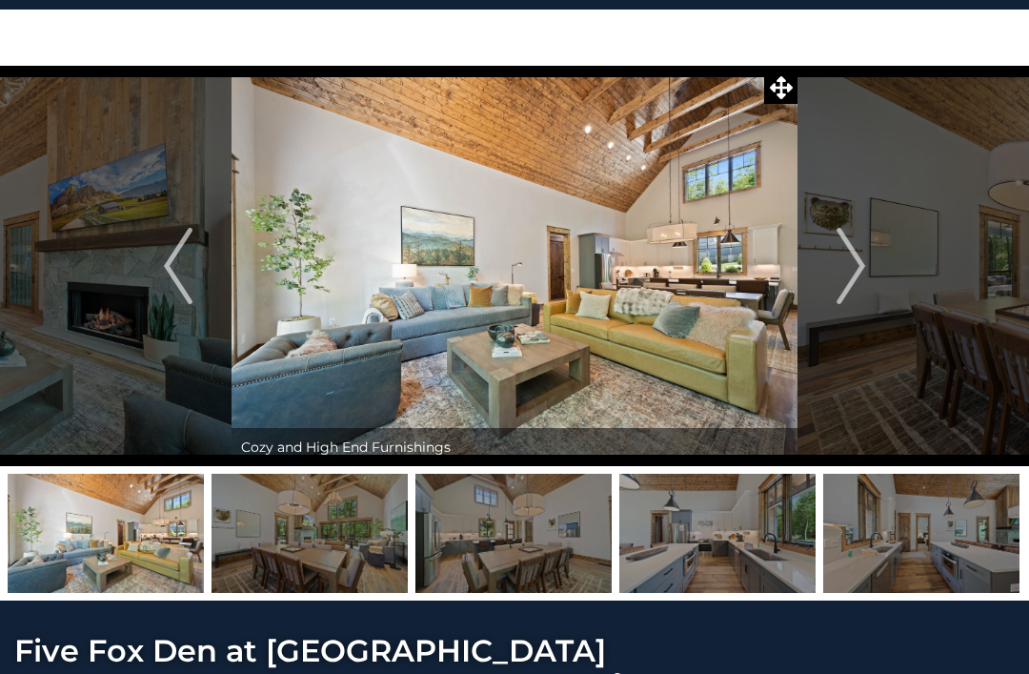
click at [848, 261] on img "Next" at bounding box center [851, 266] width 29 height 76
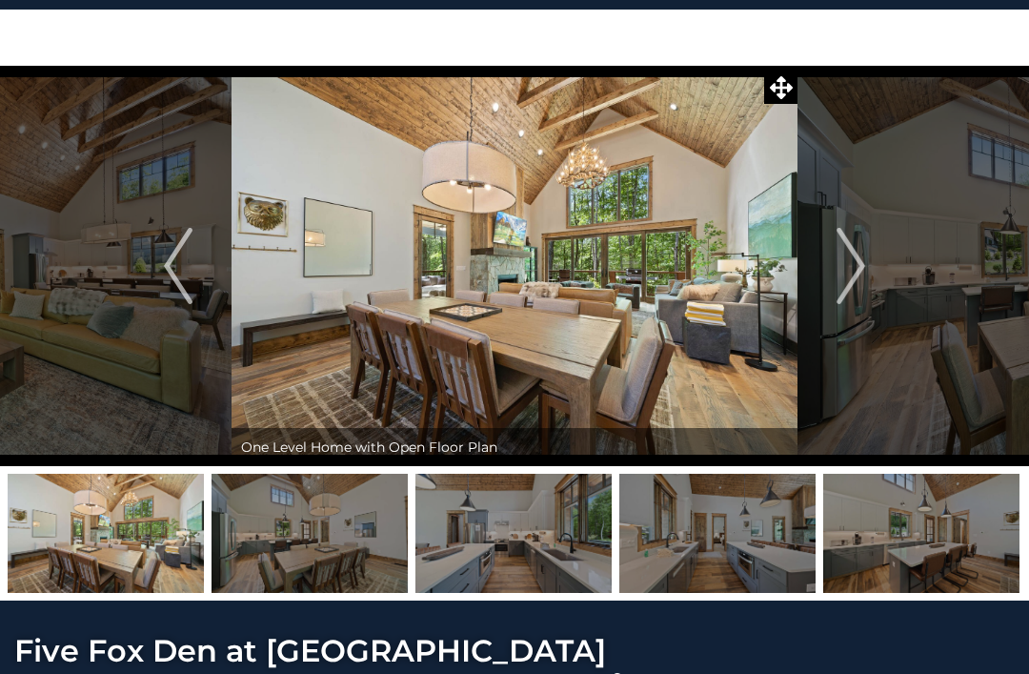
click at [840, 265] on img "Next" at bounding box center [851, 266] width 29 height 76
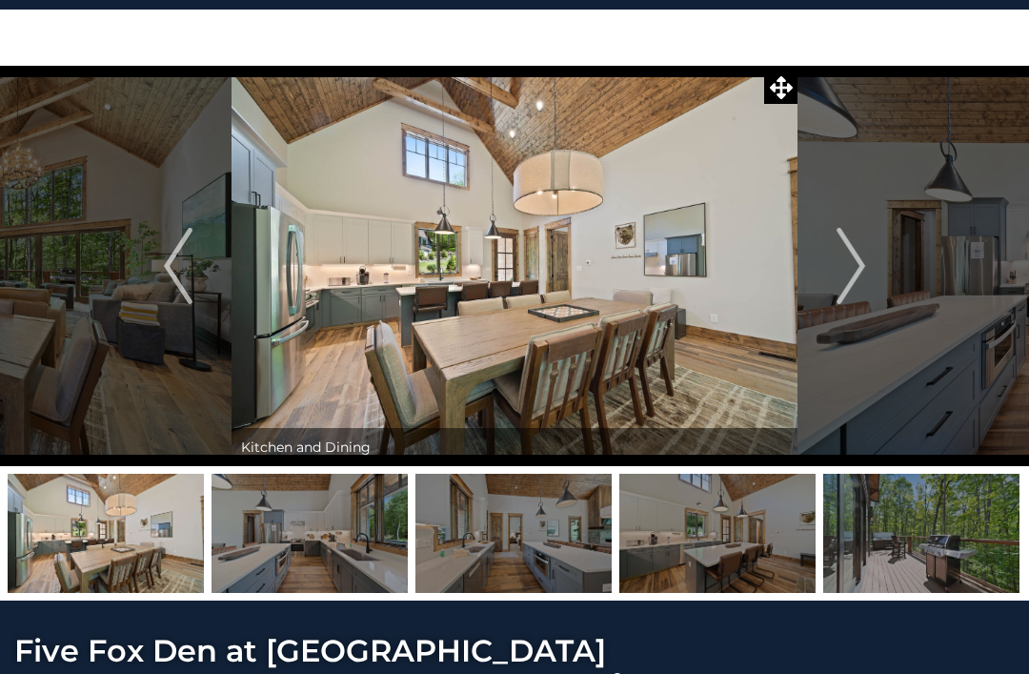
click at [847, 260] on img "Next" at bounding box center [851, 266] width 29 height 76
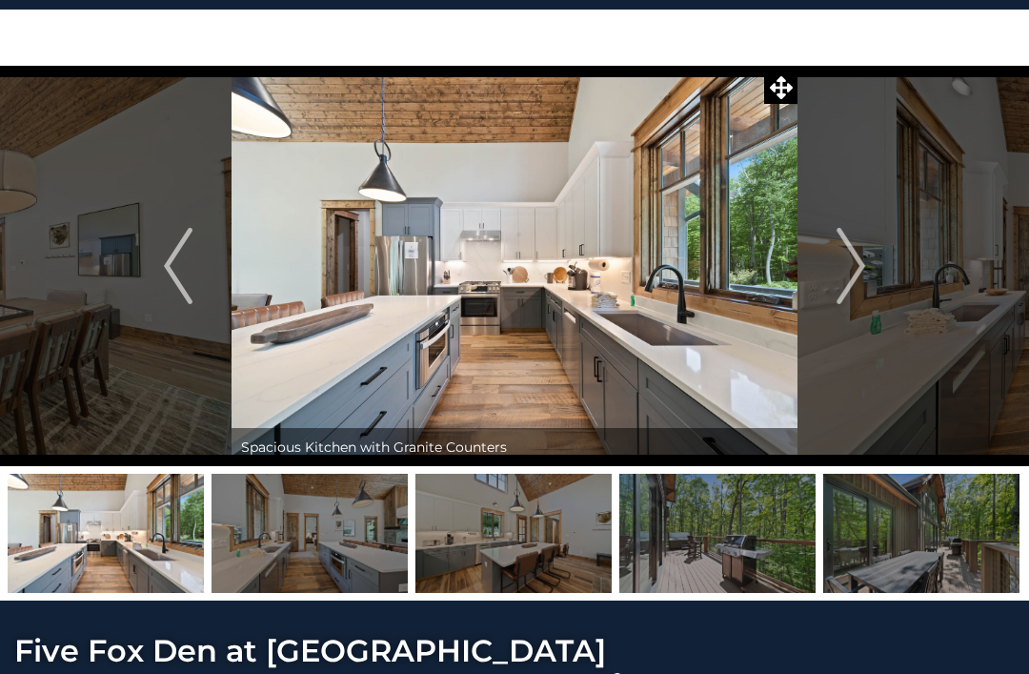
click at [849, 272] on img "Next" at bounding box center [851, 266] width 29 height 76
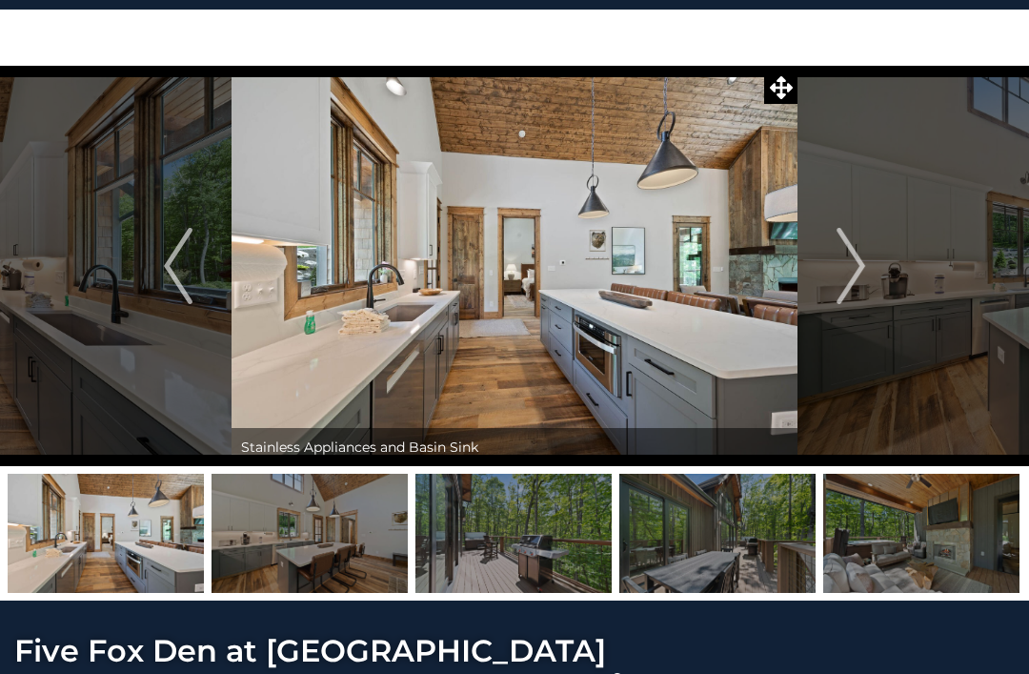
click at [864, 273] on img "Next" at bounding box center [851, 266] width 29 height 76
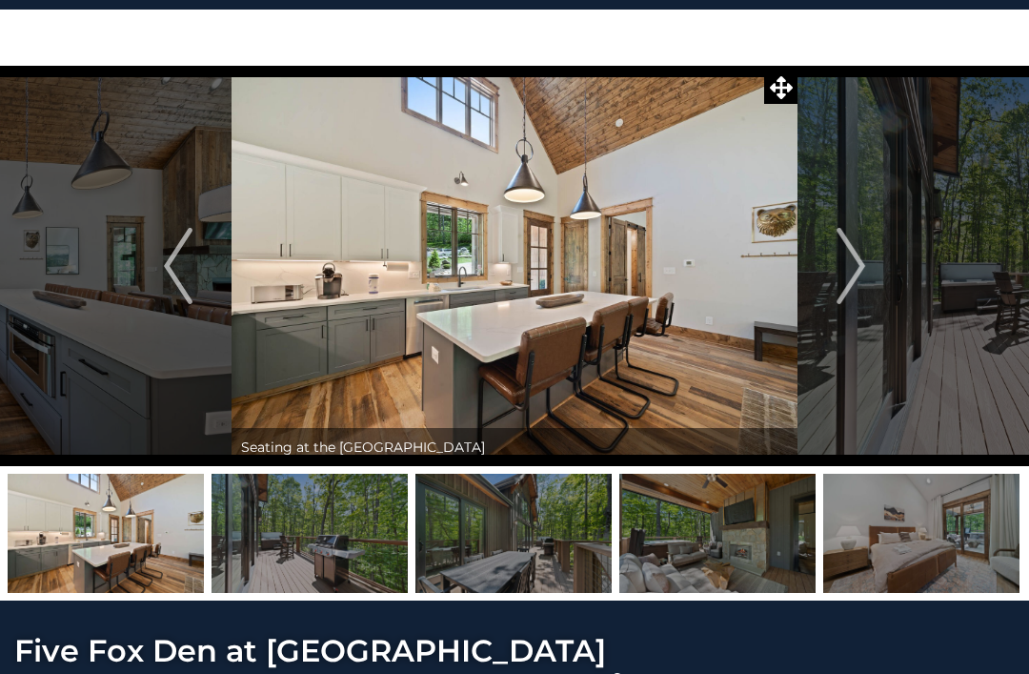
click at [863, 276] on img "Next" at bounding box center [851, 266] width 29 height 76
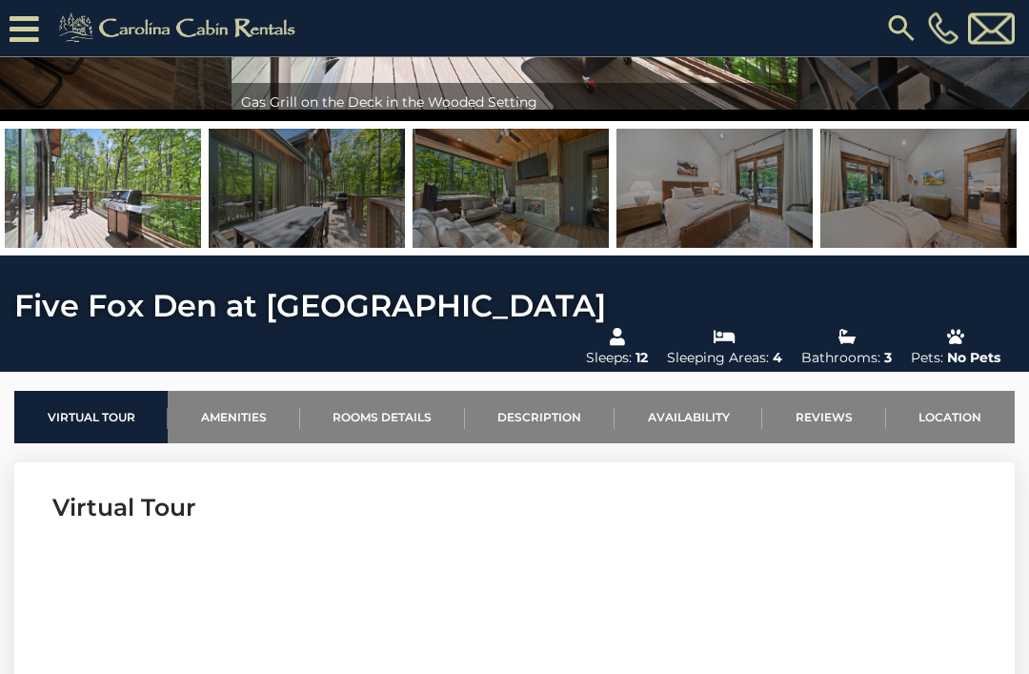
scroll to position [0, 0]
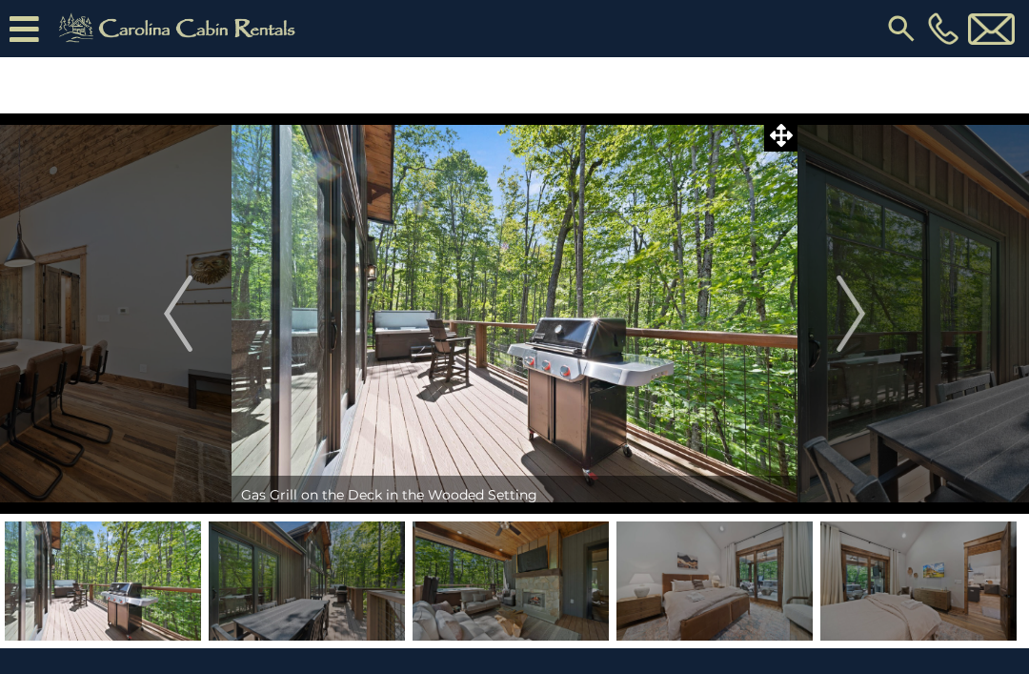
click at [819, 319] on button "Next" at bounding box center [851, 313] width 107 height 400
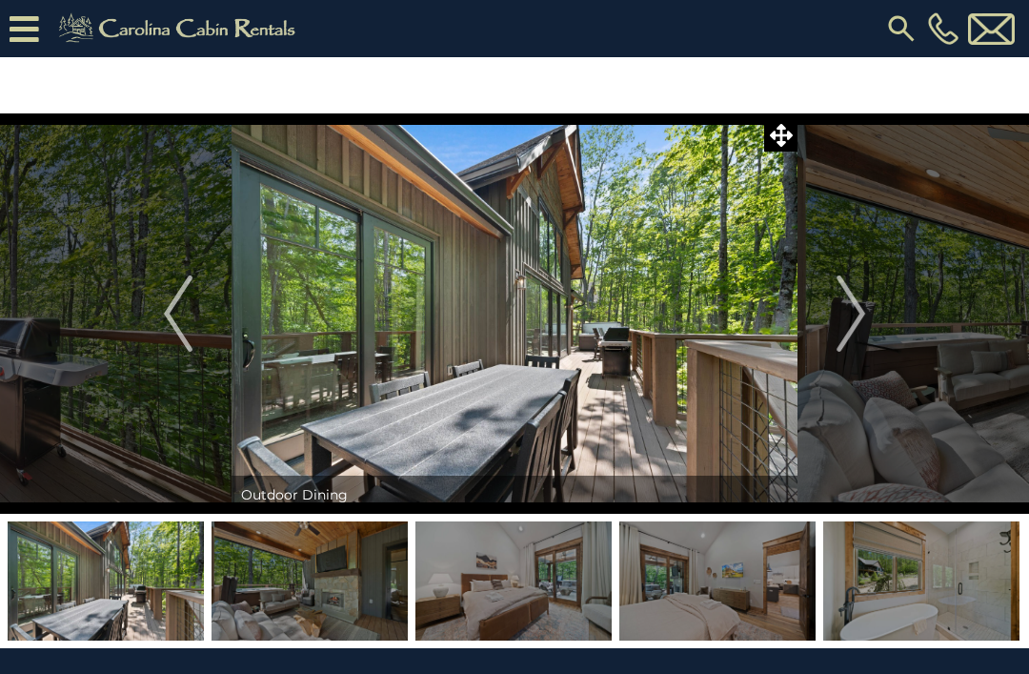
click at [174, 313] on img "Previous" at bounding box center [178, 313] width 29 height 76
click at [165, 316] on img "Previous" at bounding box center [178, 313] width 29 height 76
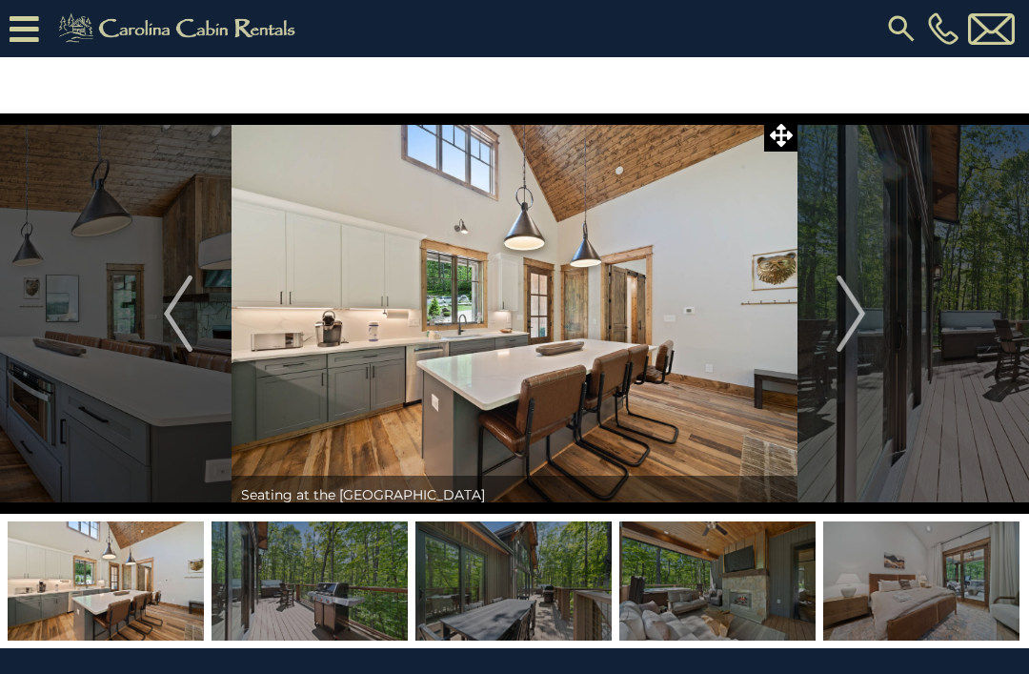
click at [166, 327] on img "Previous" at bounding box center [178, 313] width 29 height 76
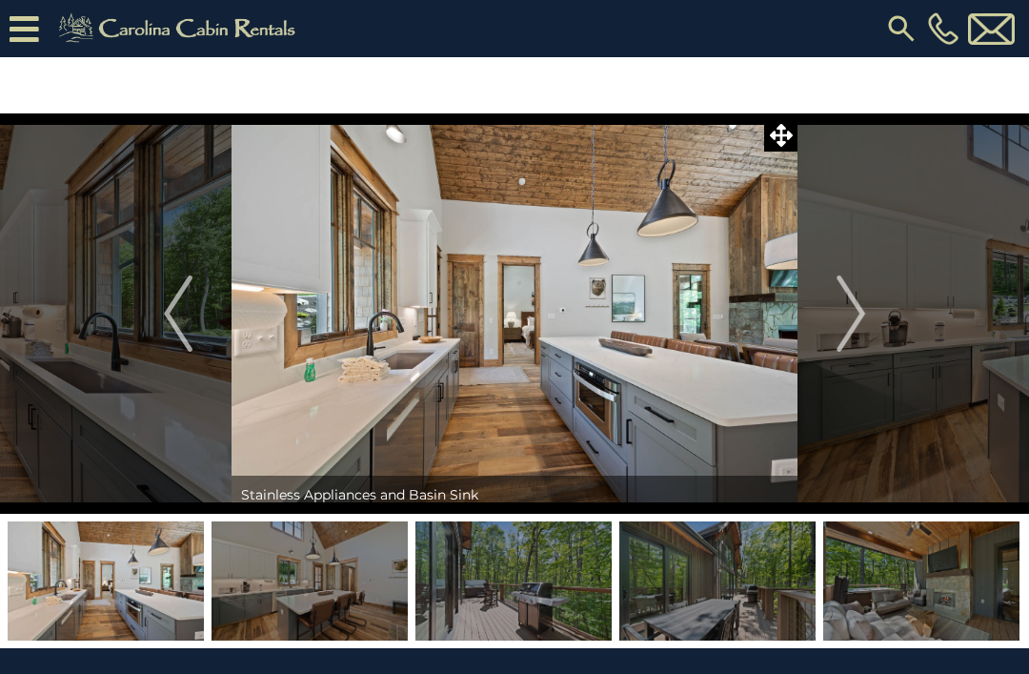
click at [168, 330] on img "Previous" at bounding box center [178, 313] width 29 height 76
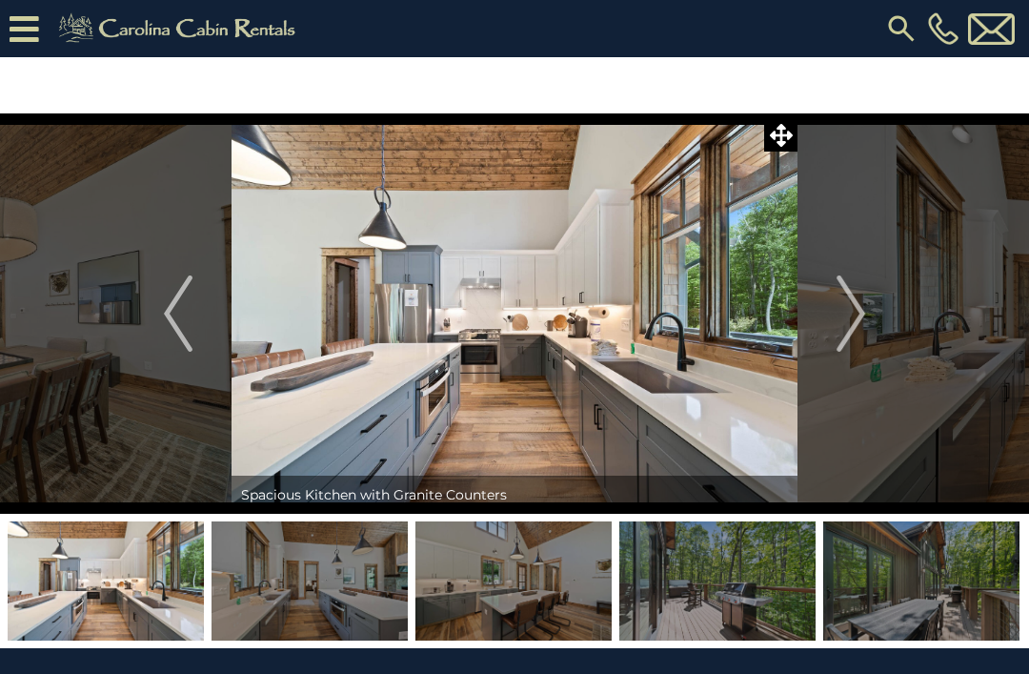
click at [172, 319] on img "Previous" at bounding box center [178, 313] width 29 height 76
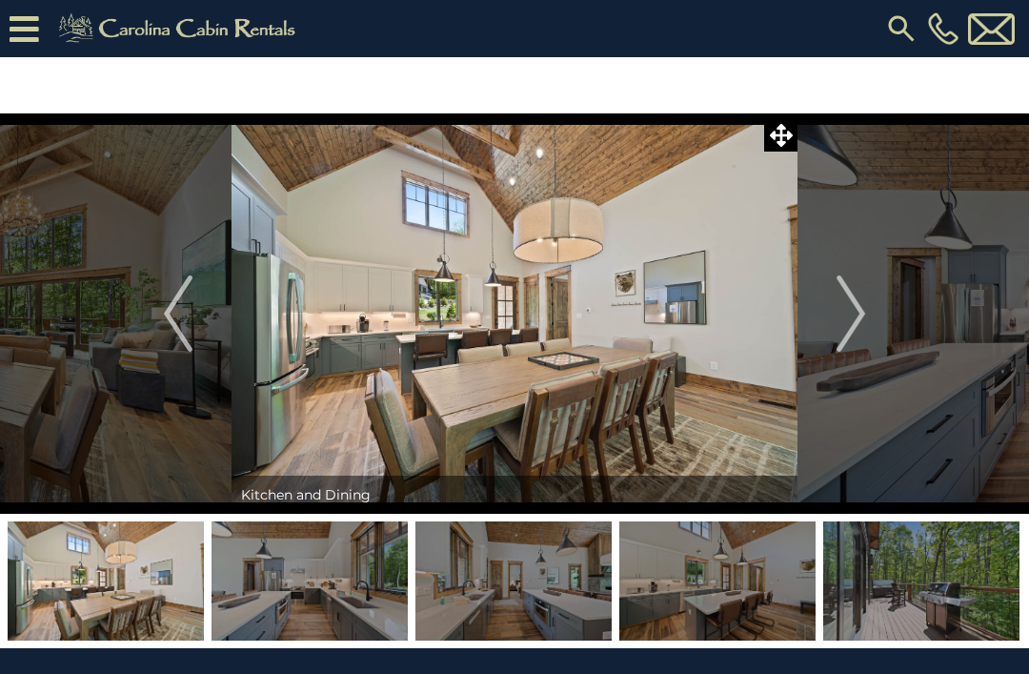
click at [172, 326] on img "Previous" at bounding box center [178, 313] width 29 height 76
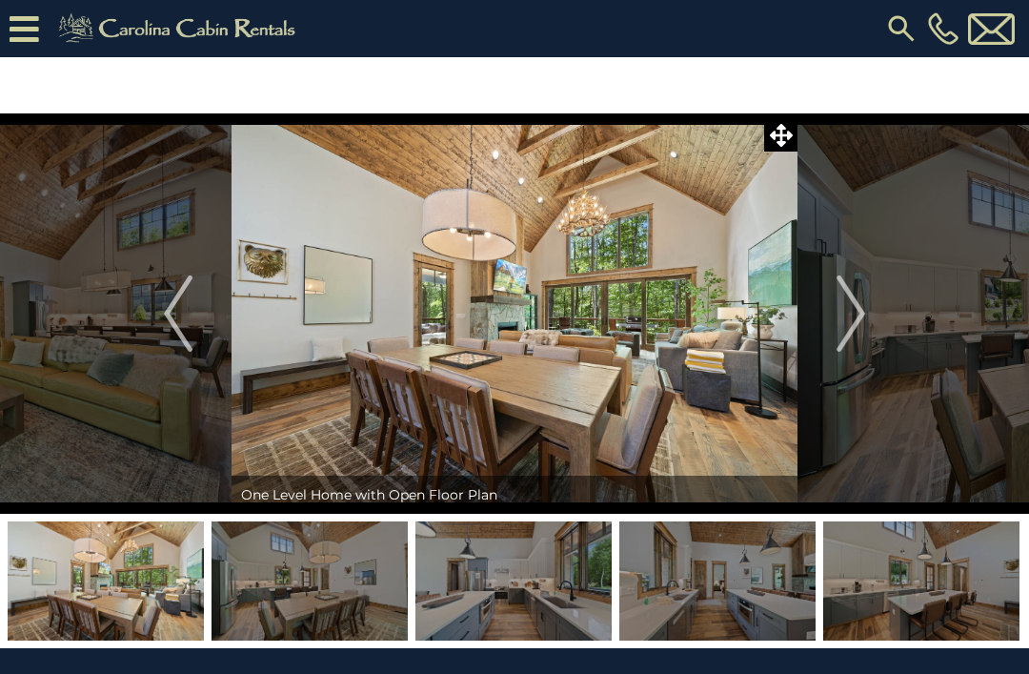
click at [174, 324] on img "Previous" at bounding box center [178, 313] width 29 height 76
click at [176, 330] on img "Previous" at bounding box center [178, 313] width 29 height 76
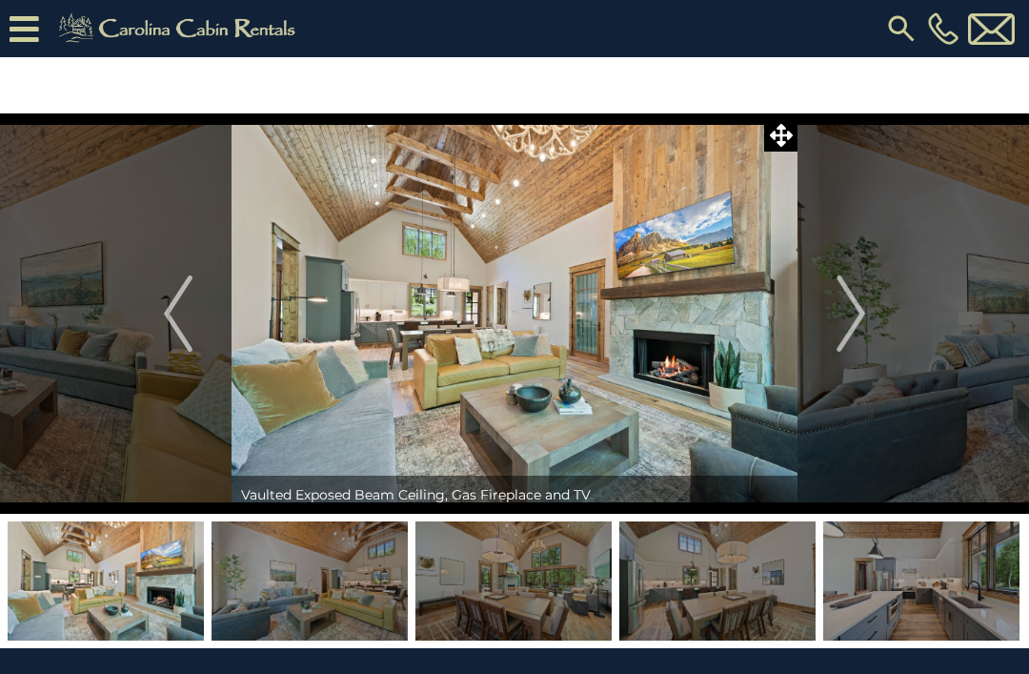
click at [172, 333] on img "Previous" at bounding box center [178, 313] width 29 height 76
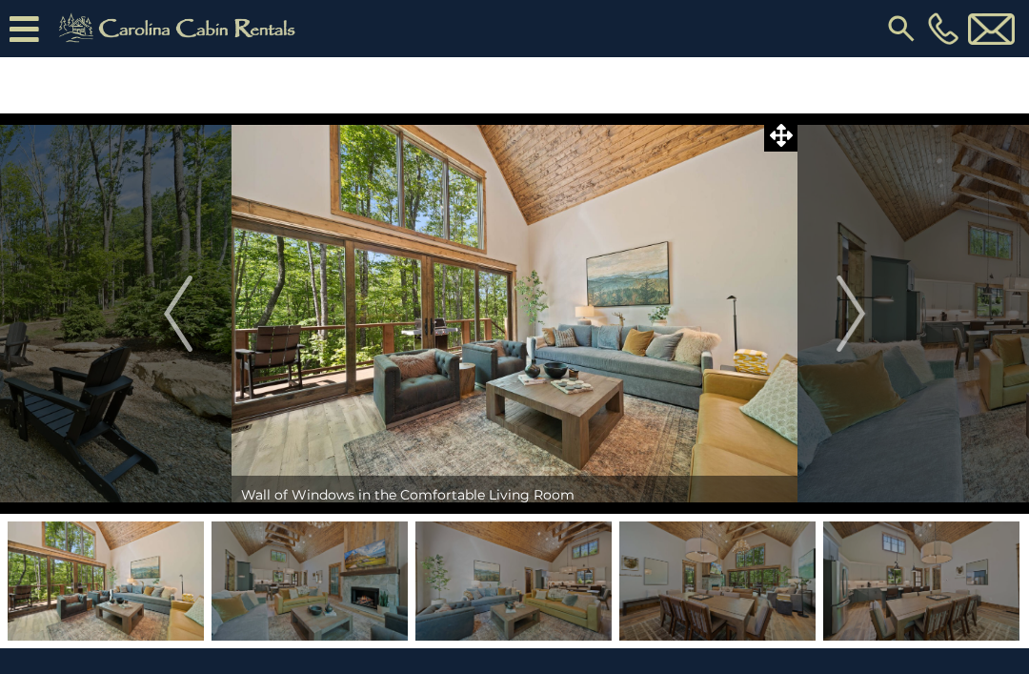
click at [184, 315] on img "Previous" at bounding box center [178, 313] width 29 height 76
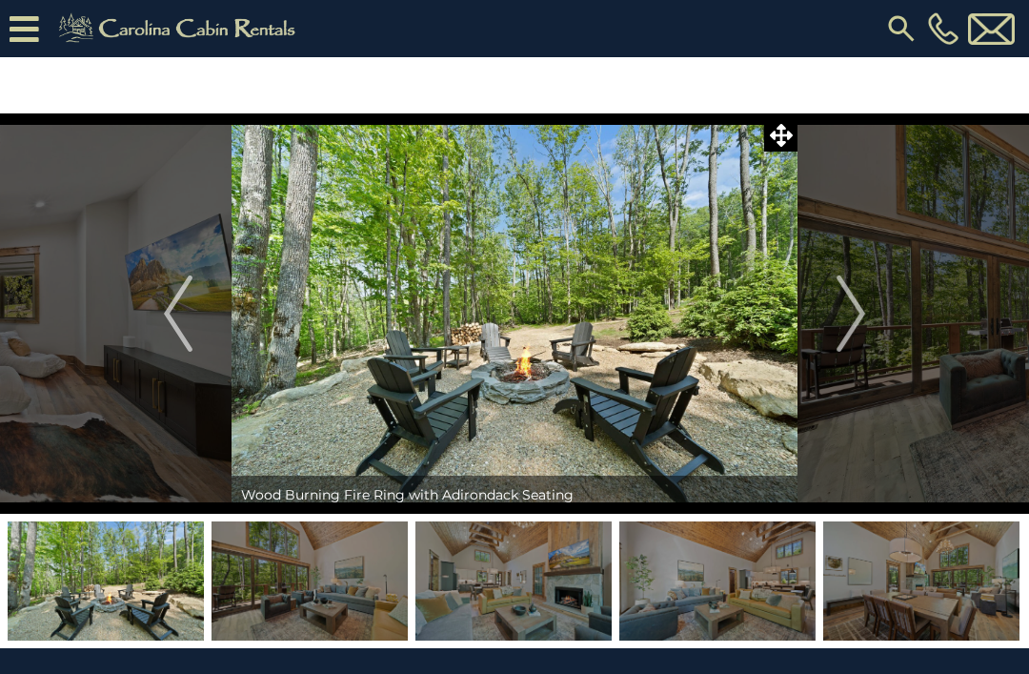
click at [178, 320] on img "Previous" at bounding box center [178, 313] width 29 height 76
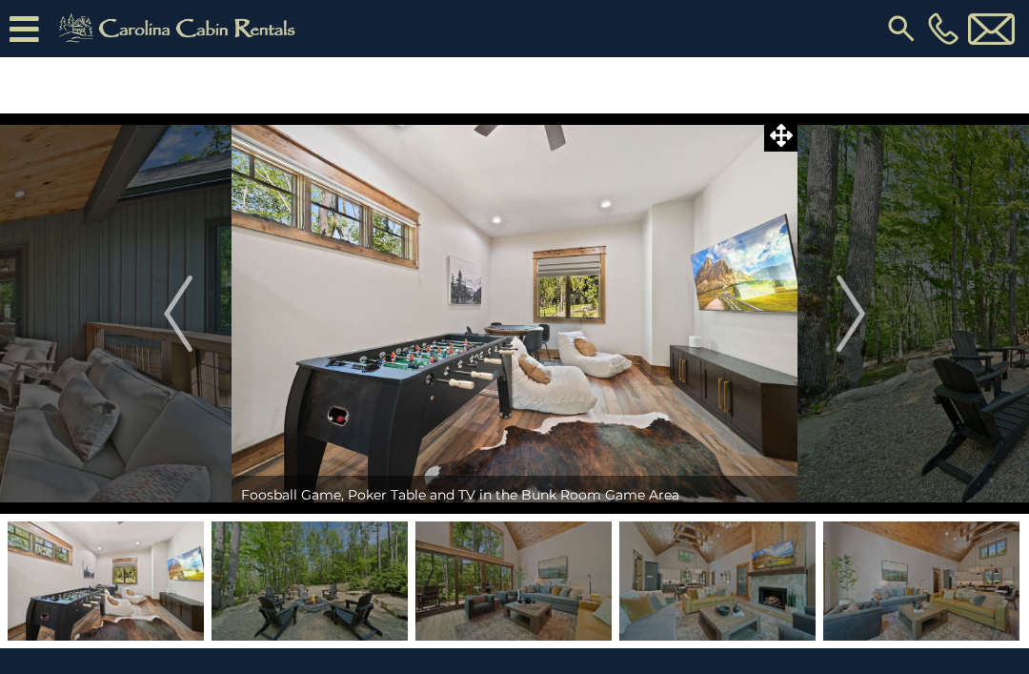
click at [175, 307] on img "Previous" at bounding box center [178, 313] width 29 height 76
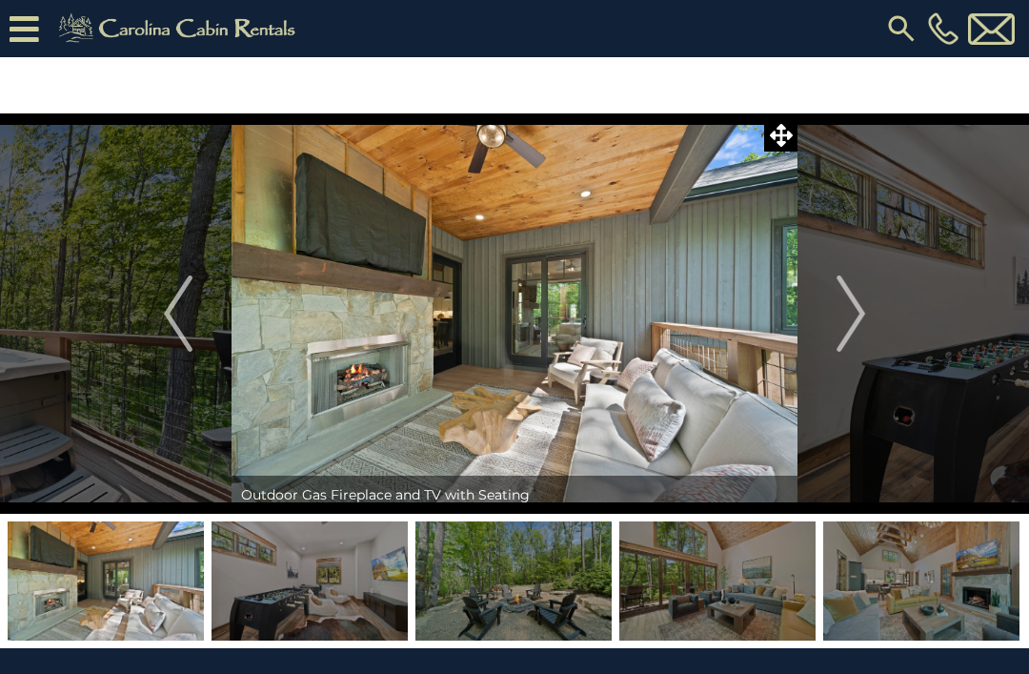
click at [174, 309] on img "Previous" at bounding box center [178, 313] width 29 height 76
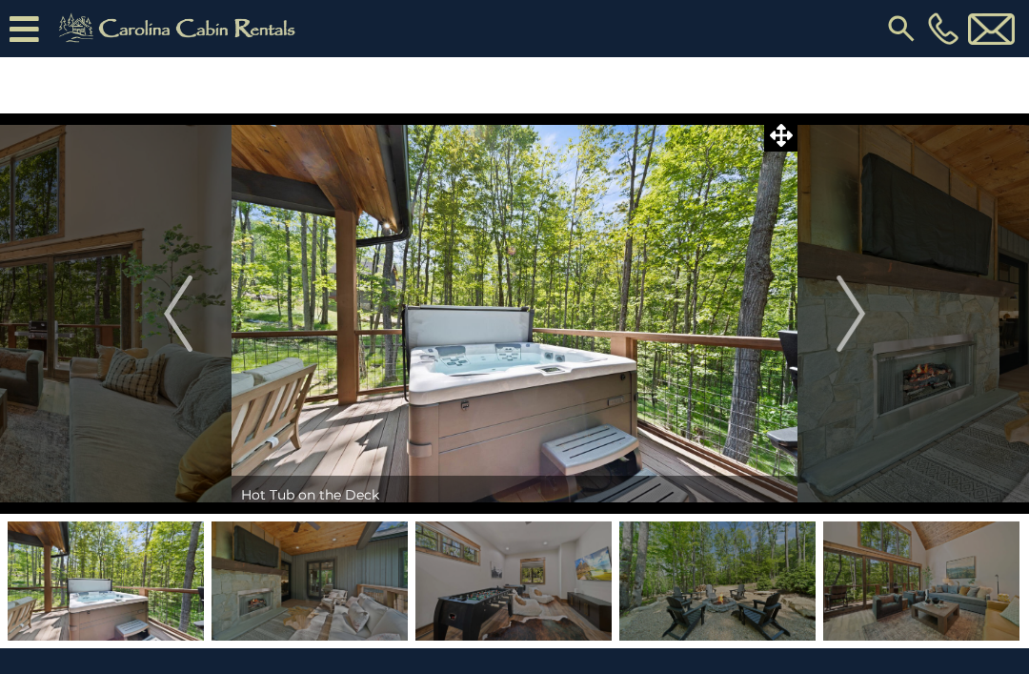
click at [169, 314] on img "Previous" at bounding box center [178, 313] width 29 height 76
click at [169, 322] on img "Previous" at bounding box center [178, 313] width 29 height 76
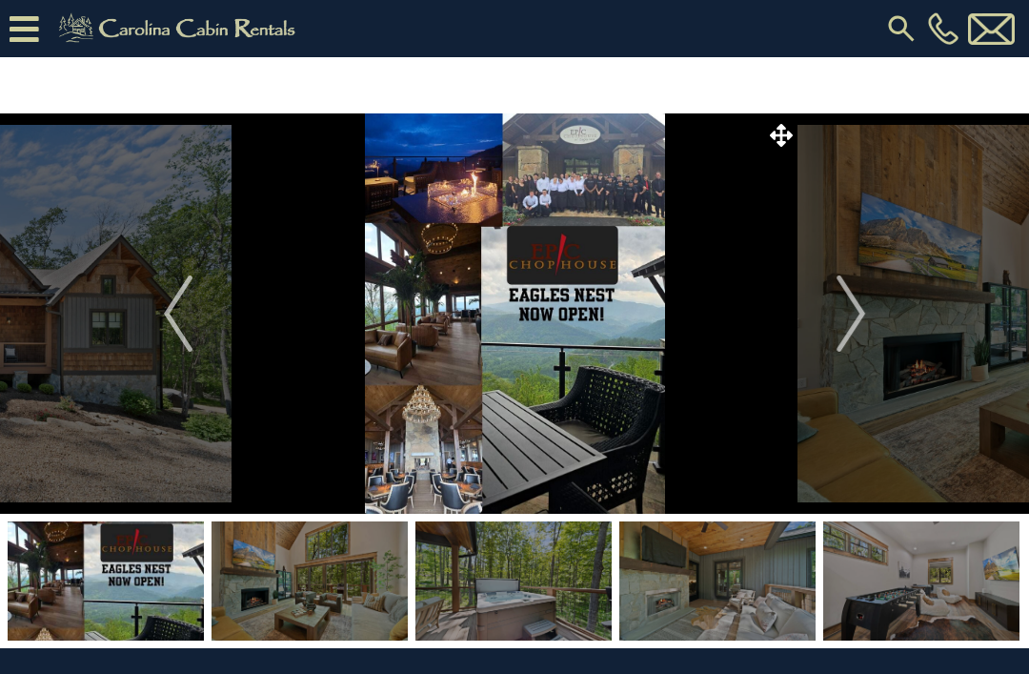
click at [175, 317] on img "Previous" at bounding box center [178, 313] width 29 height 76
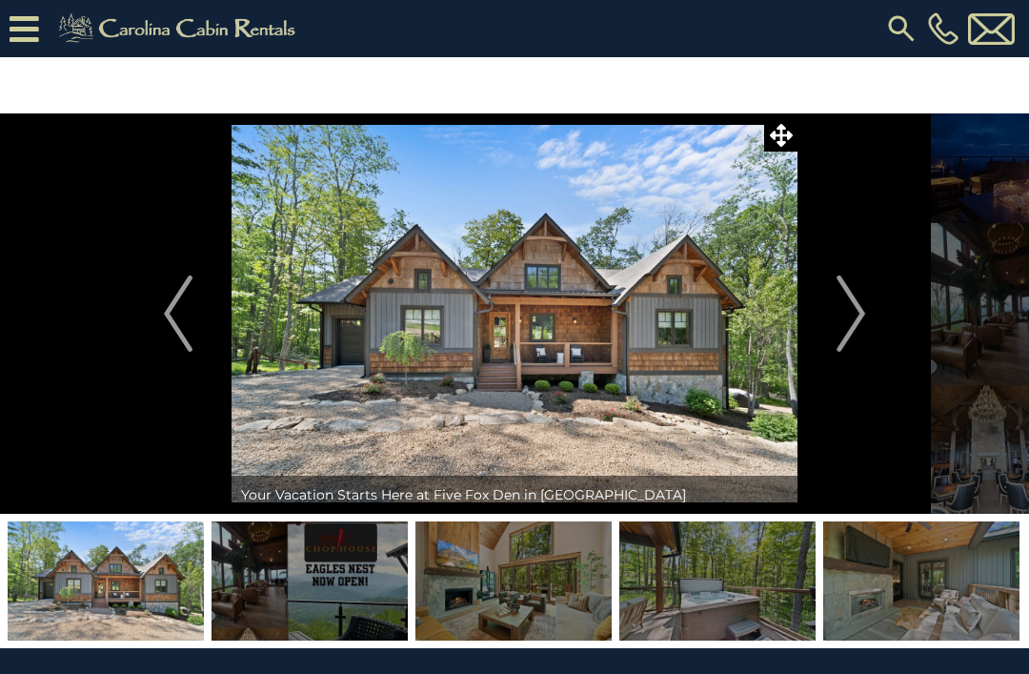
click at [173, 300] on img "Previous" at bounding box center [178, 313] width 29 height 76
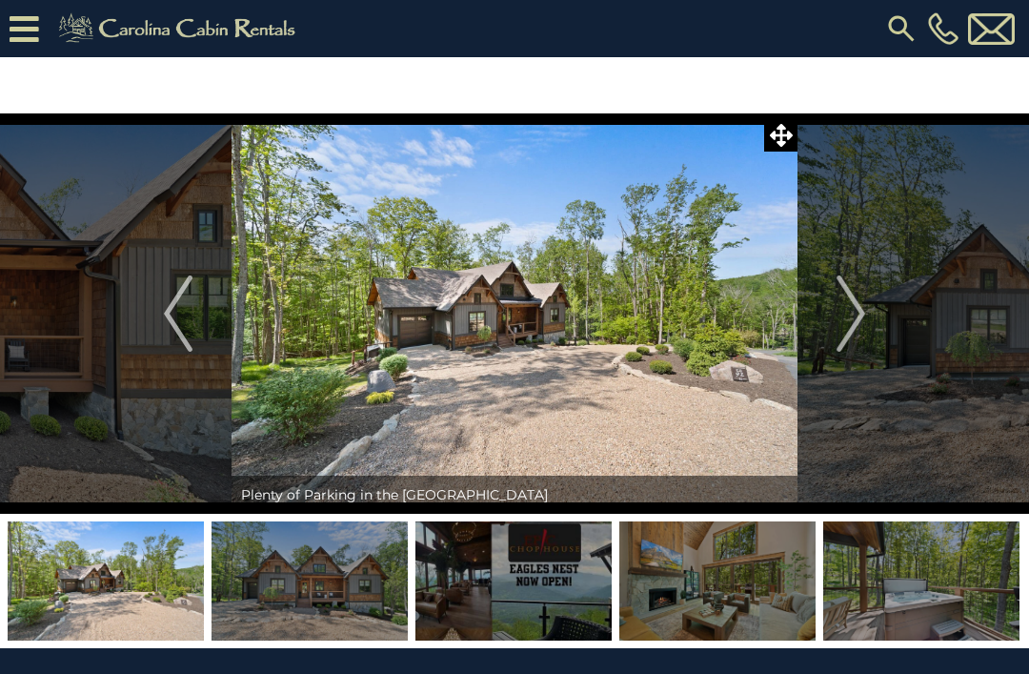
click at [176, 313] on img "Previous" at bounding box center [178, 313] width 29 height 76
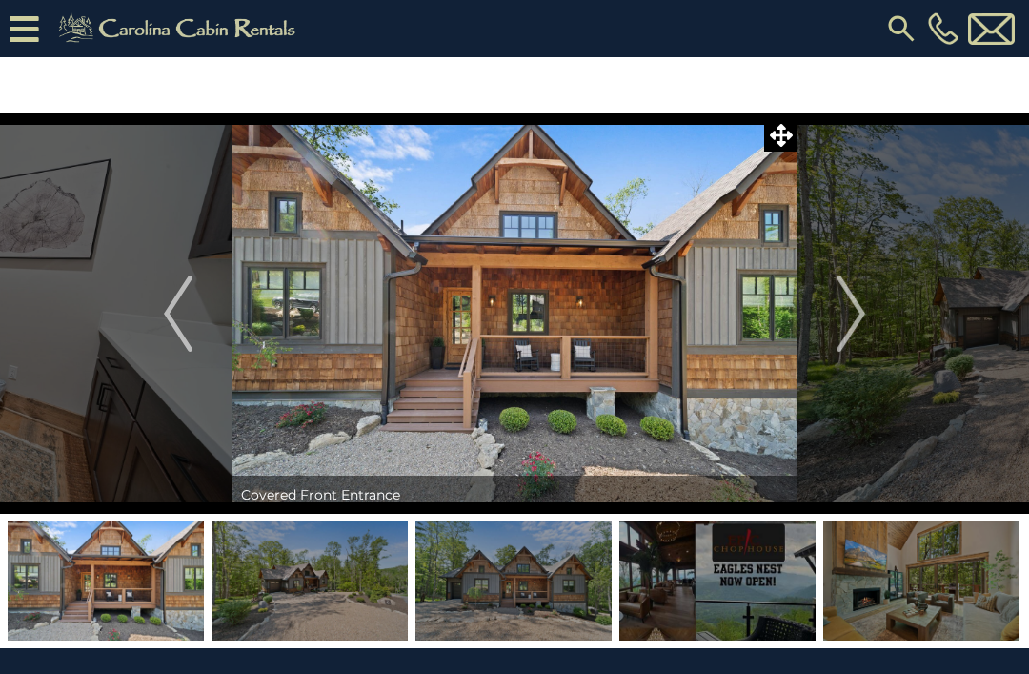
click at [176, 310] on img "Previous" at bounding box center [178, 313] width 29 height 76
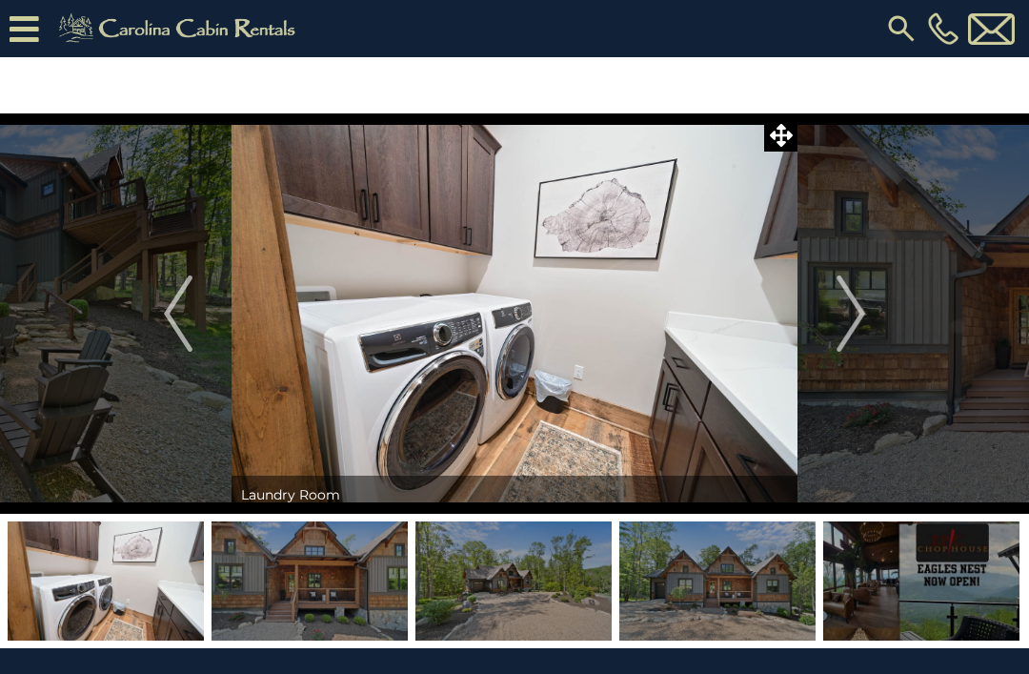
click at [860, 331] on img "Next" at bounding box center [851, 313] width 29 height 76
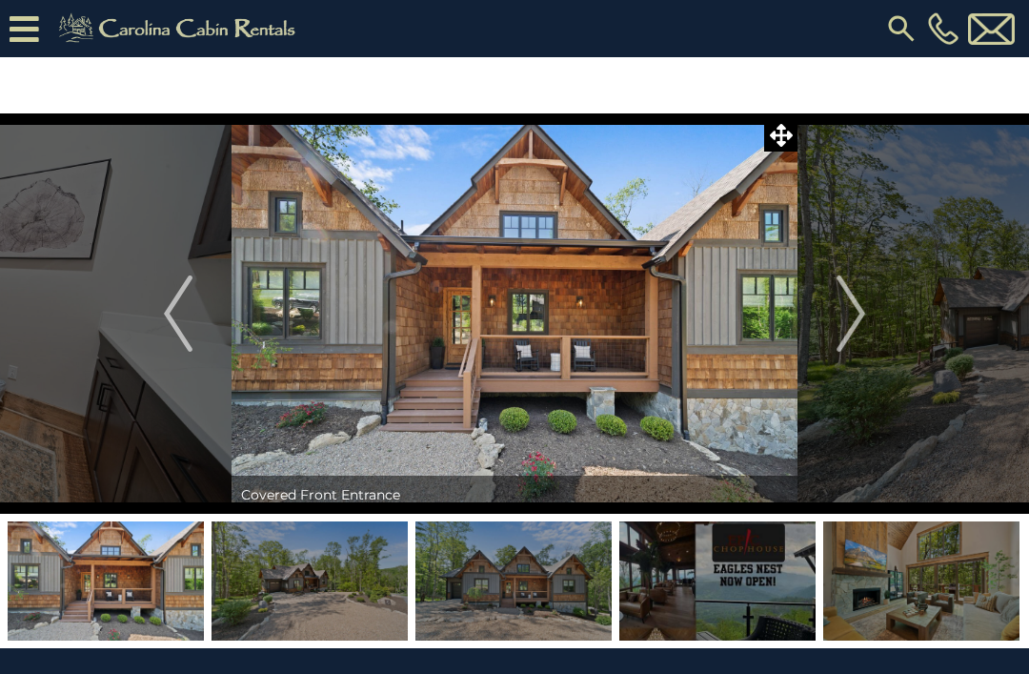
click at [850, 321] on img "Next" at bounding box center [851, 313] width 29 height 76
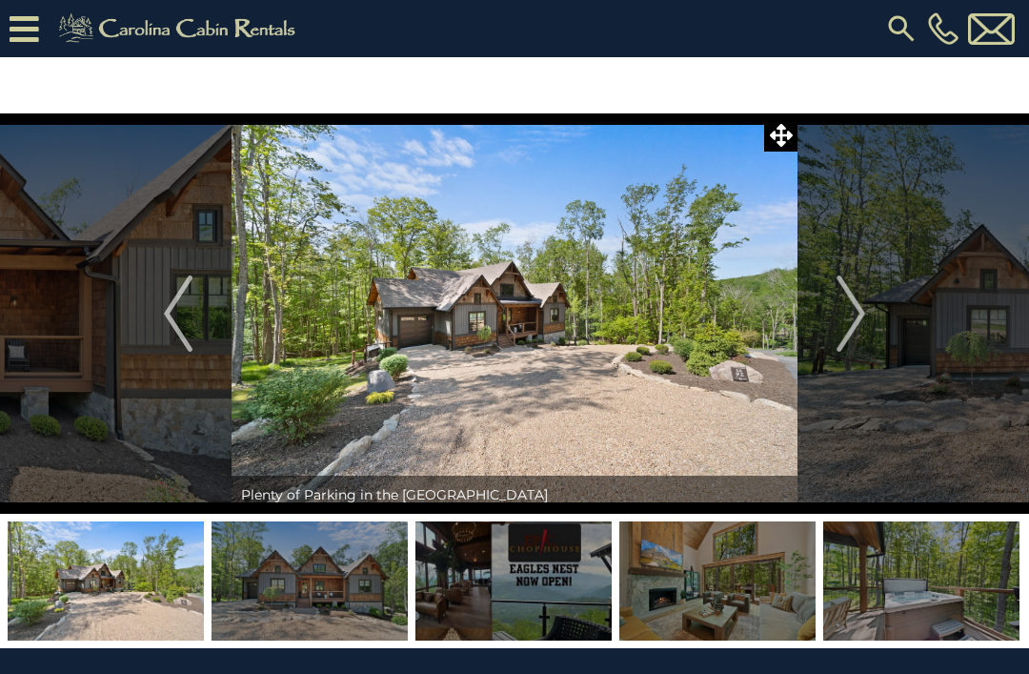
click at [865, 310] on img "Next" at bounding box center [851, 313] width 29 height 76
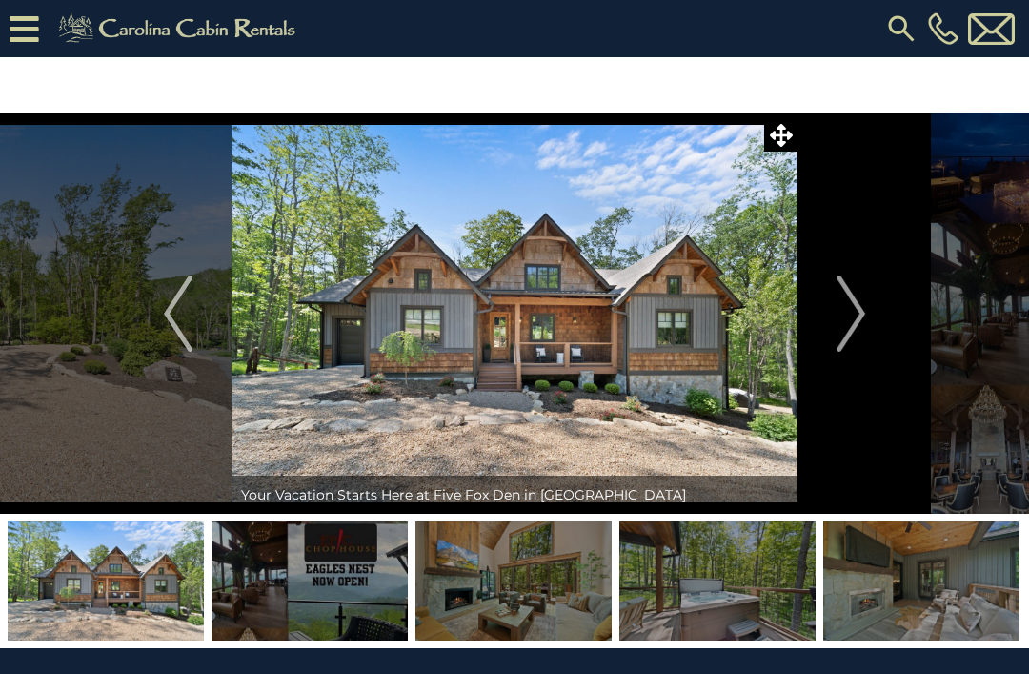
click at [857, 316] on img "Next" at bounding box center [851, 313] width 29 height 76
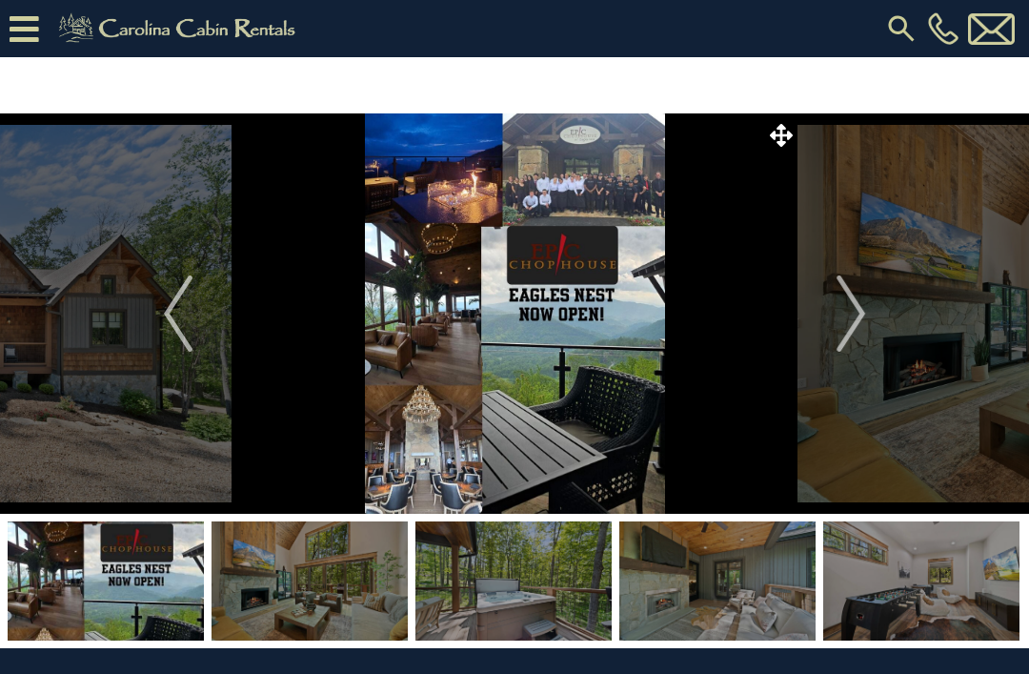
click at [856, 308] on img "Next" at bounding box center [851, 313] width 29 height 76
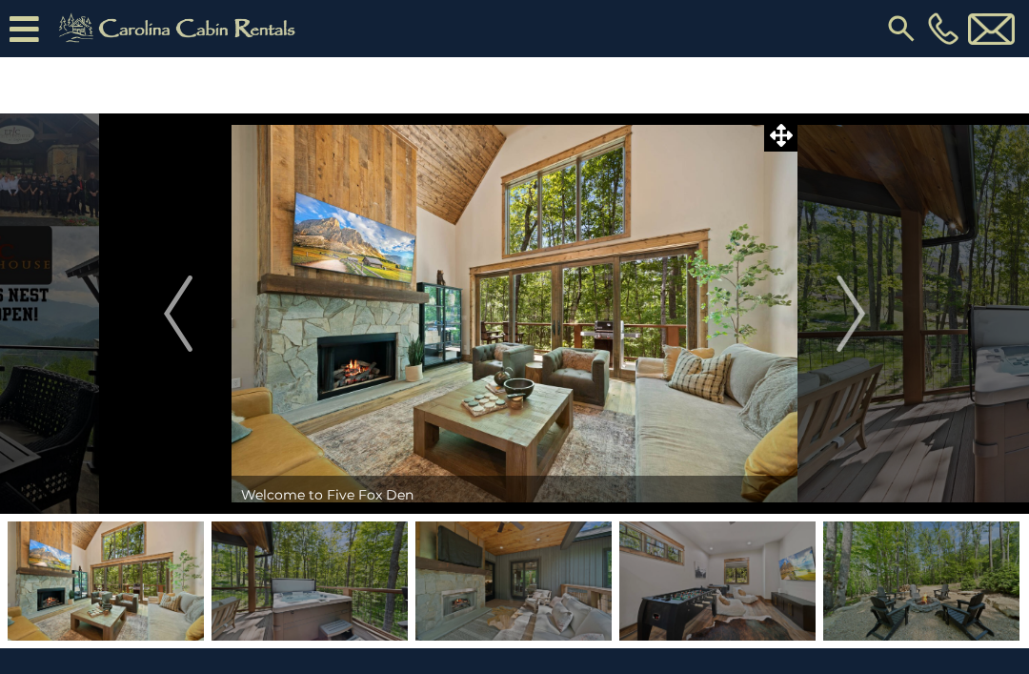
click at [839, 321] on img "Next" at bounding box center [851, 313] width 29 height 76
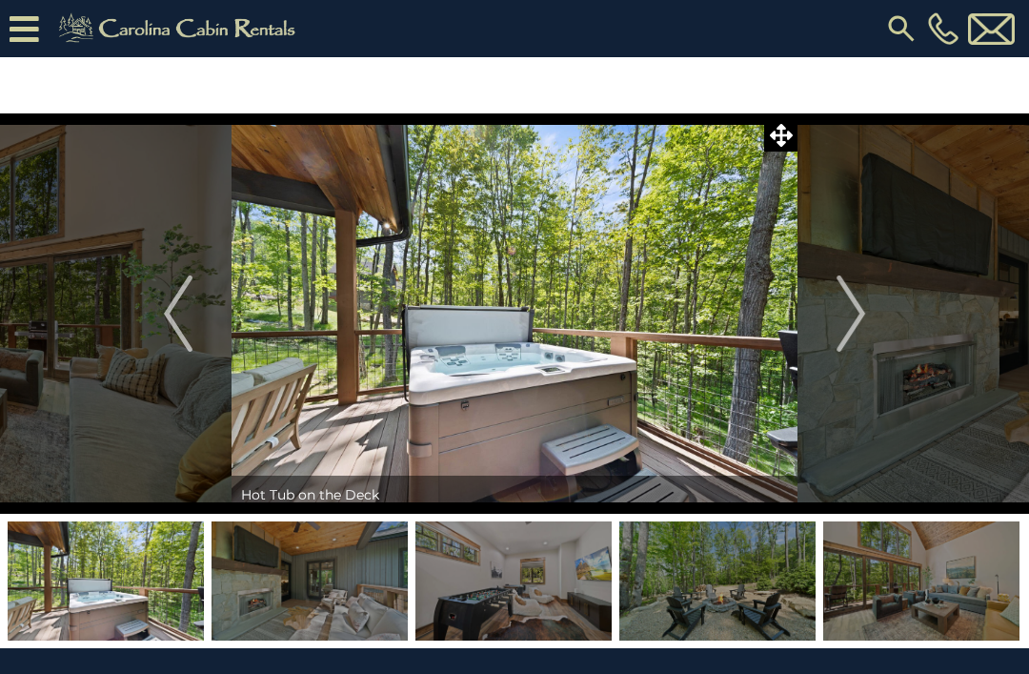
click at [849, 306] on img "Next" at bounding box center [851, 313] width 29 height 76
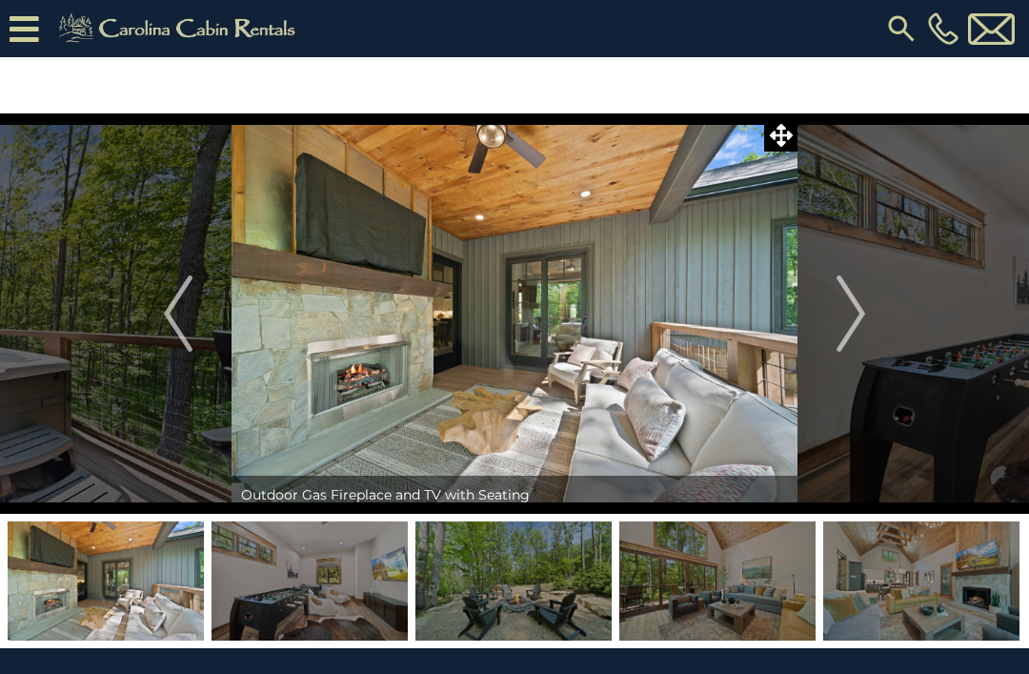
click at [844, 315] on img "Next" at bounding box center [851, 313] width 29 height 76
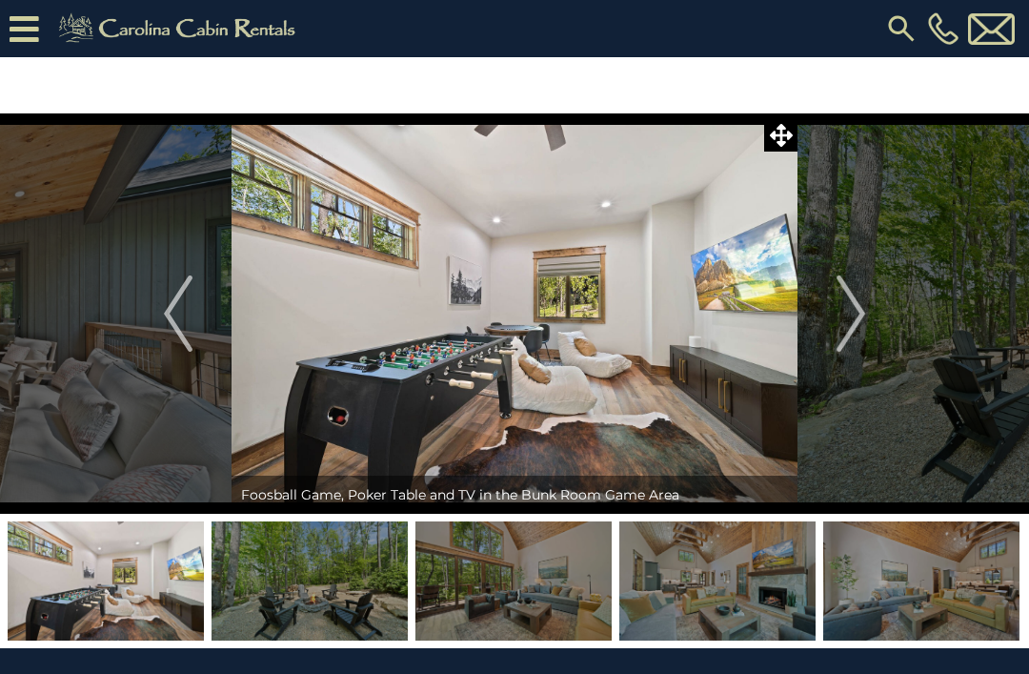
click at [849, 313] on img "Next" at bounding box center [851, 313] width 29 height 76
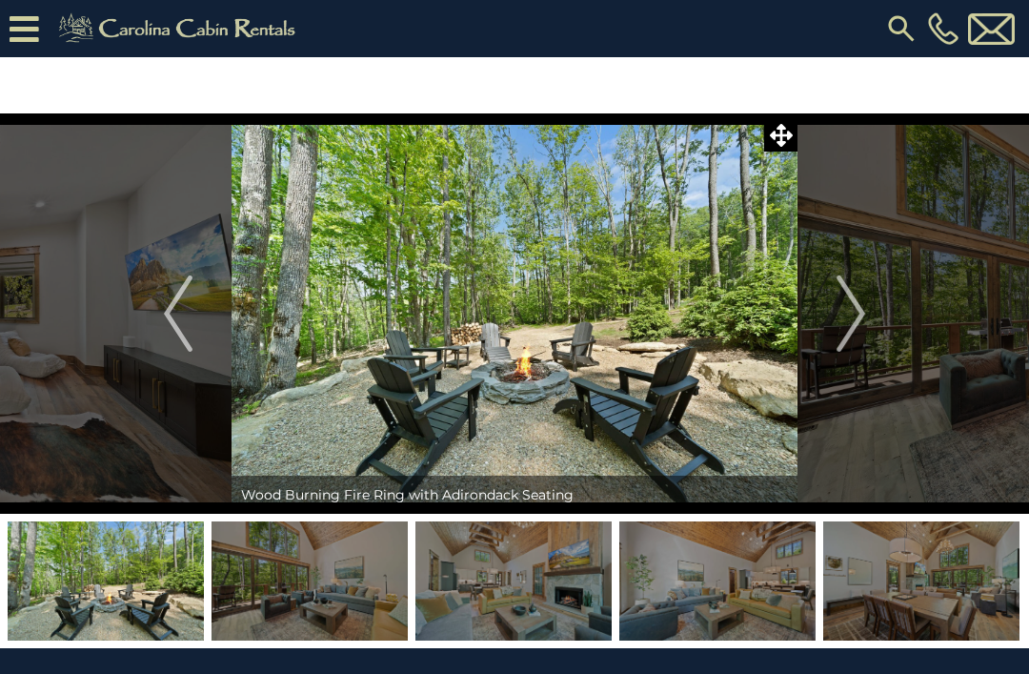
click at [852, 313] on img "Next" at bounding box center [851, 313] width 29 height 76
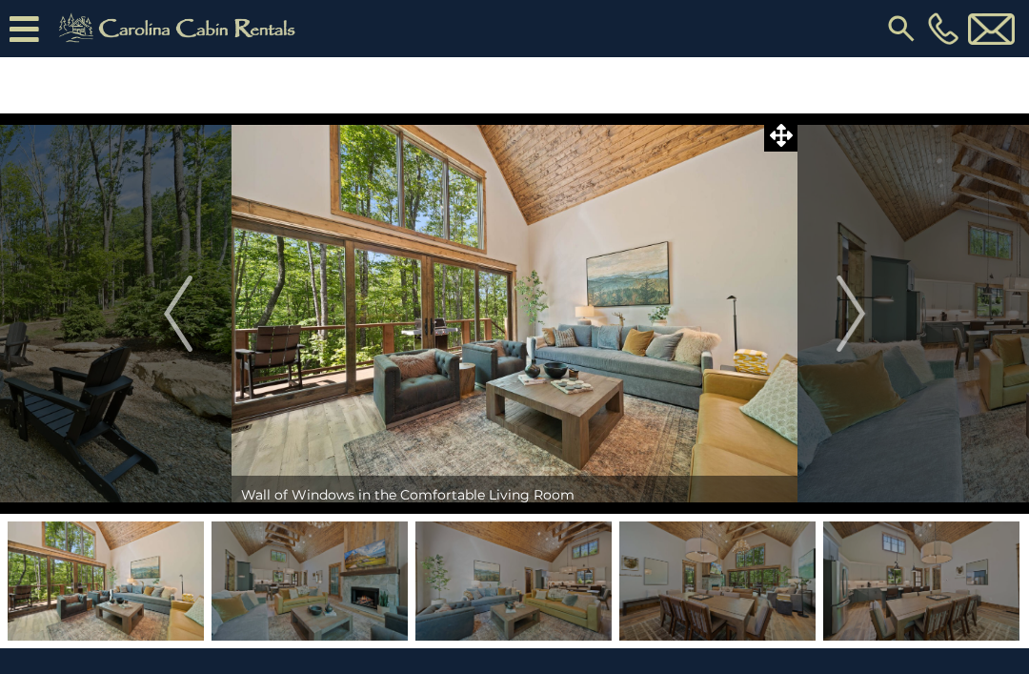
click at [849, 316] on img "Next" at bounding box center [851, 313] width 29 height 76
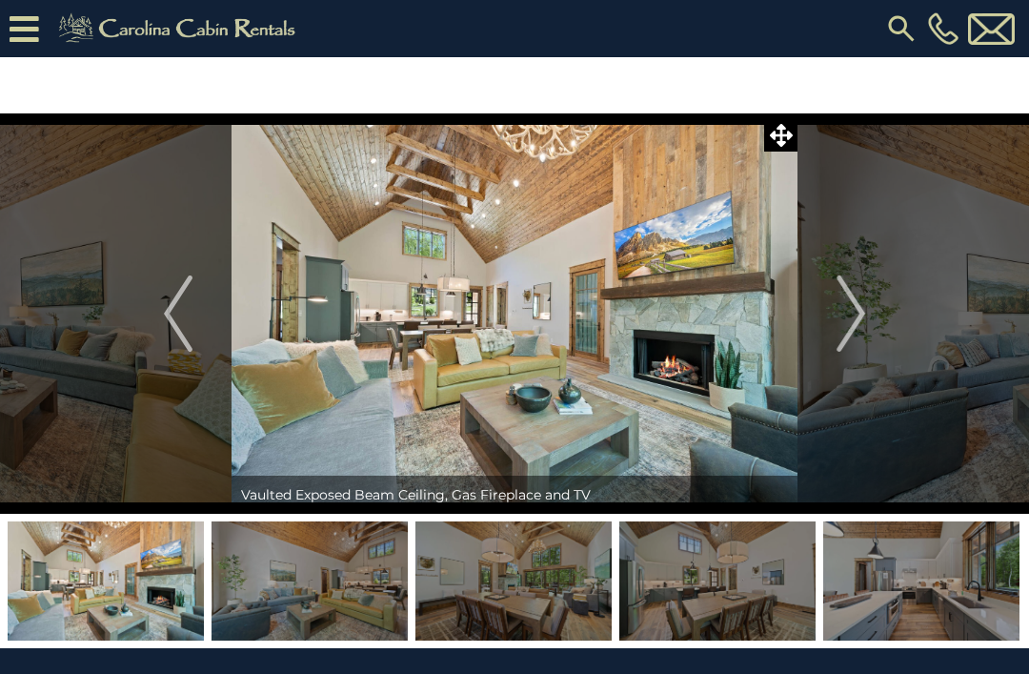
click at [832, 320] on button "Next" at bounding box center [851, 313] width 107 height 400
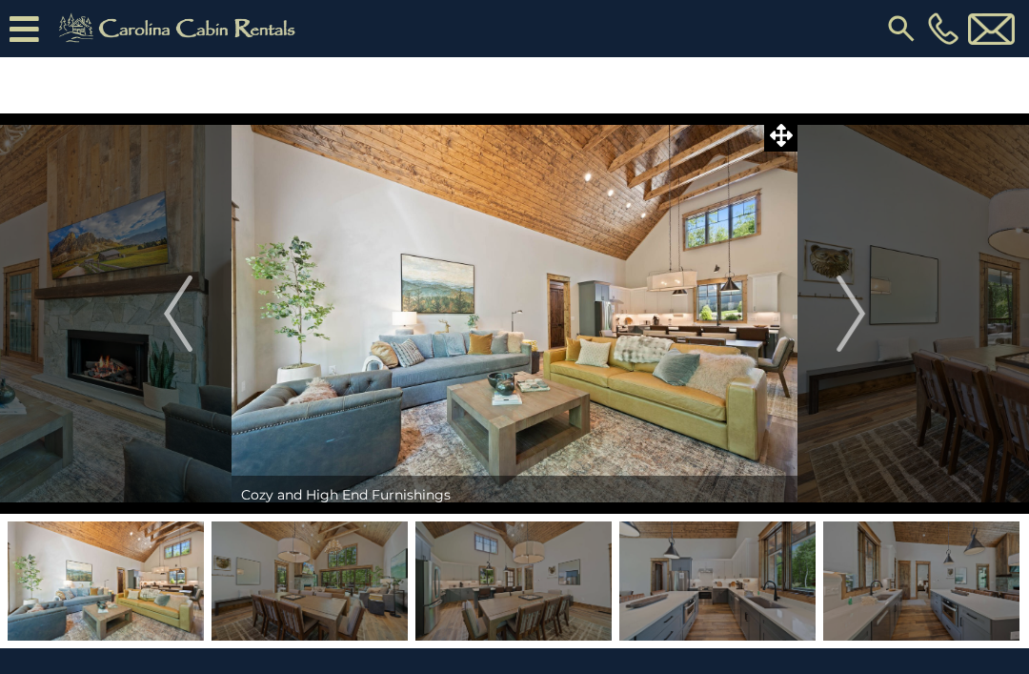
click at [839, 324] on img "Next" at bounding box center [851, 313] width 29 height 76
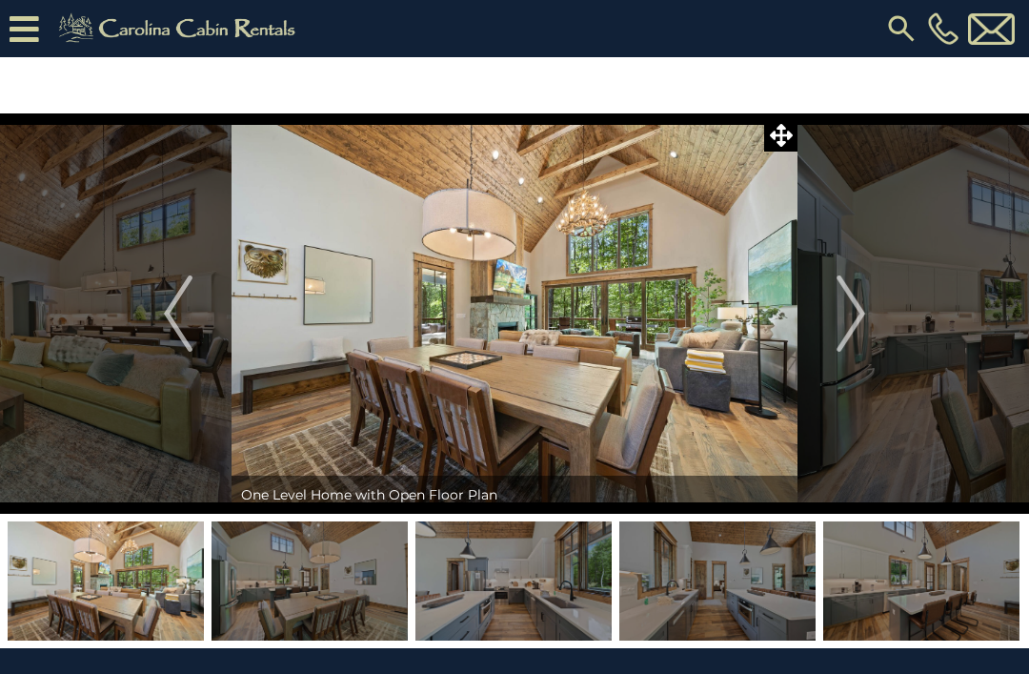
click at [840, 321] on img "Next" at bounding box center [851, 313] width 29 height 76
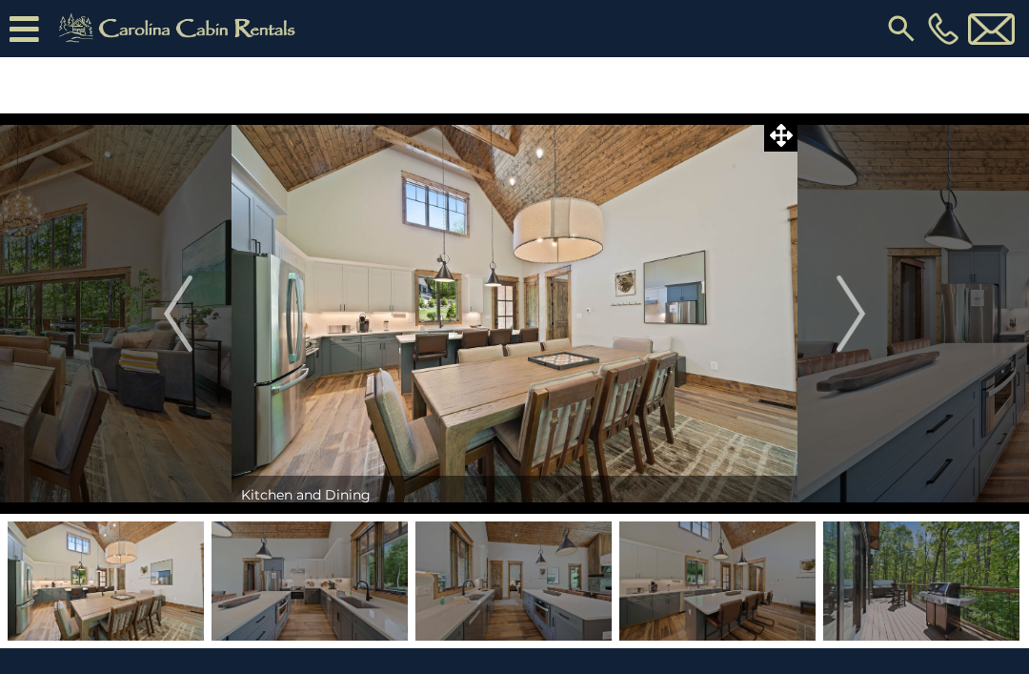
click at [846, 319] on img "Next" at bounding box center [851, 313] width 29 height 76
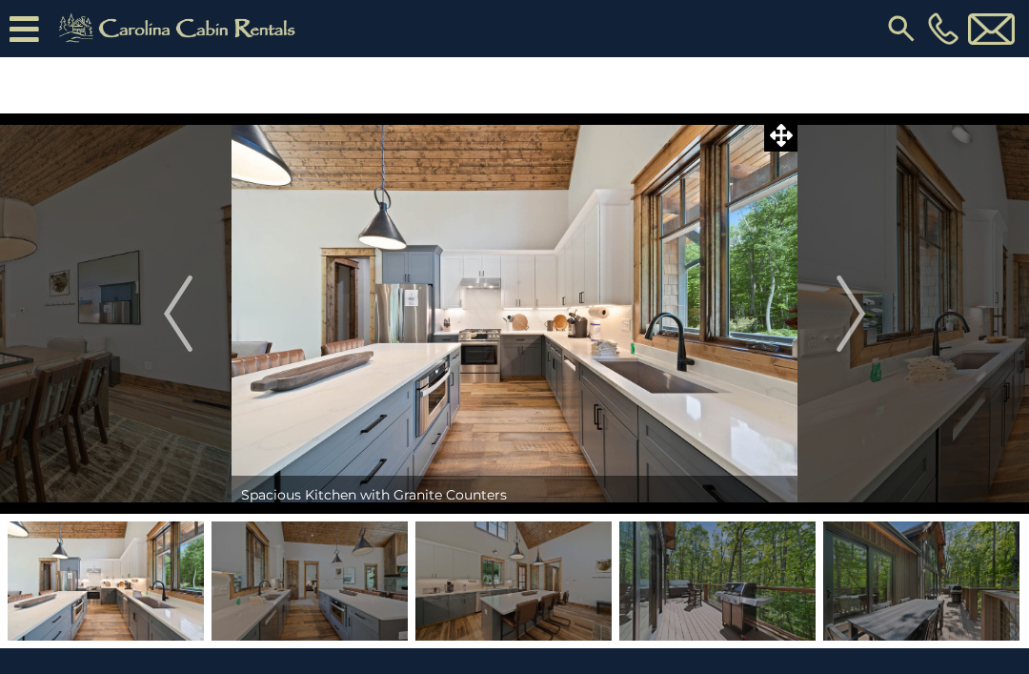
click at [843, 320] on img "Next" at bounding box center [851, 313] width 29 height 76
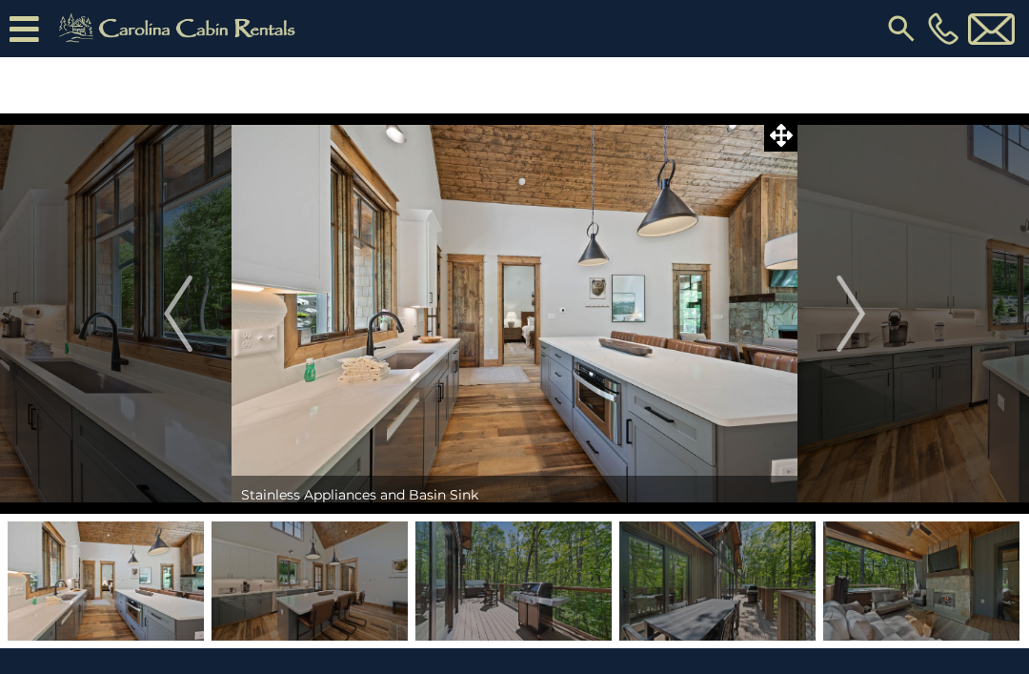
click at [846, 316] on img "Next" at bounding box center [851, 313] width 29 height 76
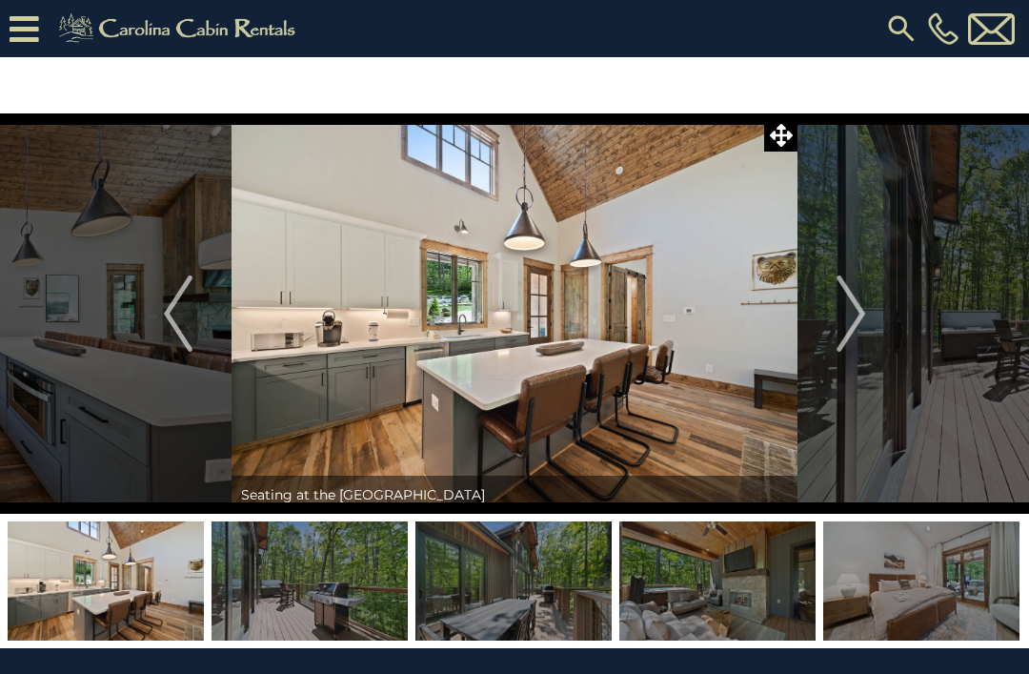
click at [839, 318] on img "Next" at bounding box center [851, 313] width 29 height 76
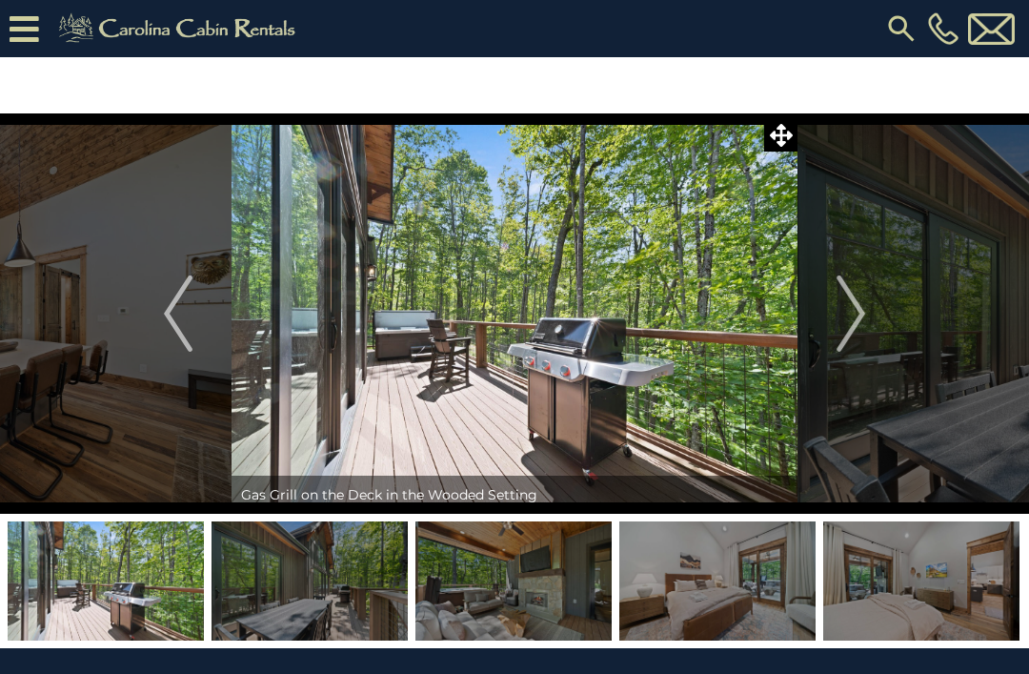
click at [846, 319] on img "Next" at bounding box center [851, 313] width 29 height 76
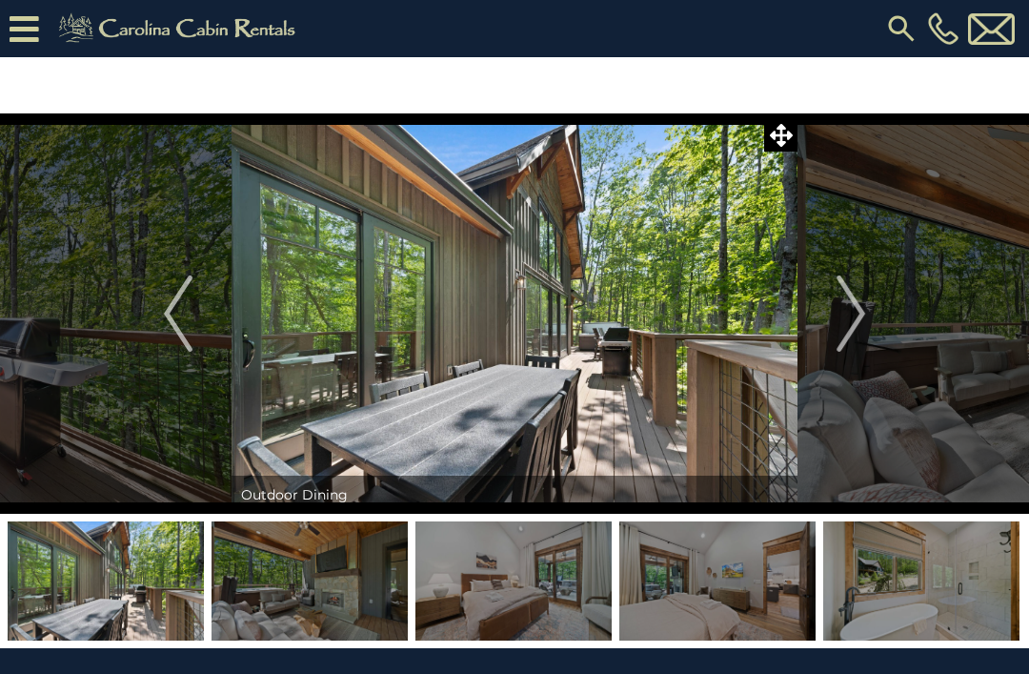
click at [851, 312] on img "Next" at bounding box center [851, 313] width 29 height 76
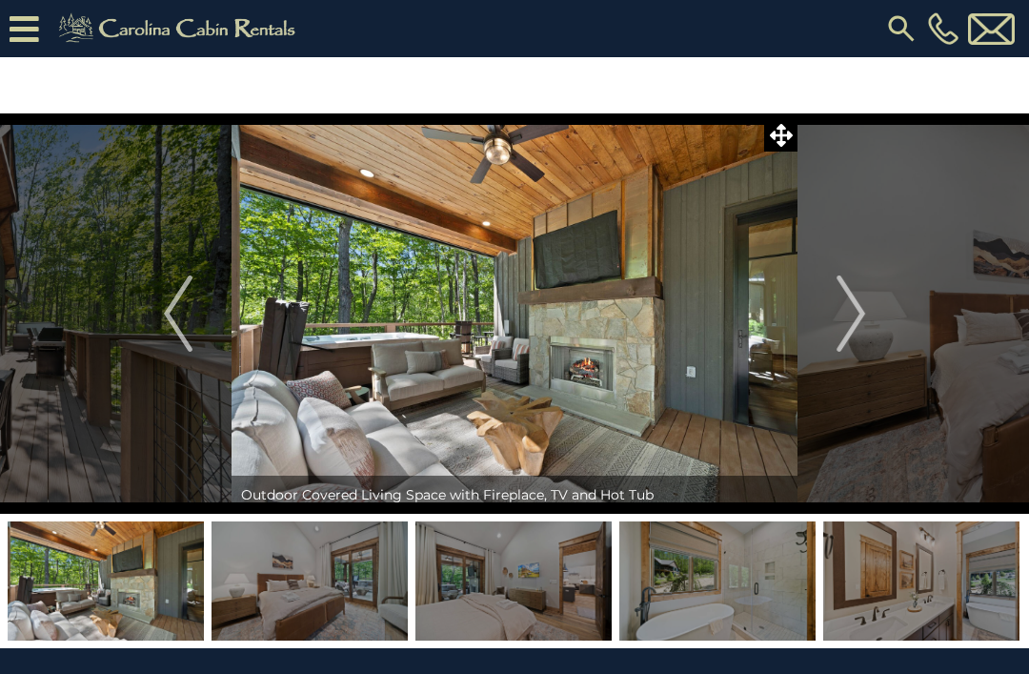
click at [845, 322] on img "Next" at bounding box center [851, 313] width 29 height 76
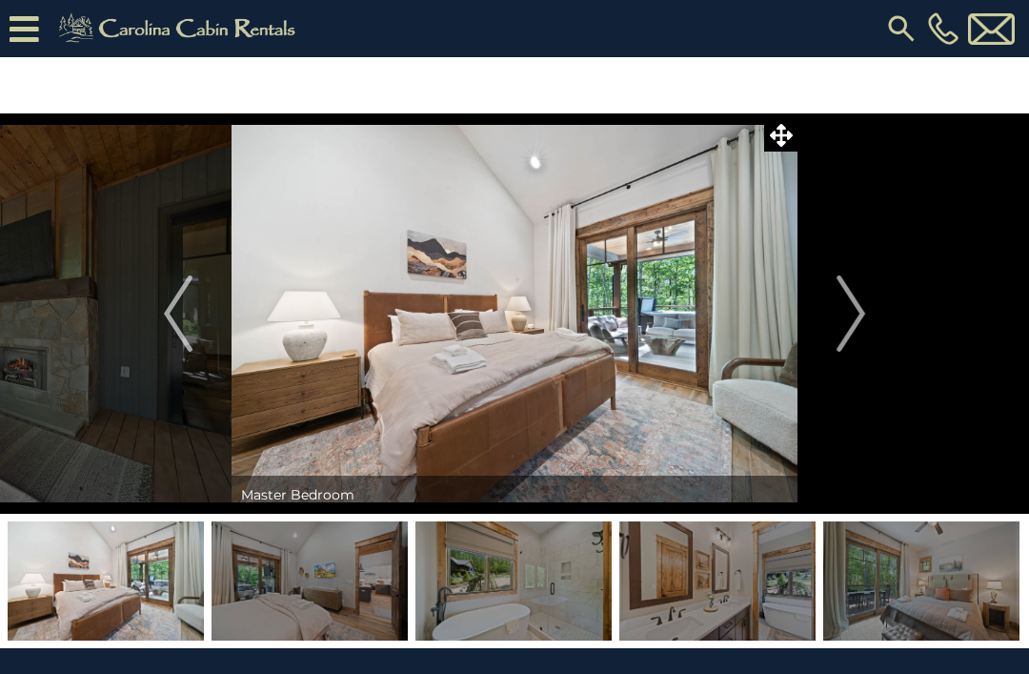
click at [839, 321] on img "Next" at bounding box center [851, 313] width 29 height 76
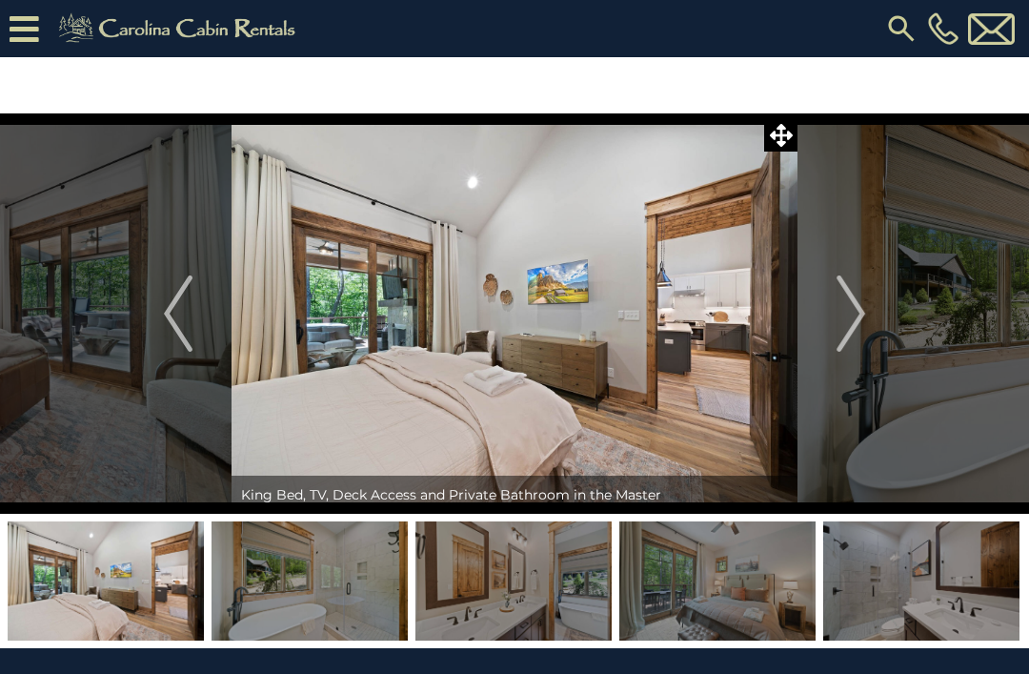
click at [846, 322] on img "Next" at bounding box center [851, 313] width 29 height 76
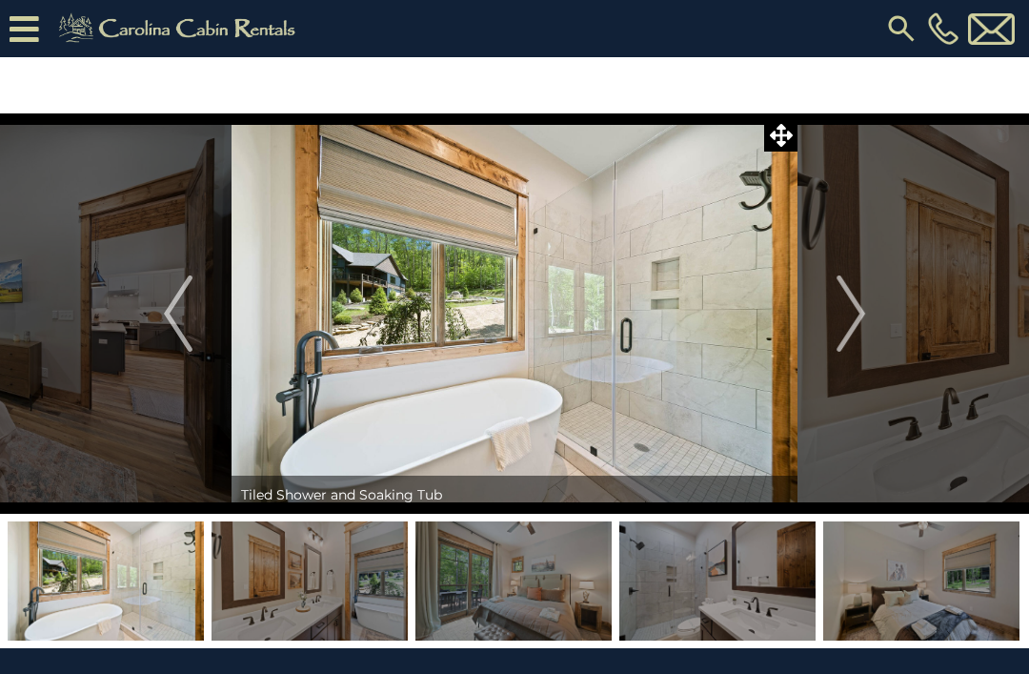
click at [844, 321] on img "Next" at bounding box center [851, 313] width 29 height 76
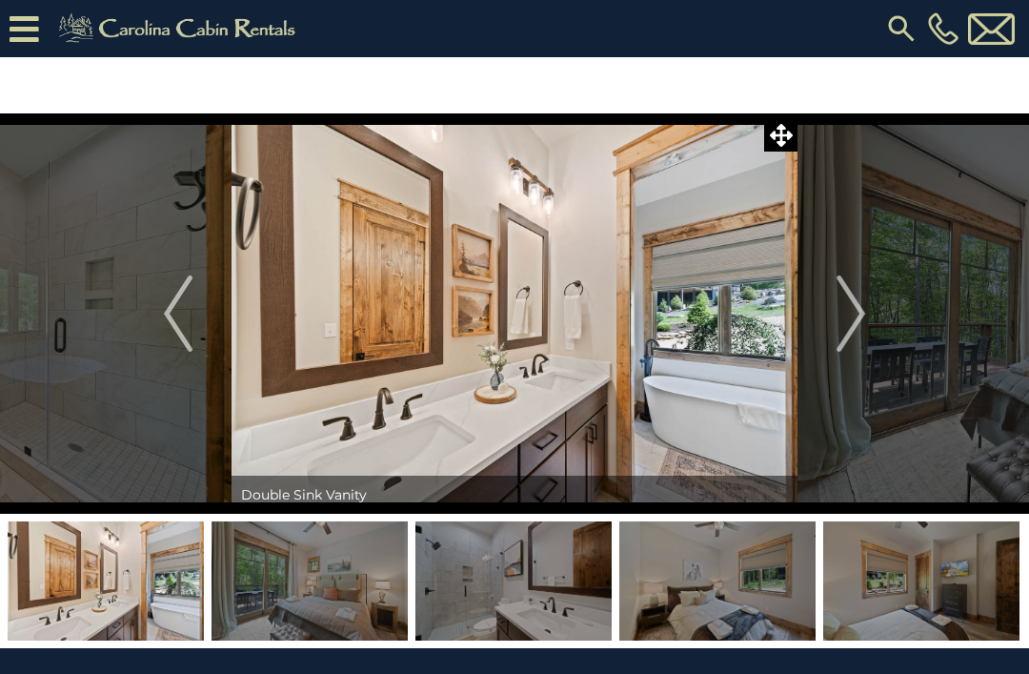
click at [846, 318] on img "Next" at bounding box center [851, 313] width 29 height 76
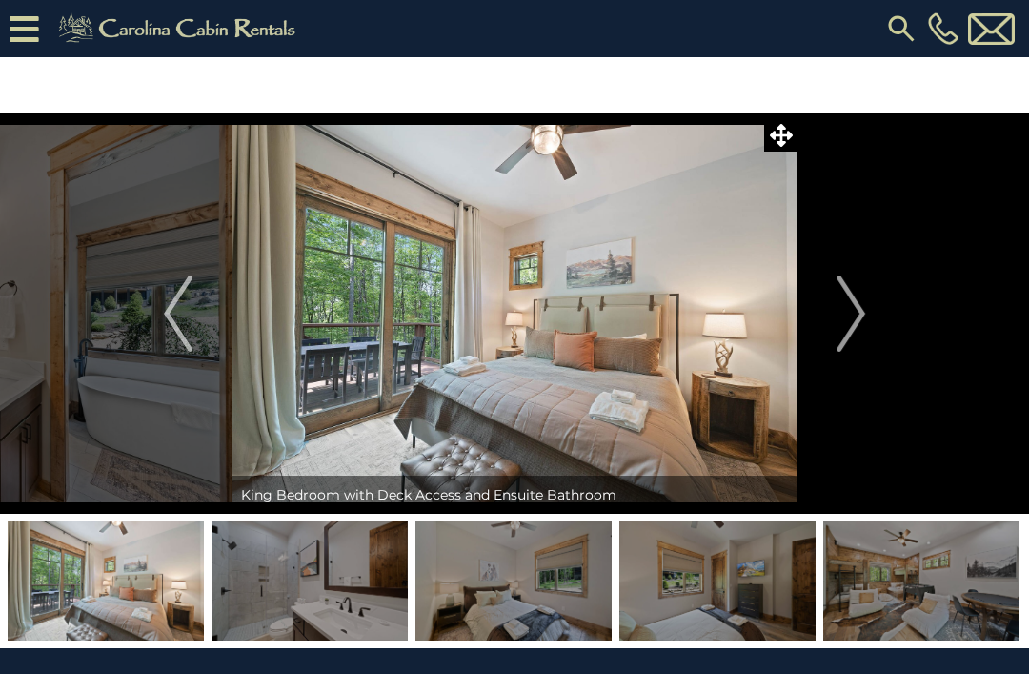
click at [844, 320] on img "Next" at bounding box center [851, 313] width 29 height 76
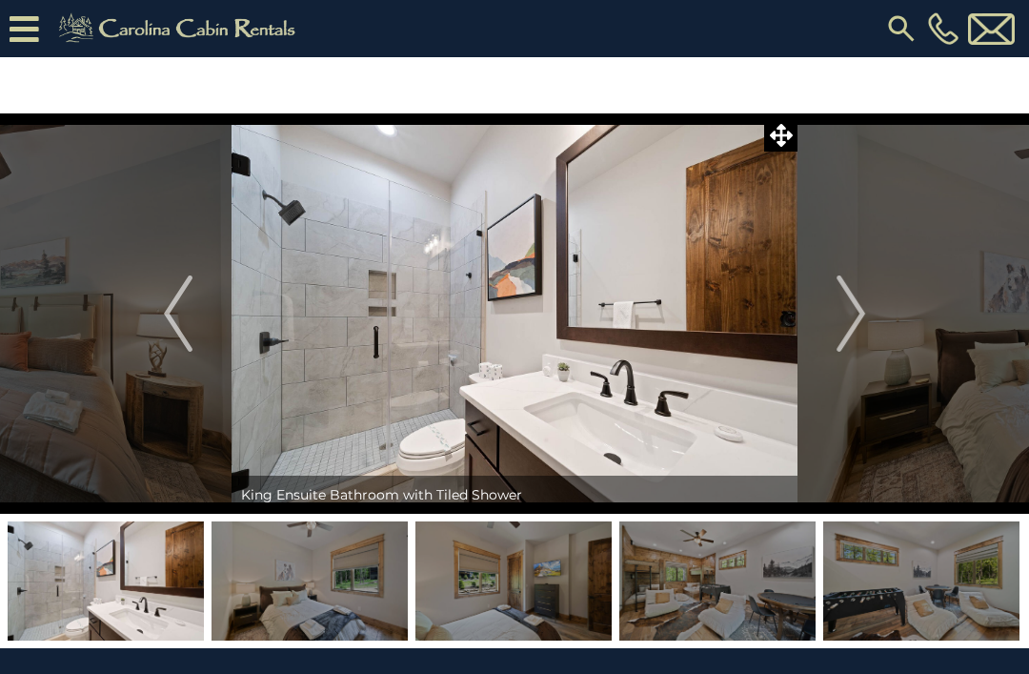
click at [845, 318] on img "Next" at bounding box center [851, 313] width 29 height 76
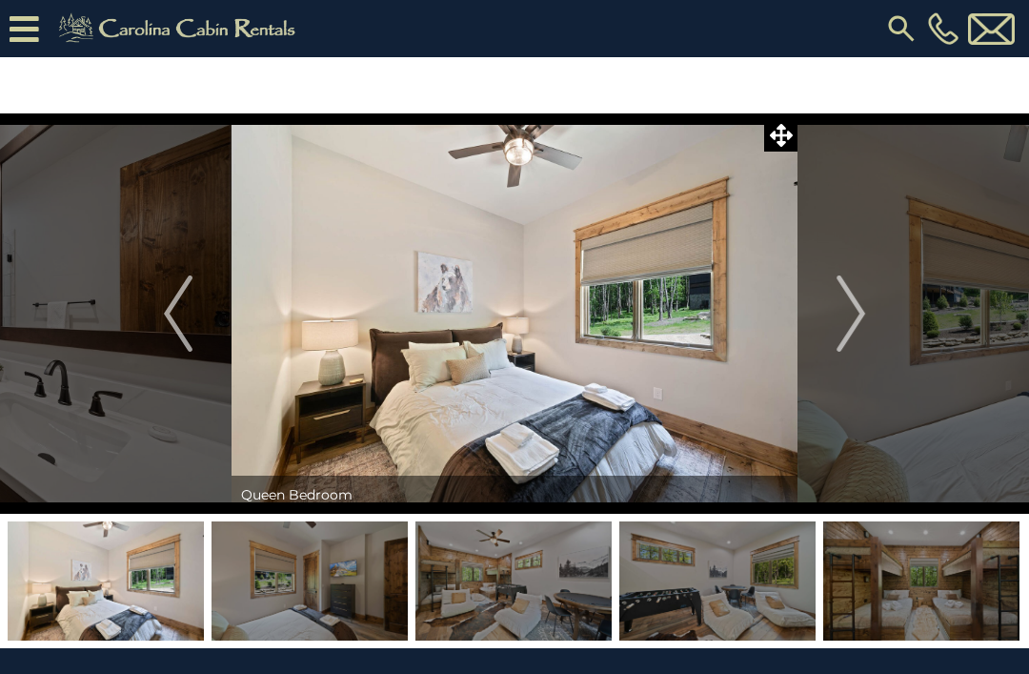
click at [849, 313] on img "Next" at bounding box center [851, 313] width 29 height 76
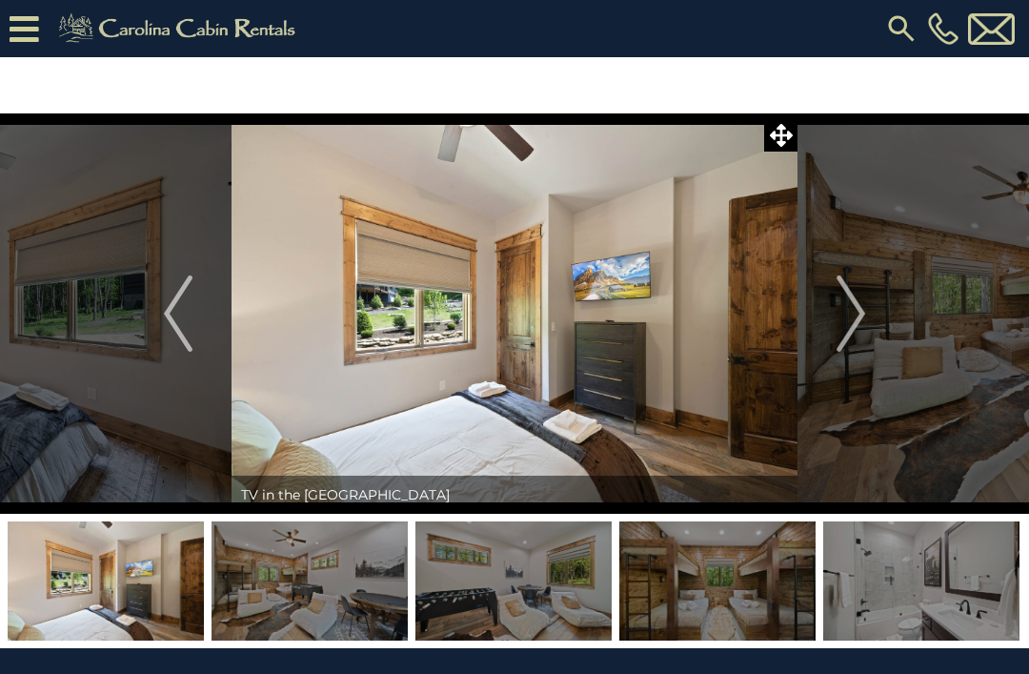
click at [846, 316] on img "Next" at bounding box center [851, 313] width 29 height 76
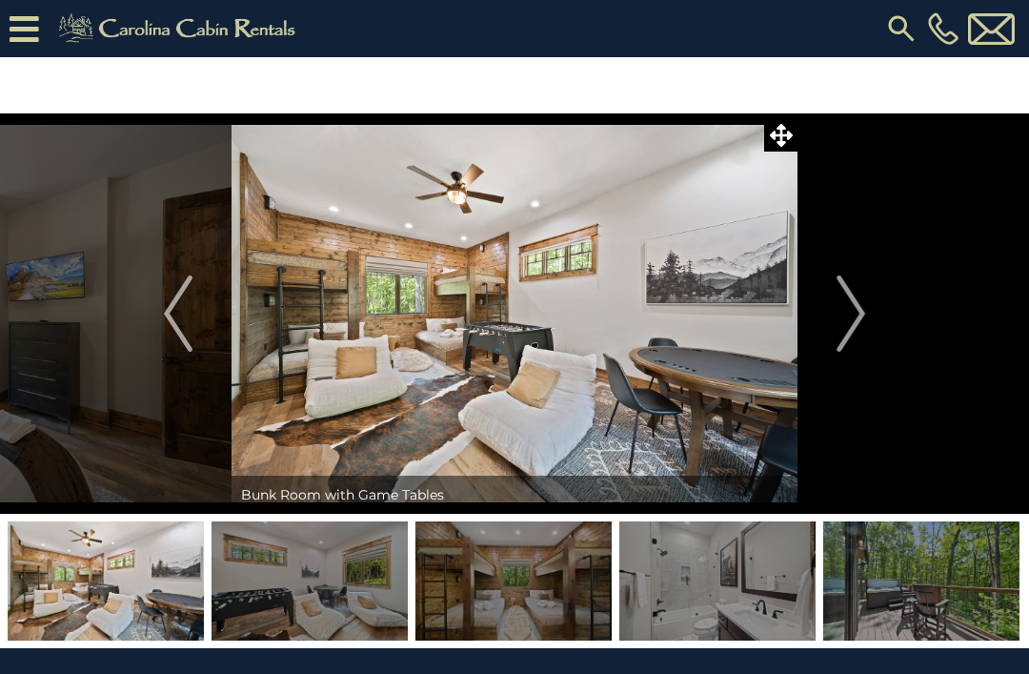
click at [847, 320] on img "Next" at bounding box center [851, 313] width 29 height 76
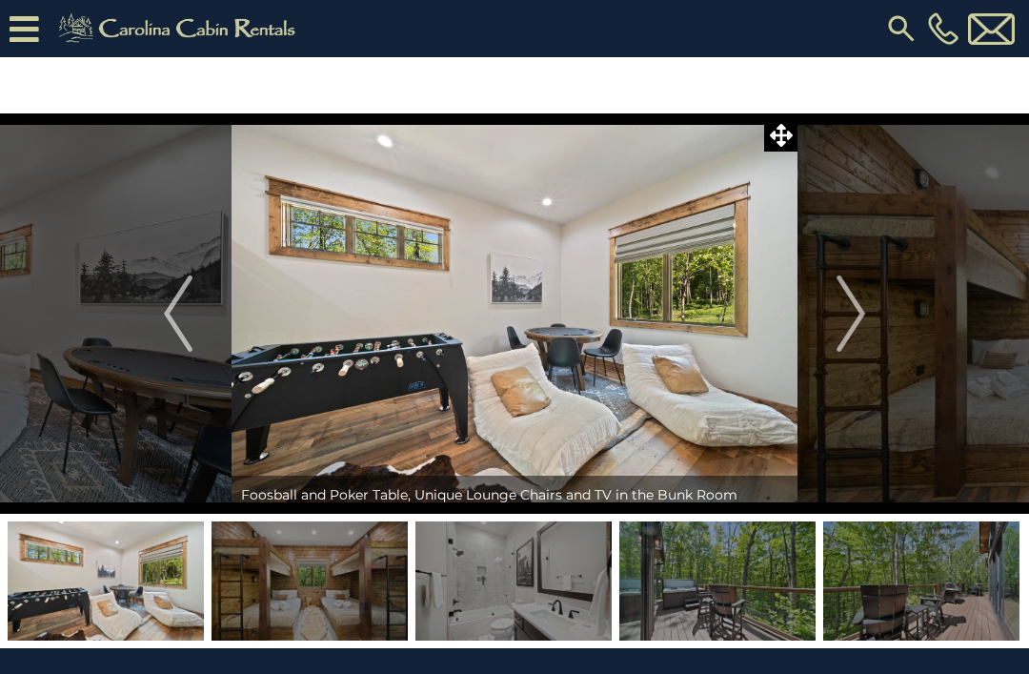
click at [842, 319] on img "Next" at bounding box center [851, 313] width 29 height 76
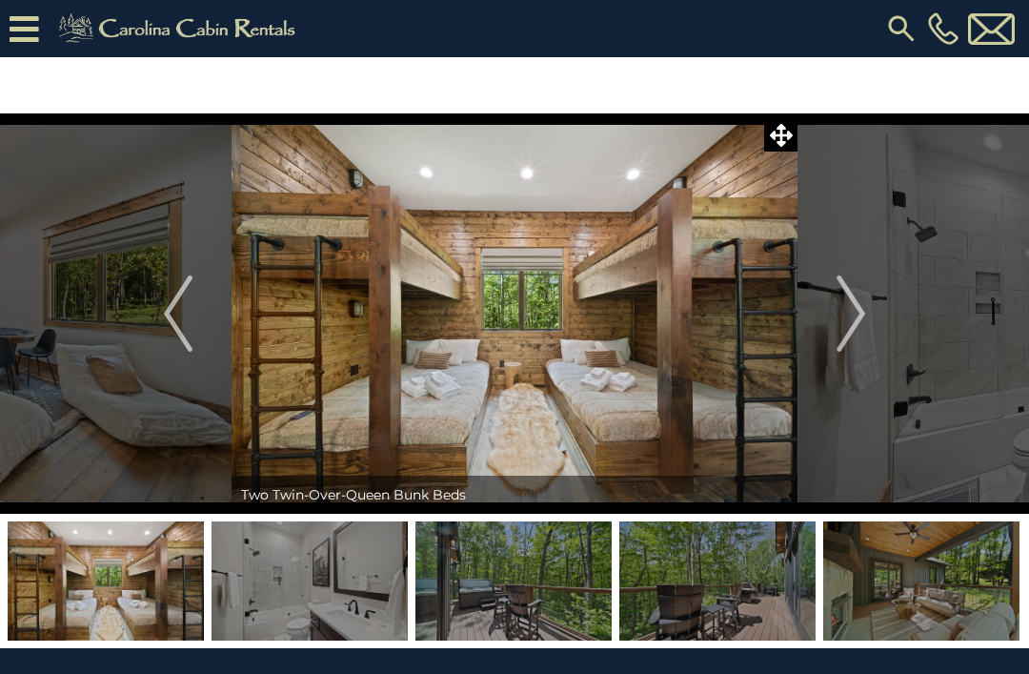
click at [844, 315] on img "Next" at bounding box center [851, 313] width 29 height 76
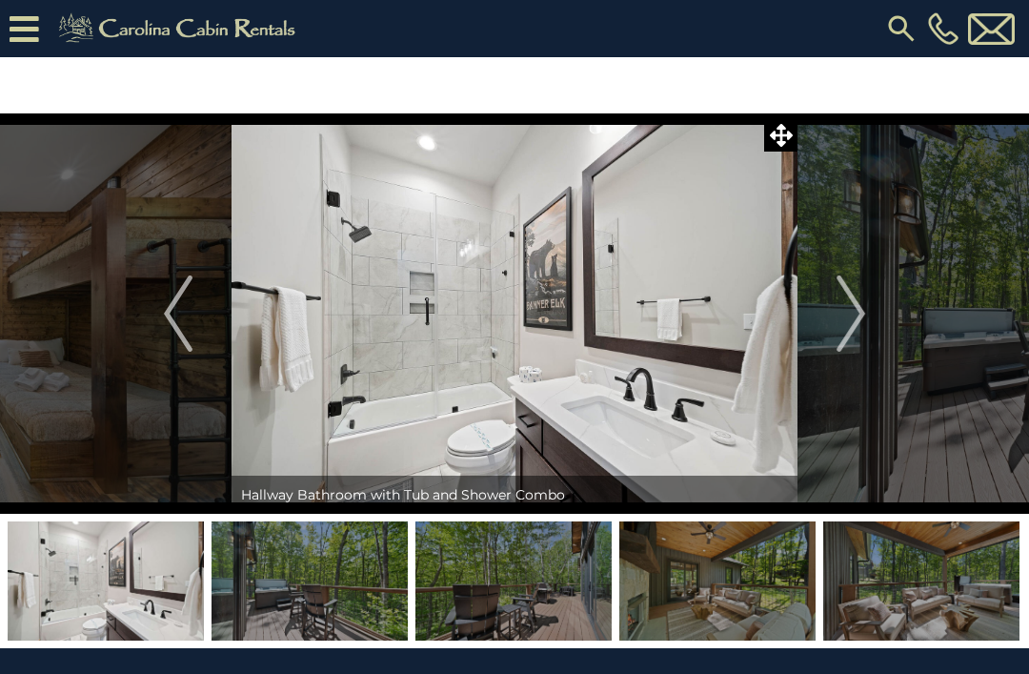
click at [838, 323] on img "Next" at bounding box center [851, 313] width 29 height 76
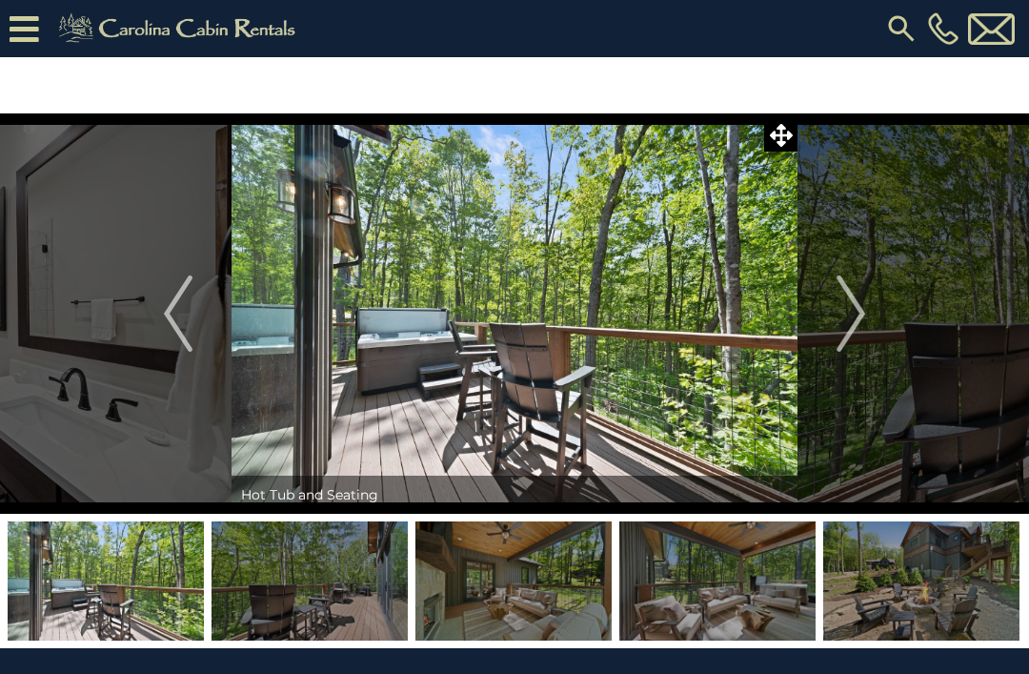
click at [840, 320] on img "Next" at bounding box center [851, 313] width 29 height 76
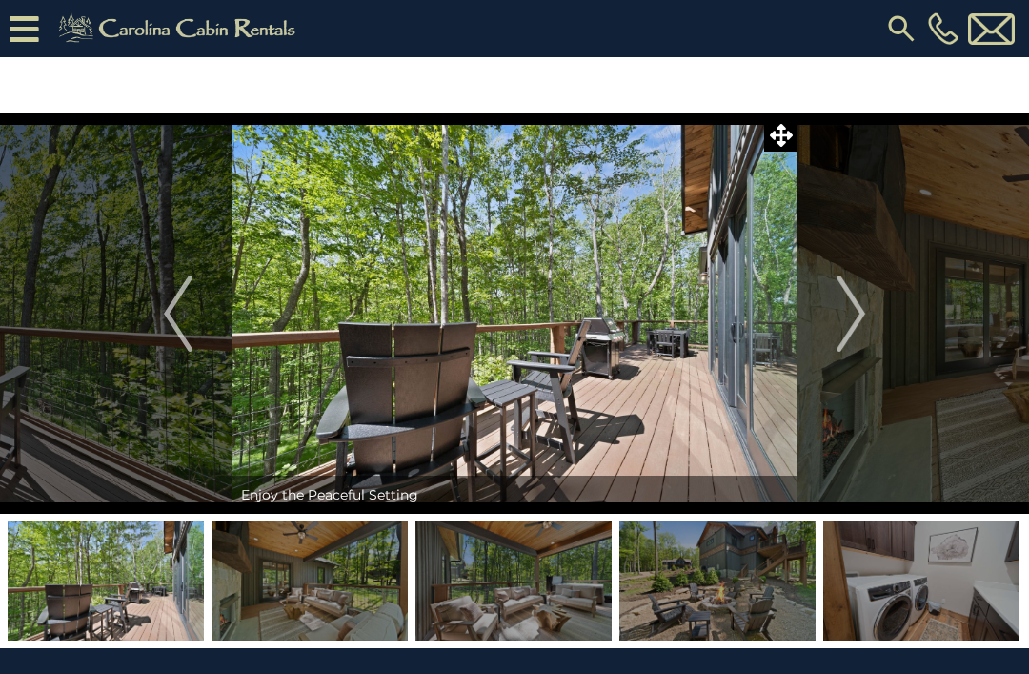
click at [850, 312] on img "Next" at bounding box center [851, 313] width 29 height 76
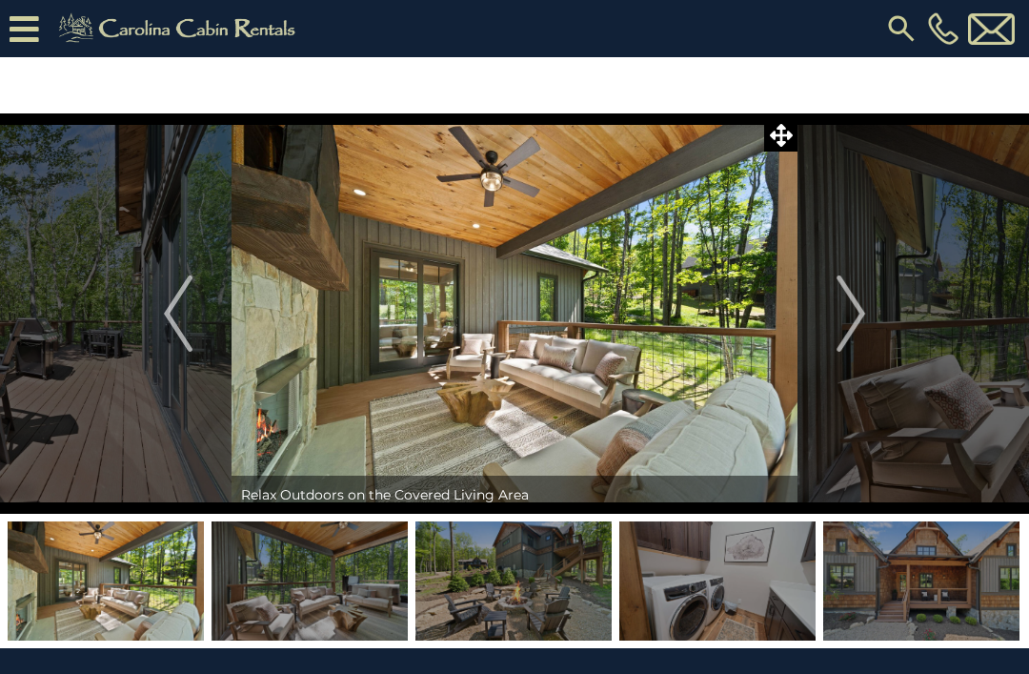
click at [850, 312] on img "Next" at bounding box center [851, 313] width 29 height 76
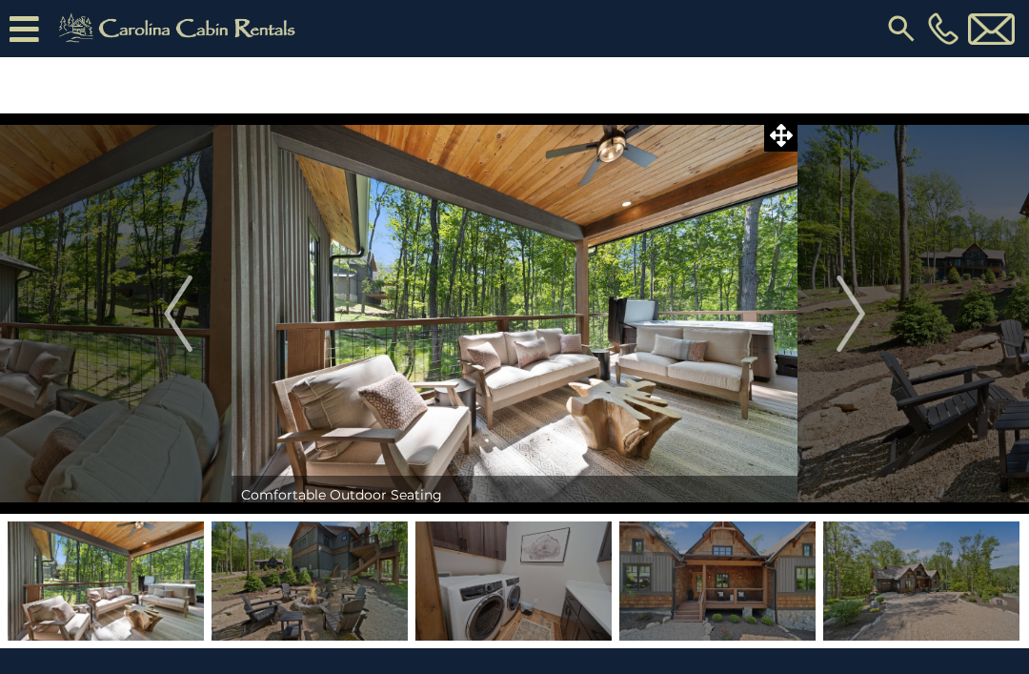
click at [842, 316] on img "Next" at bounding box center [851, 313] width 29 height 76
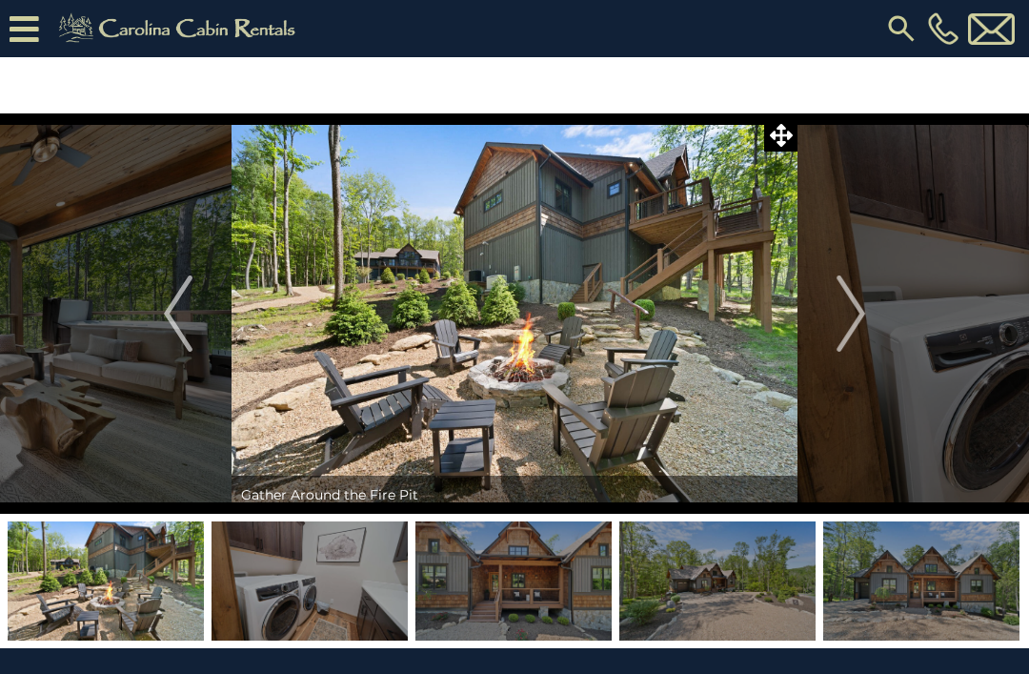
click at [848, 314] on img "Next" at bounding box center [851, 313] width 29 height 76
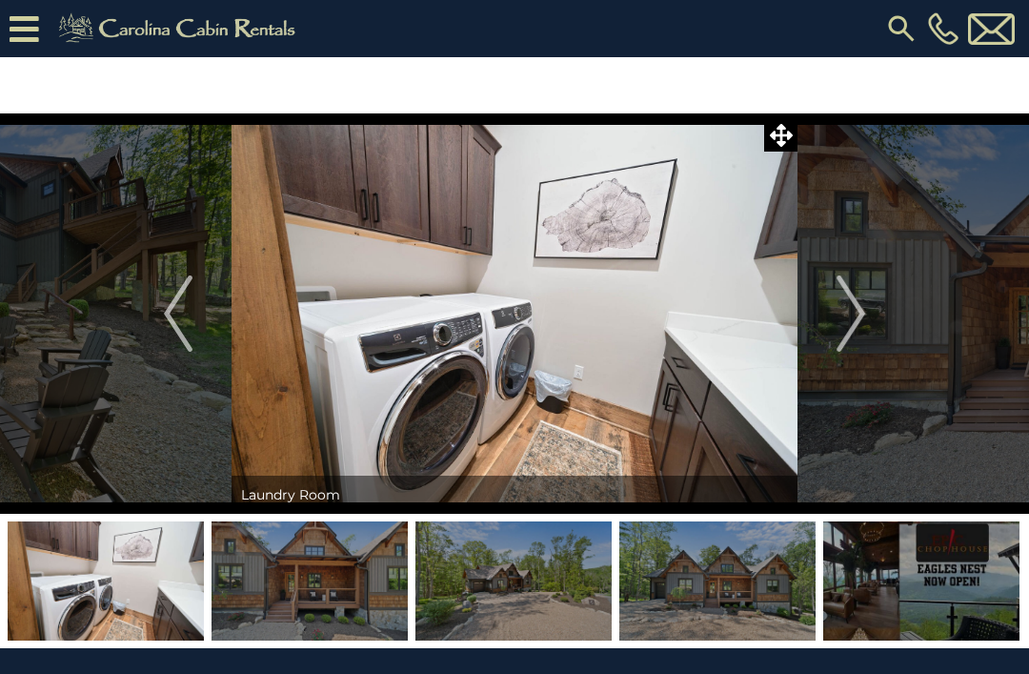
click at [840, 324] on img "Next" at bounding box center [851, 313] width 29 height 76
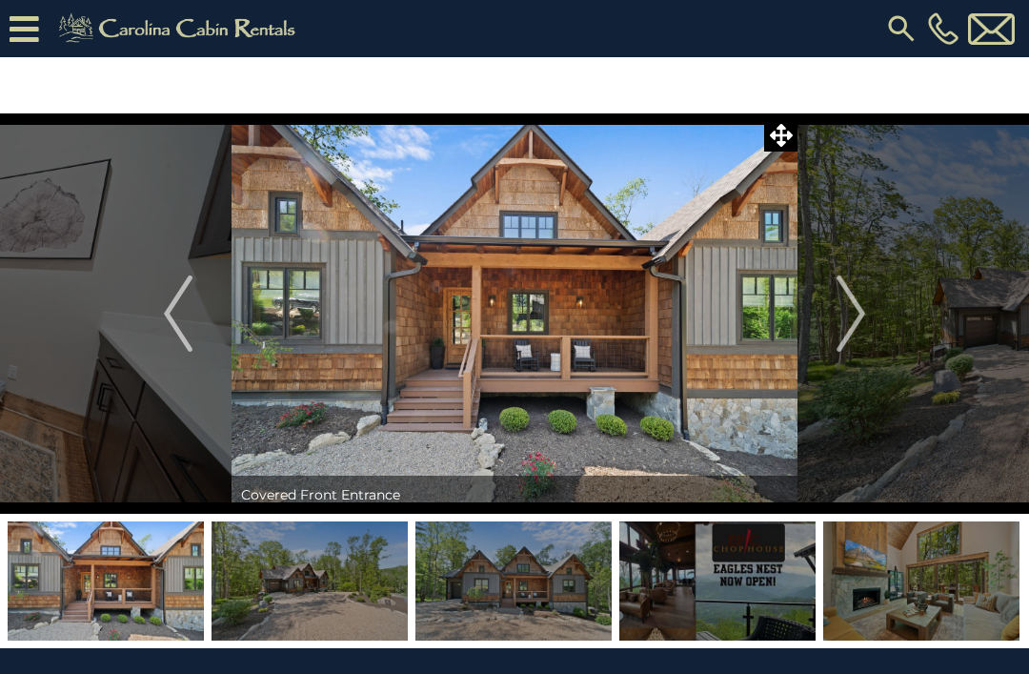
click at [859, 313] on img "Next" at bounding box center [851, 313] width 29 height 76
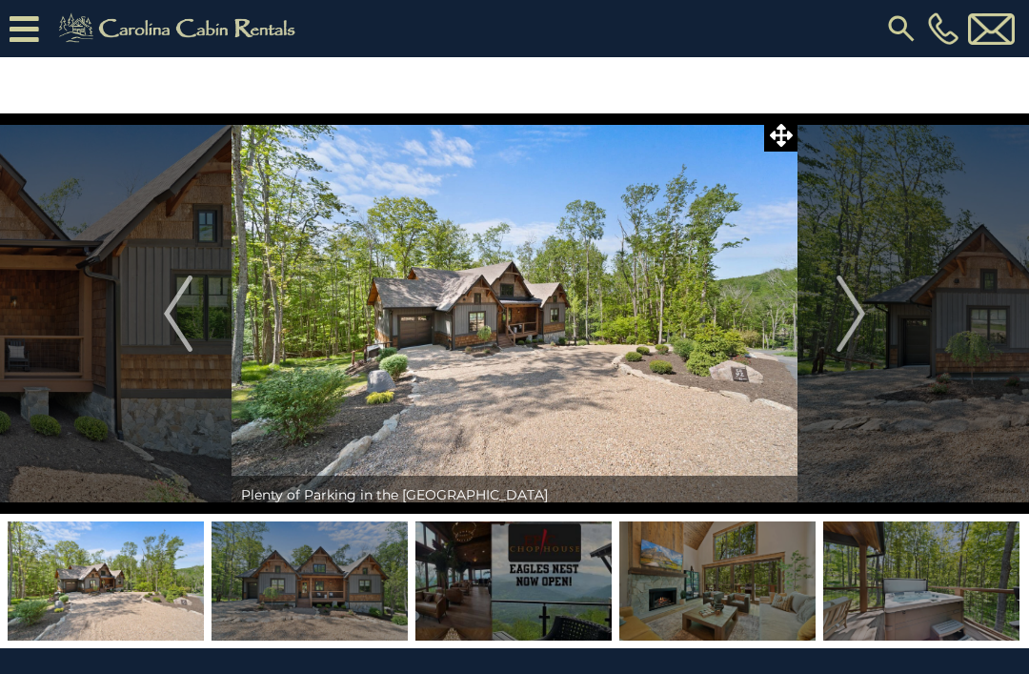
click at [850, 320] on img "Next" at bounding box center [851, 313] width 29 height 76
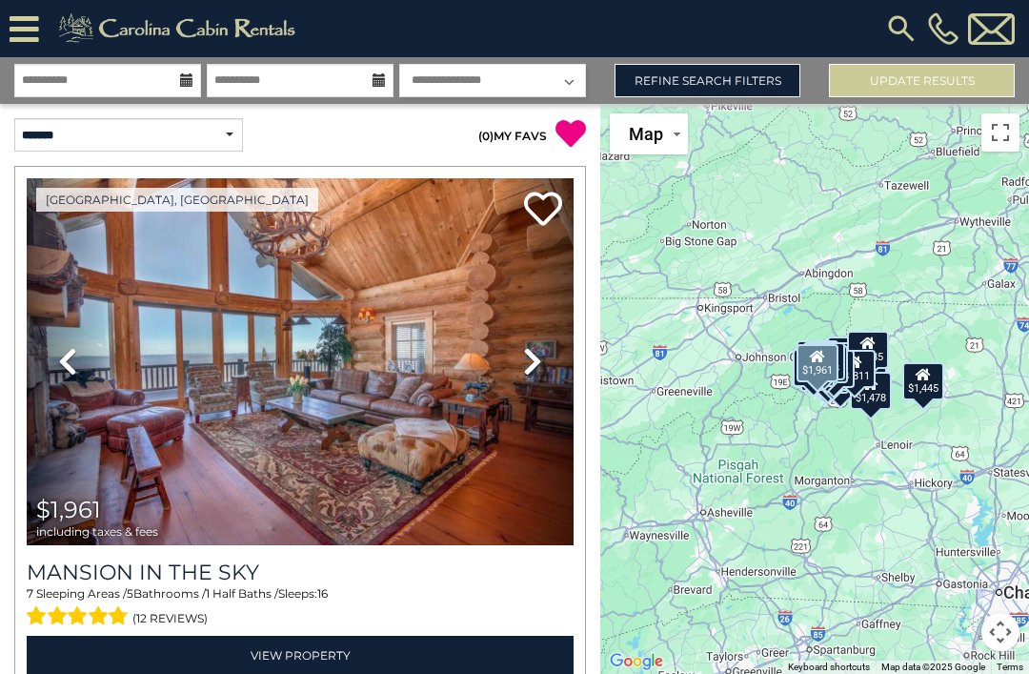
click at [520, 354] on link "Next" at bounding box center [533, 361] width 82 height 367
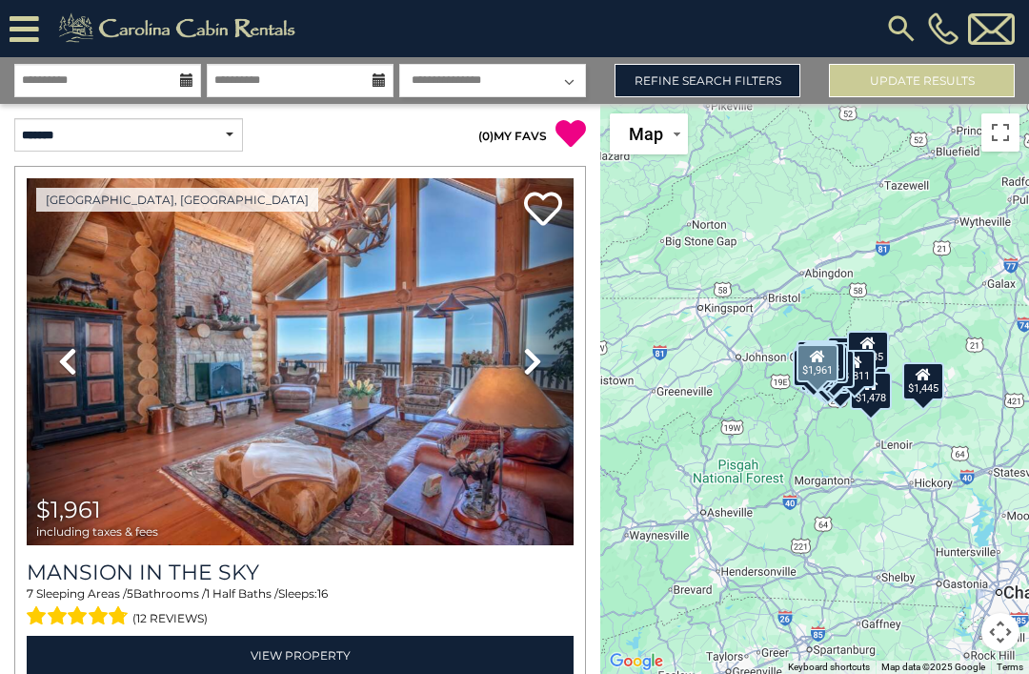
click at [528, 366] on icon at bounding box center [532, 361] width 19 height 30
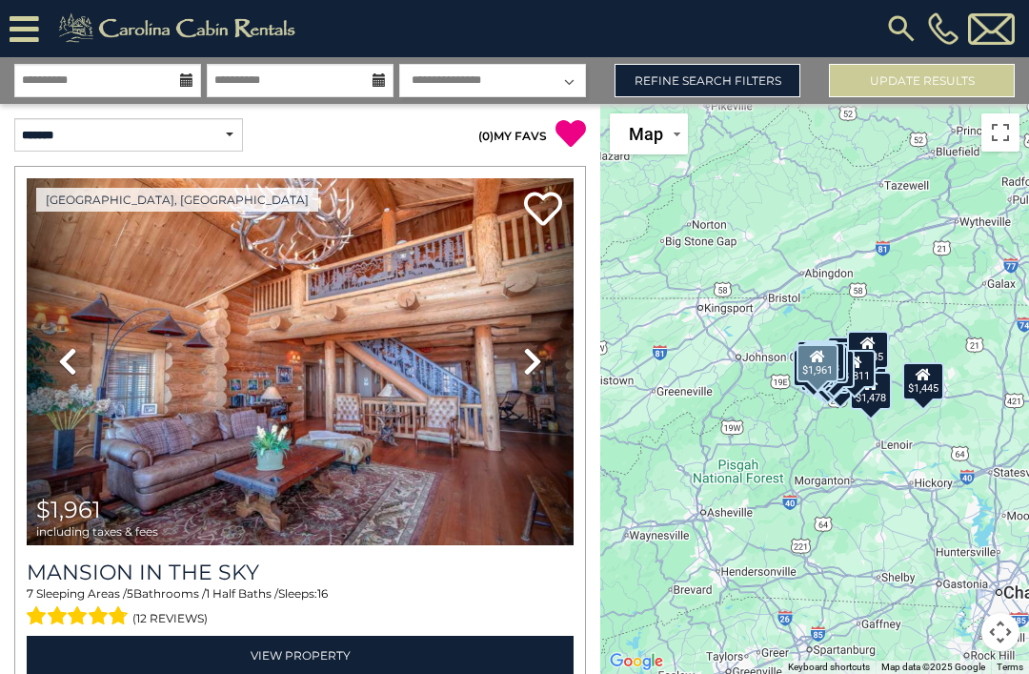
click at [536, 357] on icon at bounding box center [532, 361] width 19 height 30
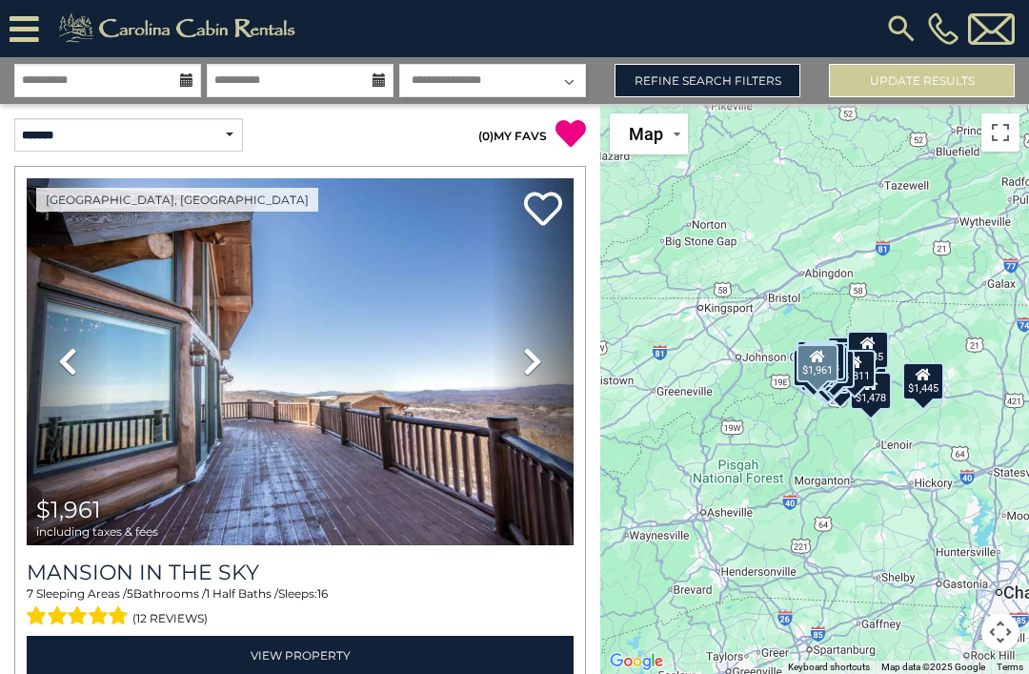
click at [537, 366] on icon at bounding box center [532, 361] width 19 height 30
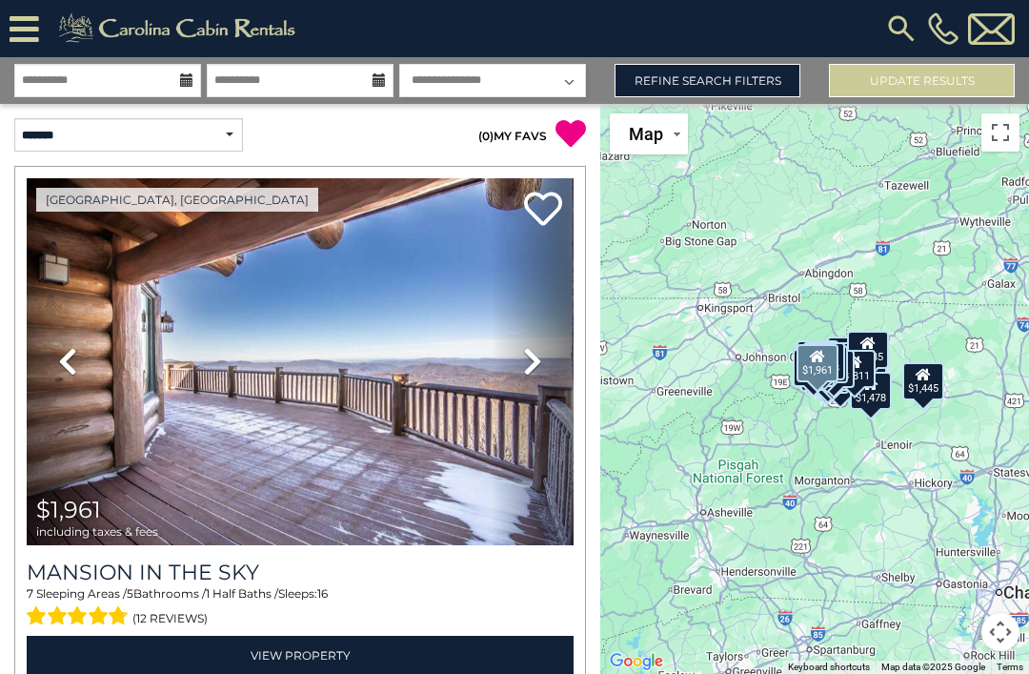
click at [530, 357] on icon at bounding box center [532, 361] width 19 height 30
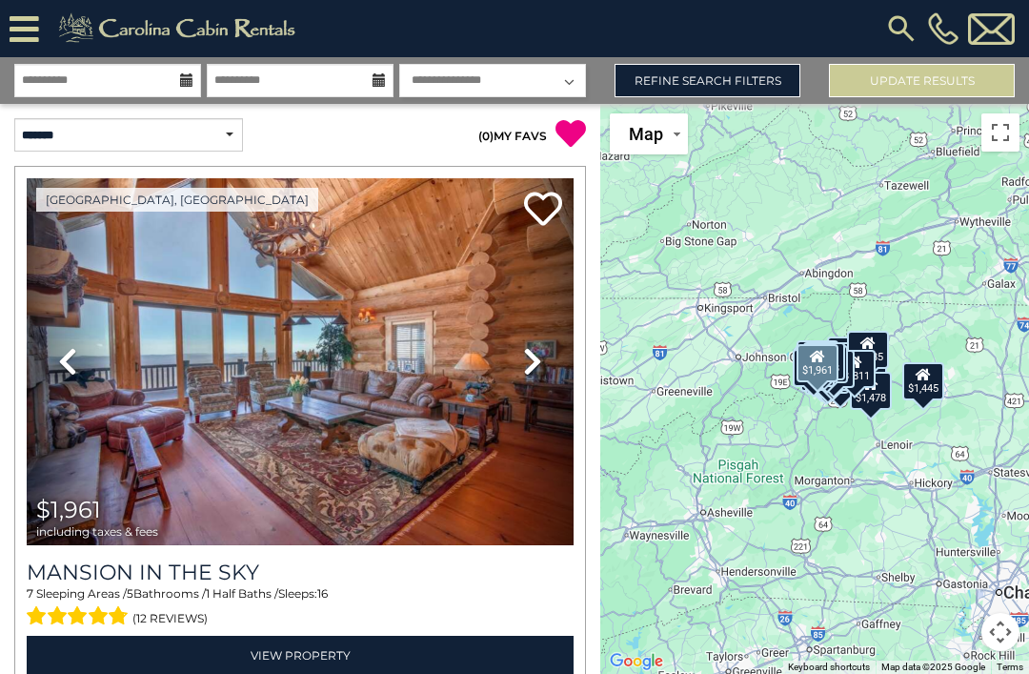
click at [533, 365] on icon at bounding box center [532, 361] width 19 height 30
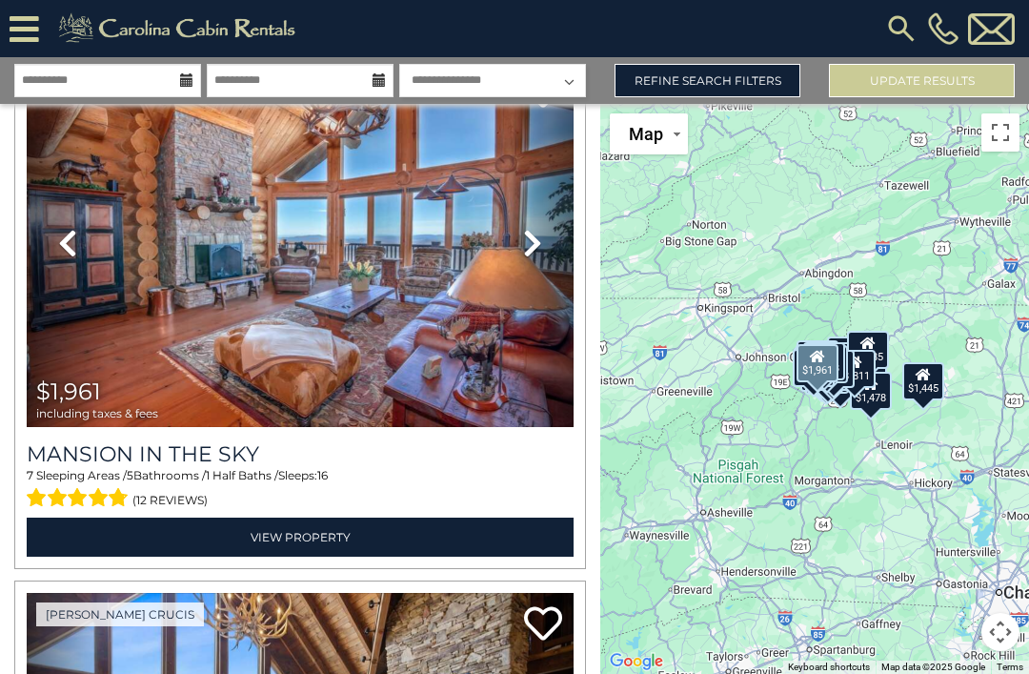
scroll to position [126, 0]
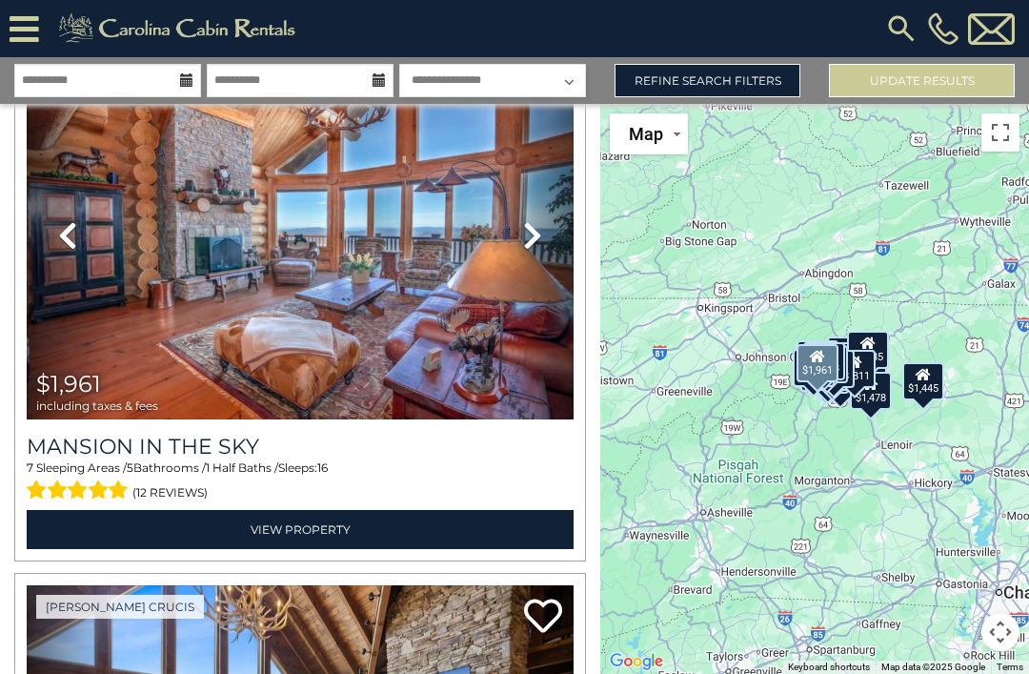
click at [255, 533] on link "View Property" at bounding box center [300, 529] width 547 height 39
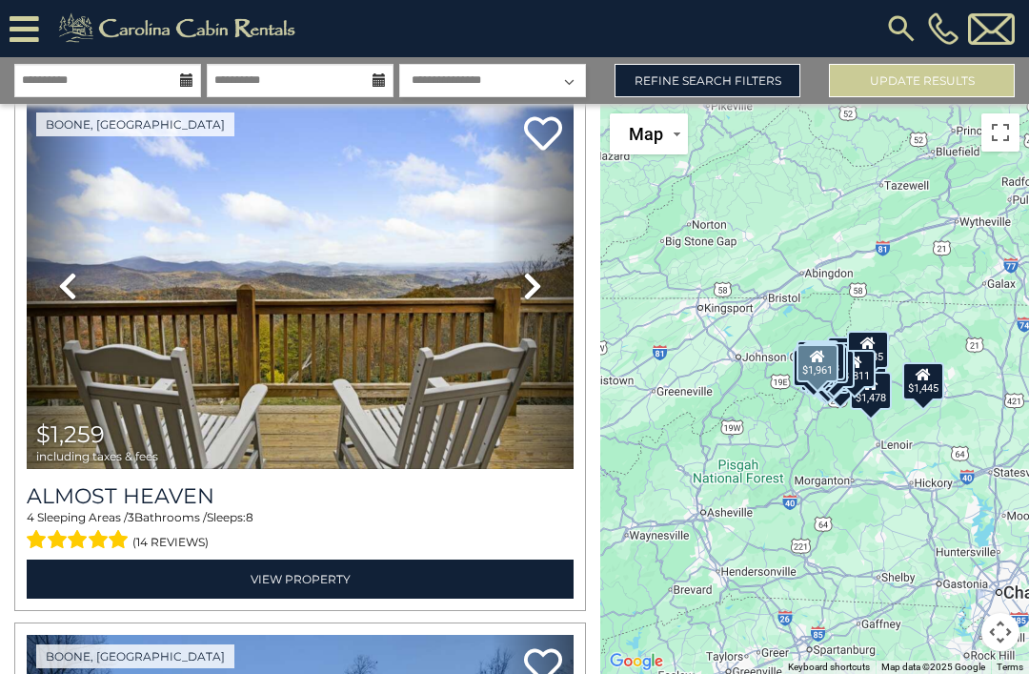
scroll to position [9129, 0]
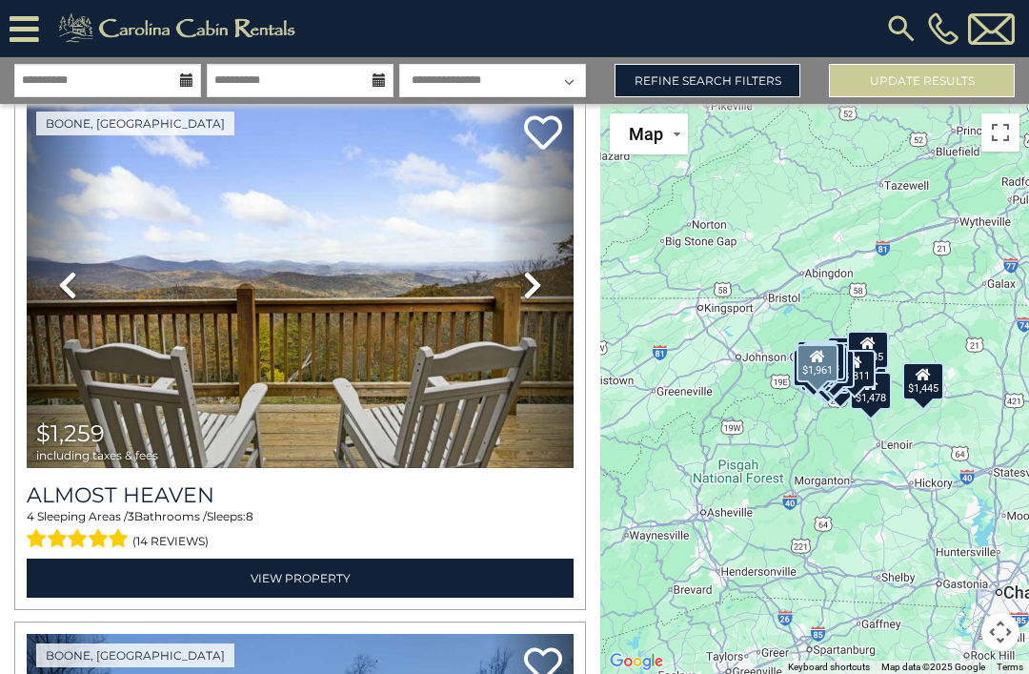
click at [519, 284] on link "Next" at bounding box center [533, 285] width 82 height 367
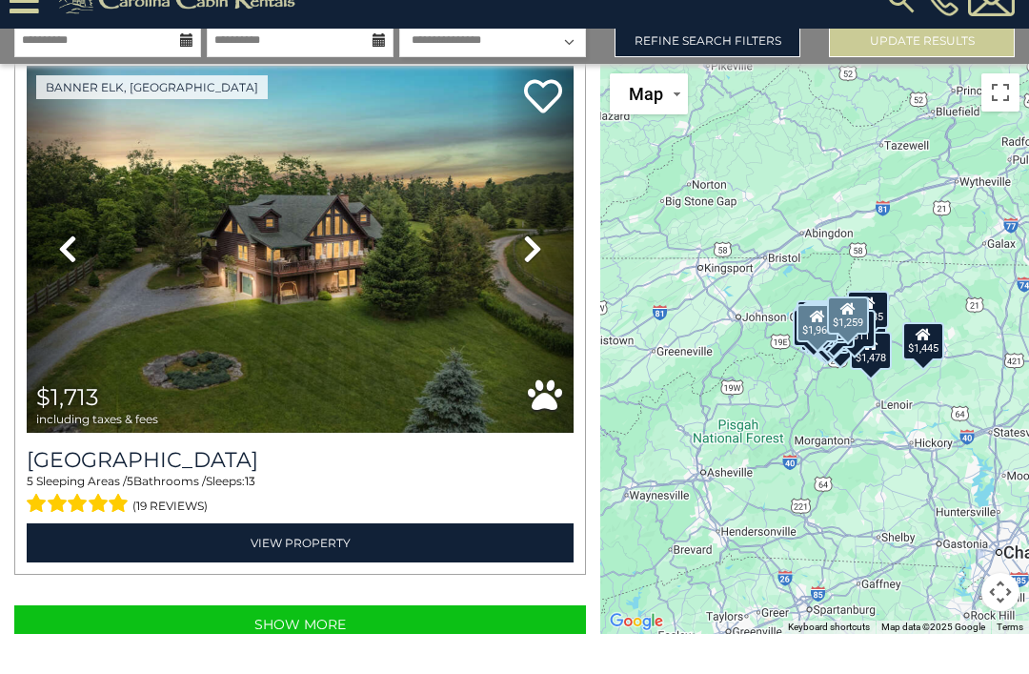
scroll to position [61, 0]
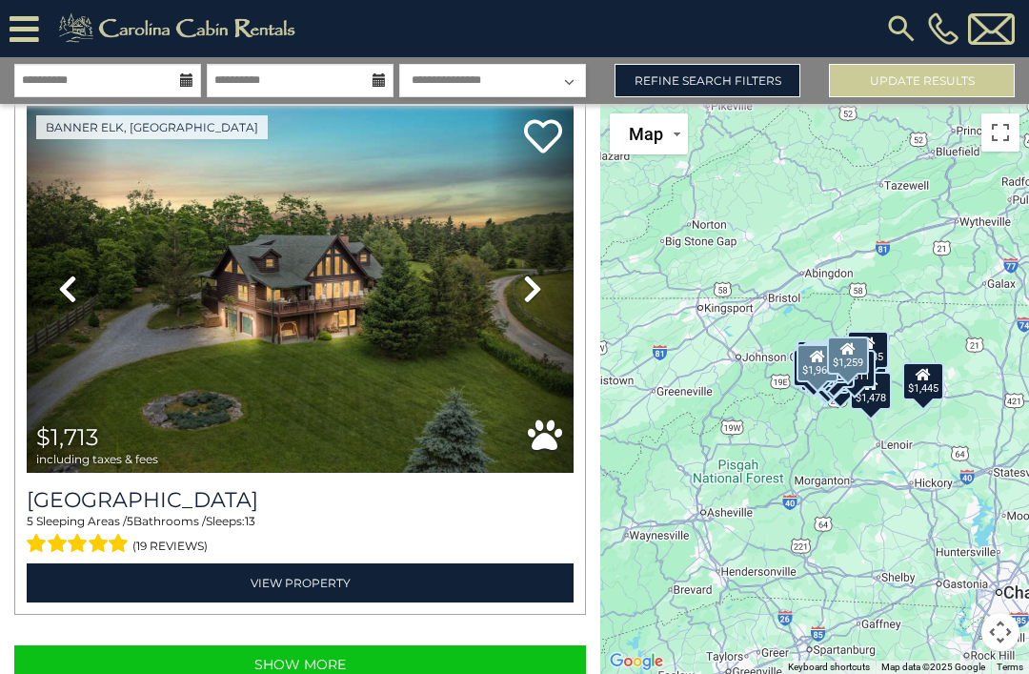
click at [357, 645] on button "Show More" at bounding box center [300, 664] width 572 height 38
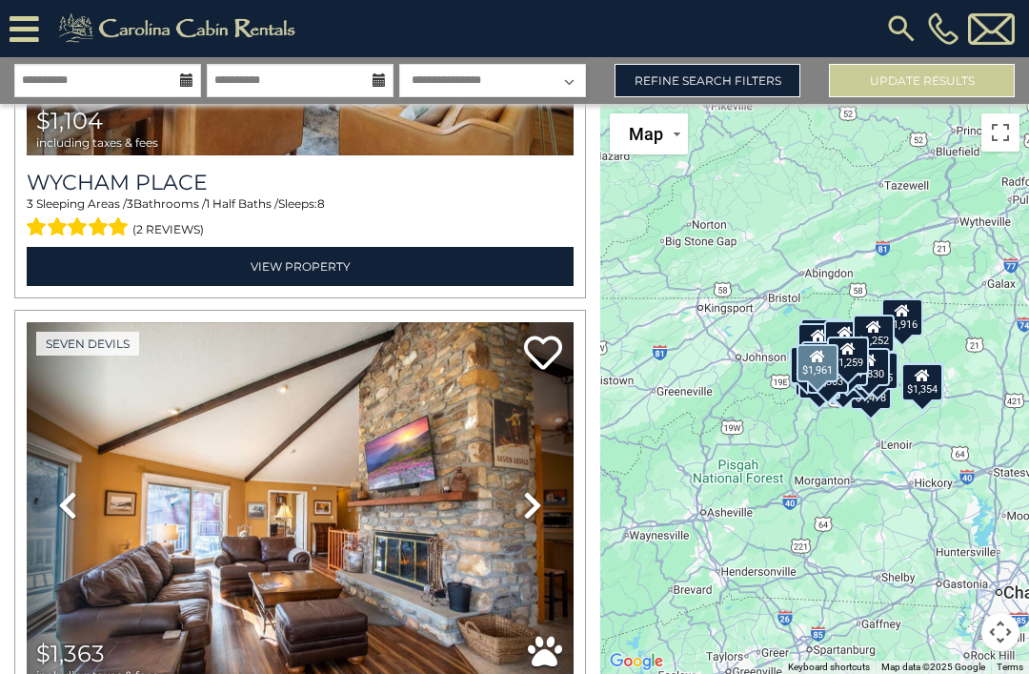
scroll to position [31276, 0]
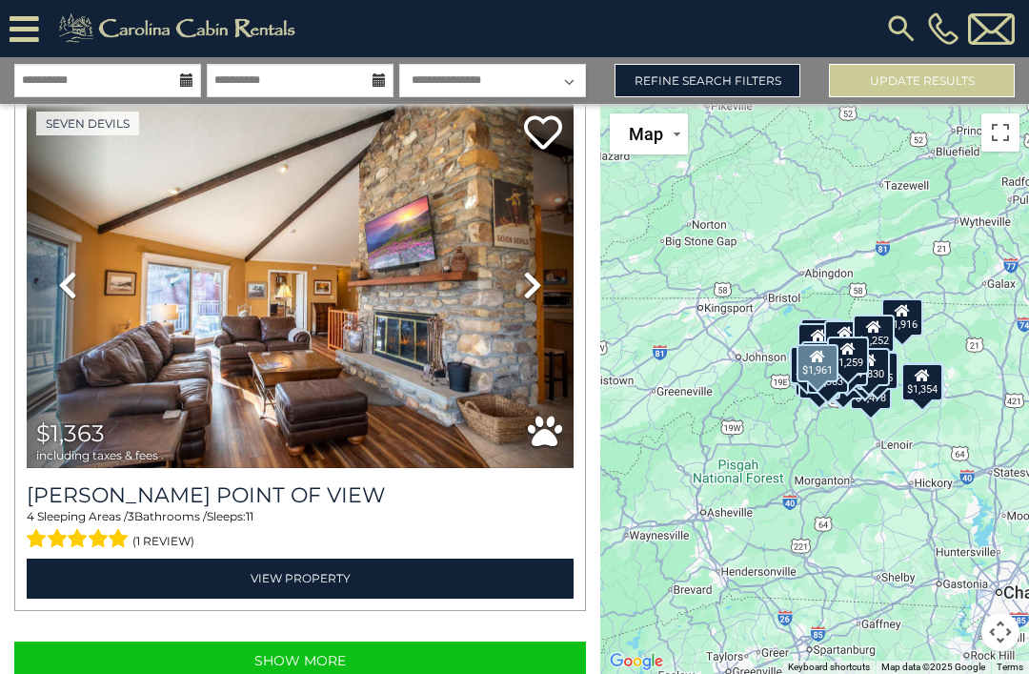
click at [331, 641] on button "Show More" at bounding box center [300, 660] width 572 height 38
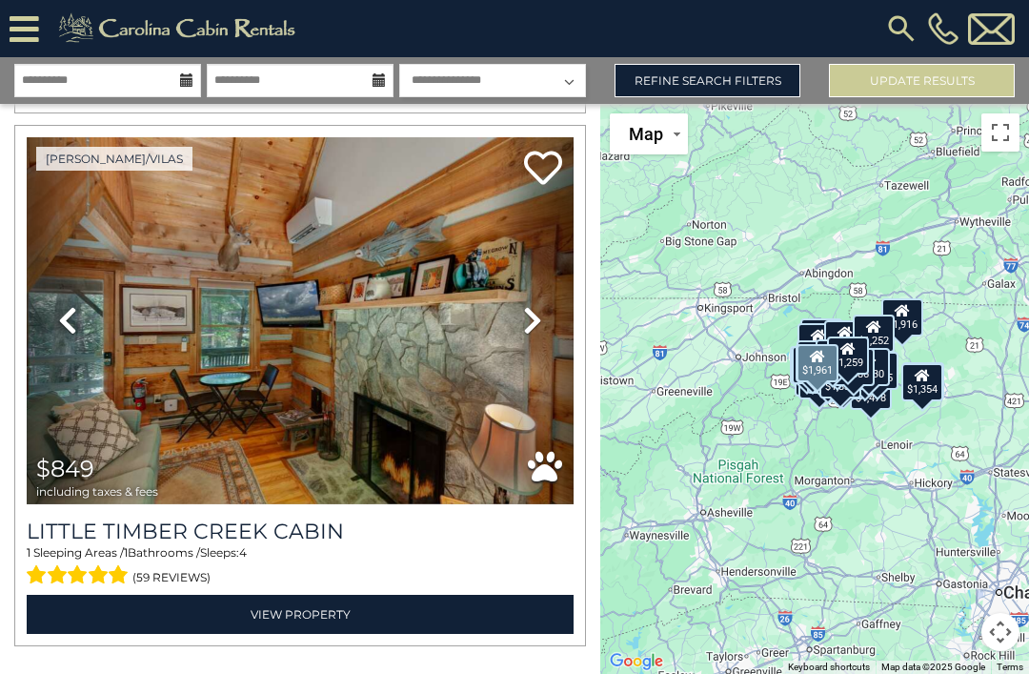
scroll to position [37316, 0]
